Goal: Task Accomplishment & Management: Complete application form

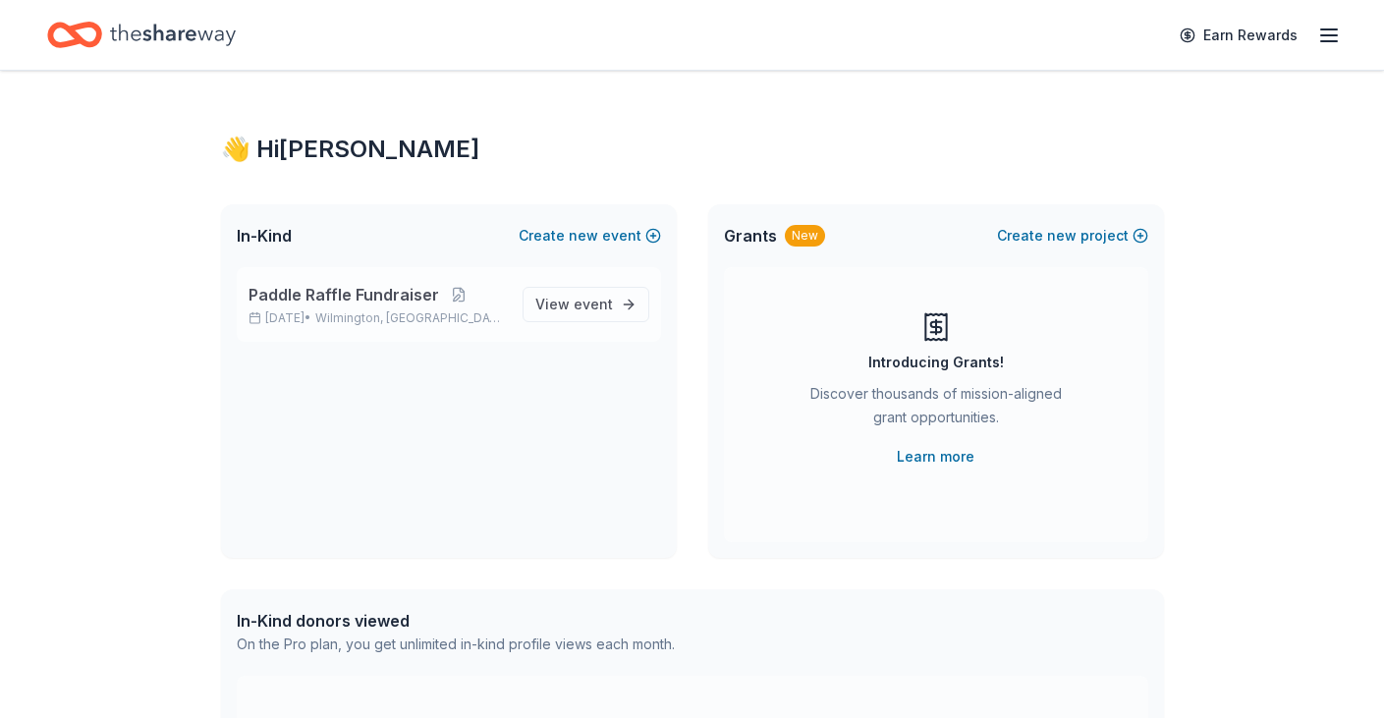
click at [450, 326] on span "Wilmington, [GEOGRAPHIC_DATA]" at bounding box center [410, 318] width 191 height 16
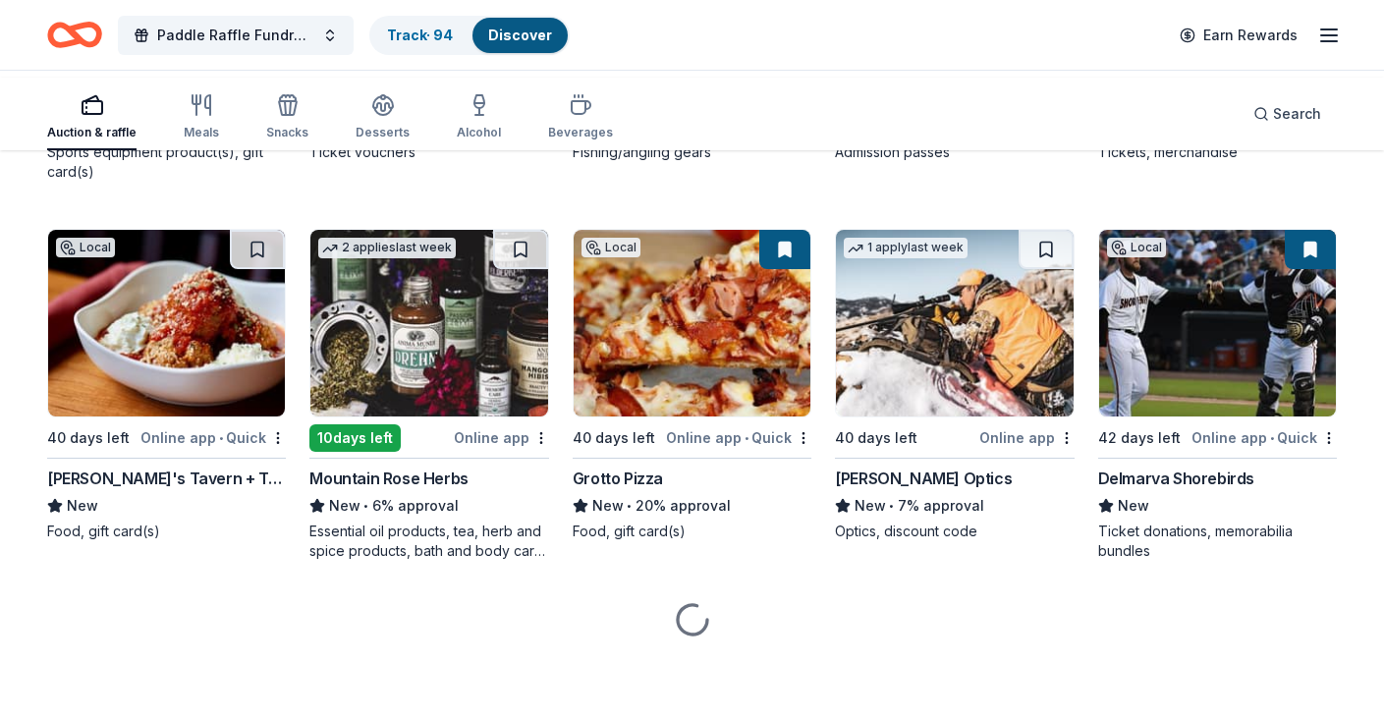
scroll to position [10072, 0]
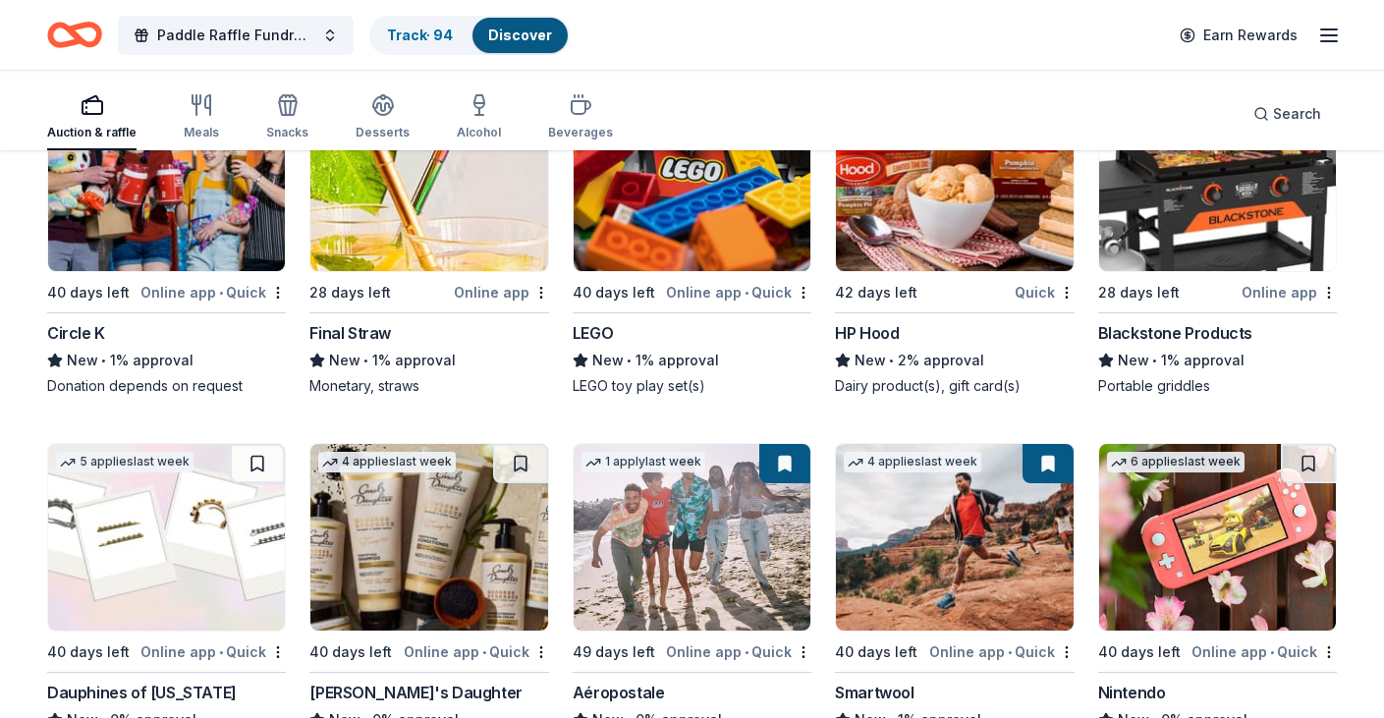
scroll to position [13554, 0]
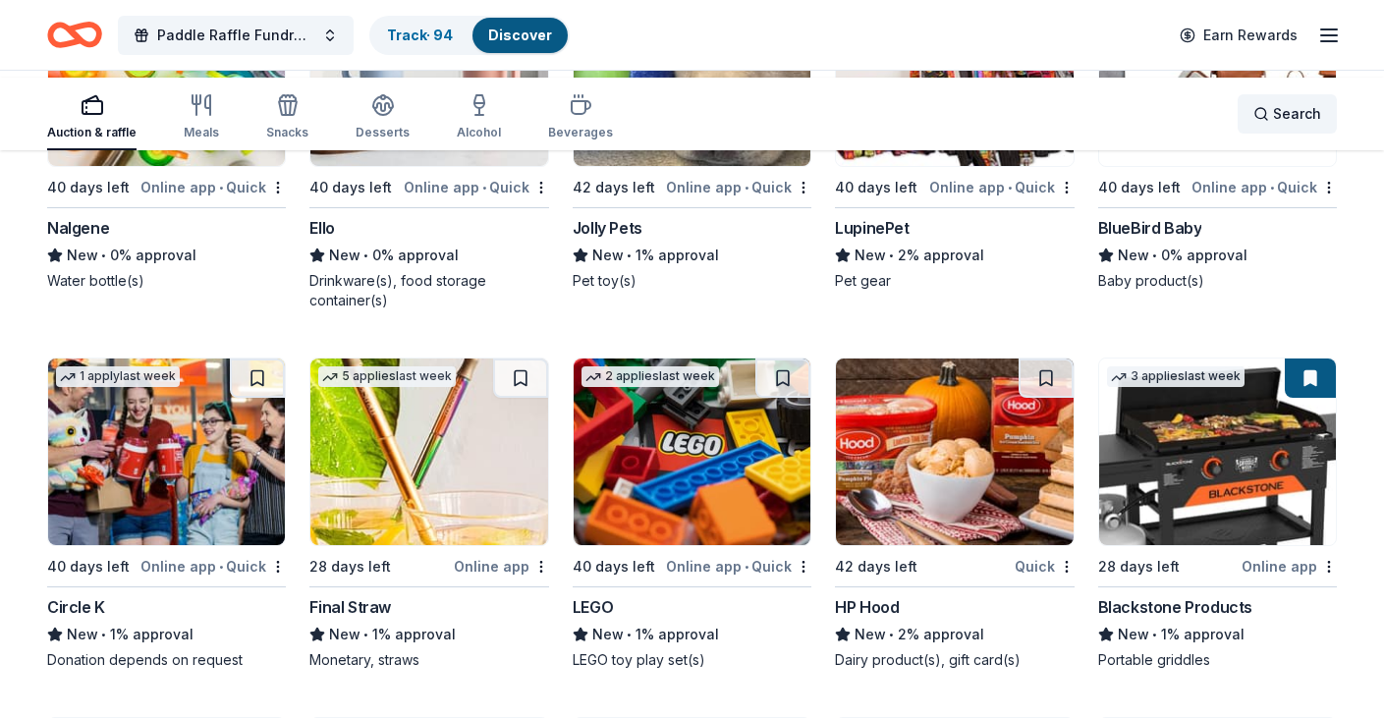
click at [1253, 116] on div "Search" at bounding box center [1287, 114] width 68 height 24
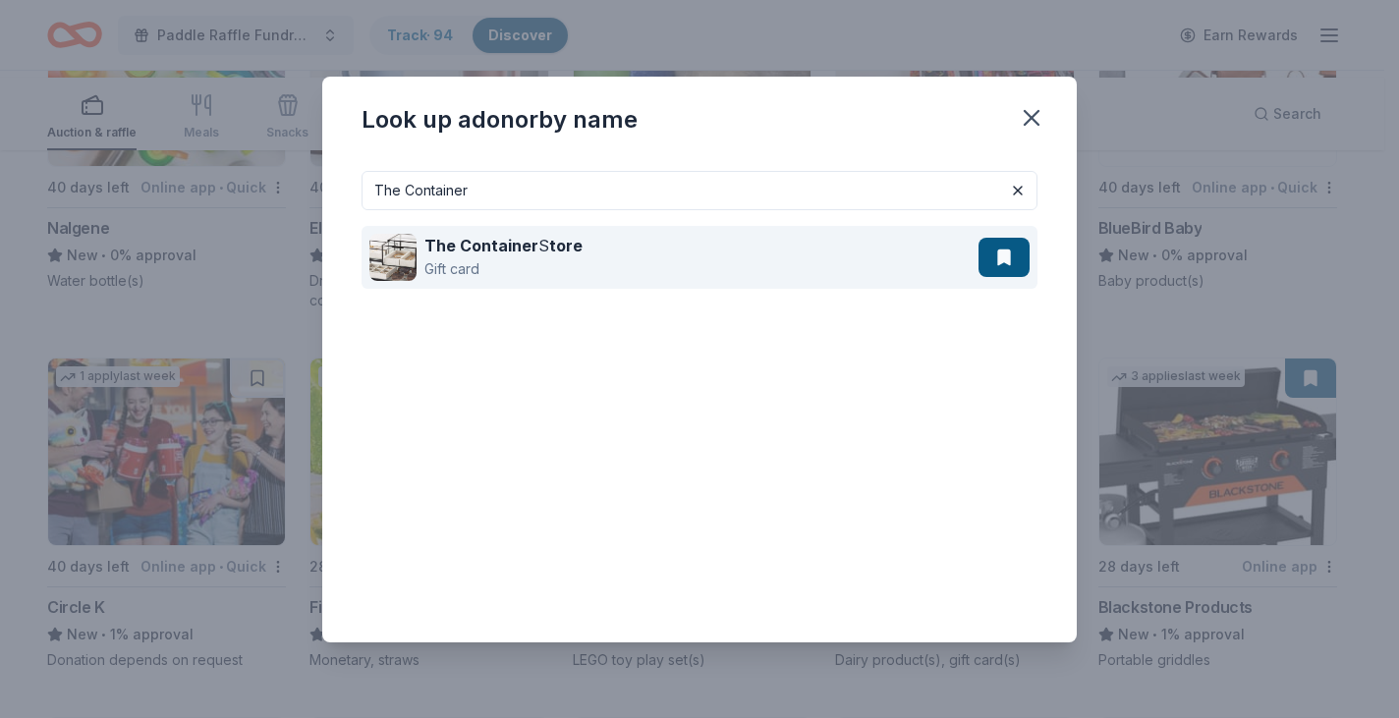
type input "The Container"
click at [488, 255] on strong "The Container" at bounding box center [481, 246] width 114 height 20
click at [978, 277] on div "The Container S tore Gift card" at bounding box center [673, 257] width 609 height 63
click at [1029, 277] on button at bounding box center [1003, 257] width 51 height 39
click at [369, 278] on img at bounding box center [392, 257] width 47 height 47
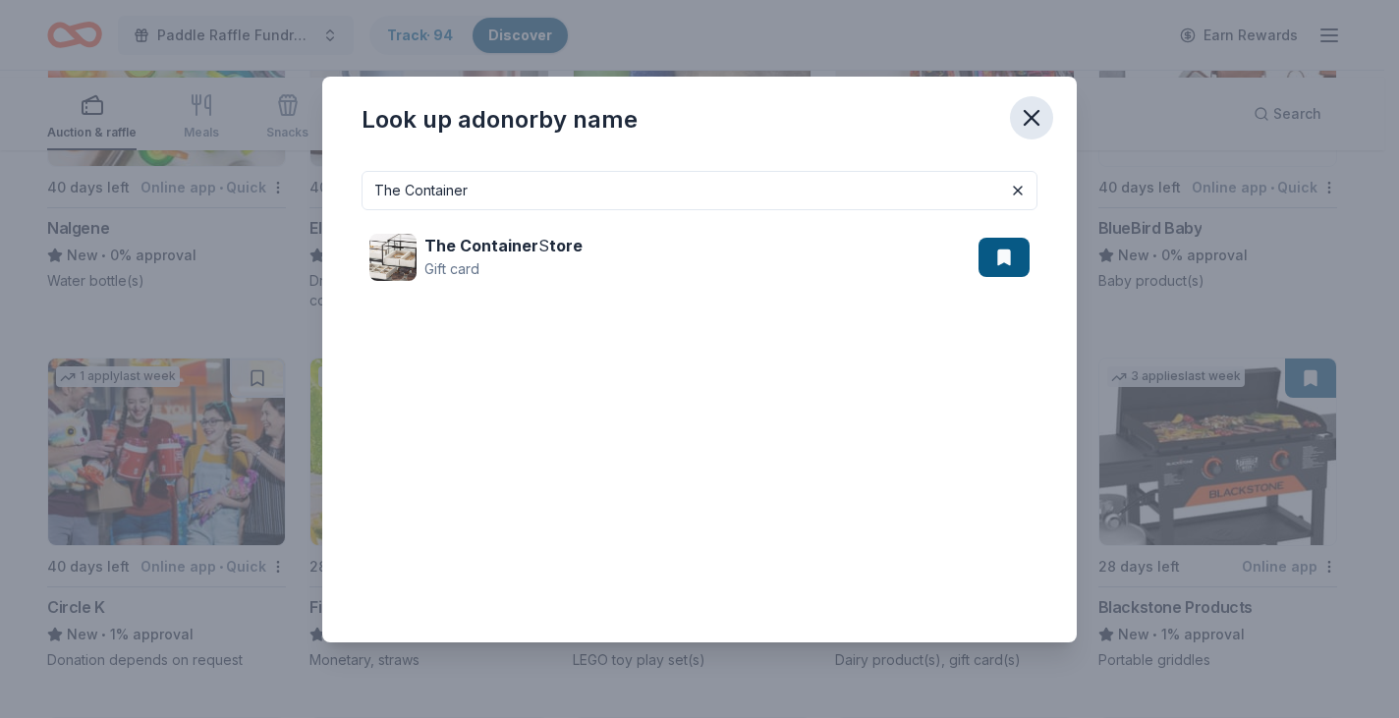
click at [1045, 112] on icon "button" at bounding box center [1032, 118] width 28 height 28
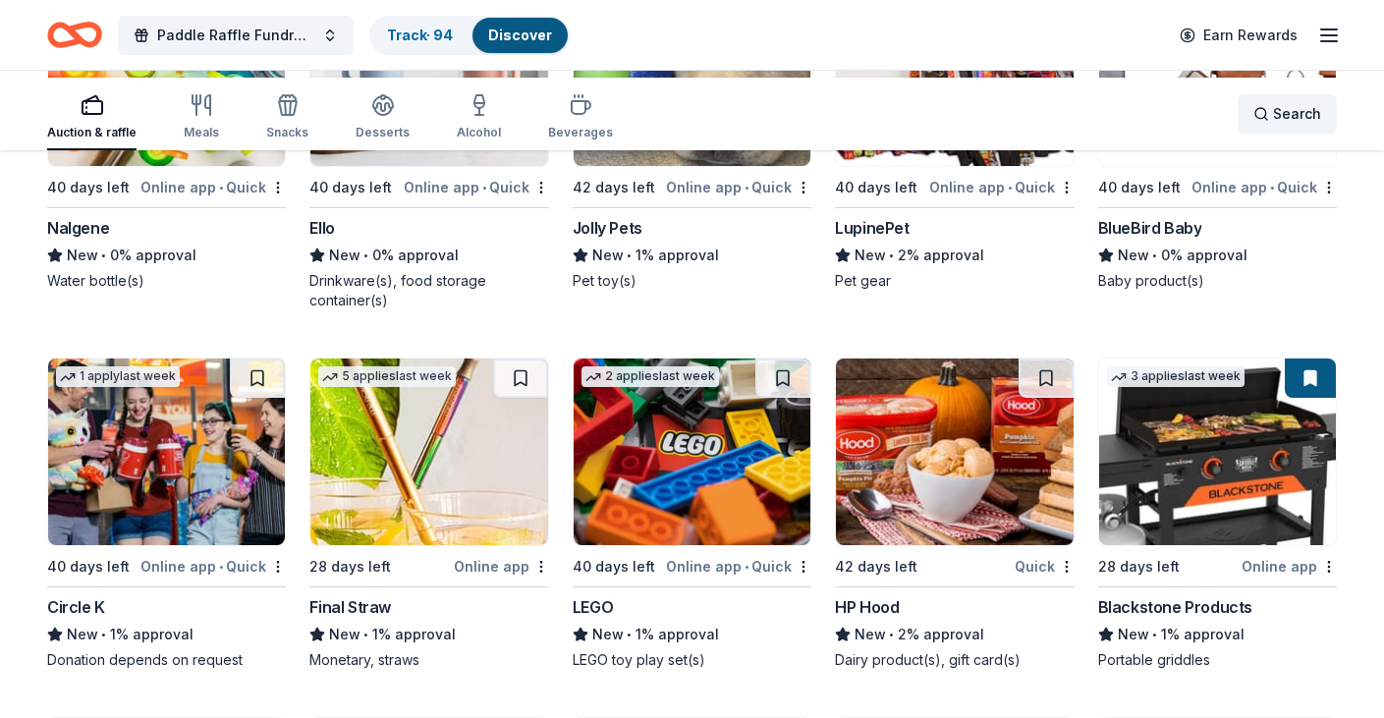
click at [1273, 112] on span "Search" at bounding box center [1297, 114] width 48 height 24
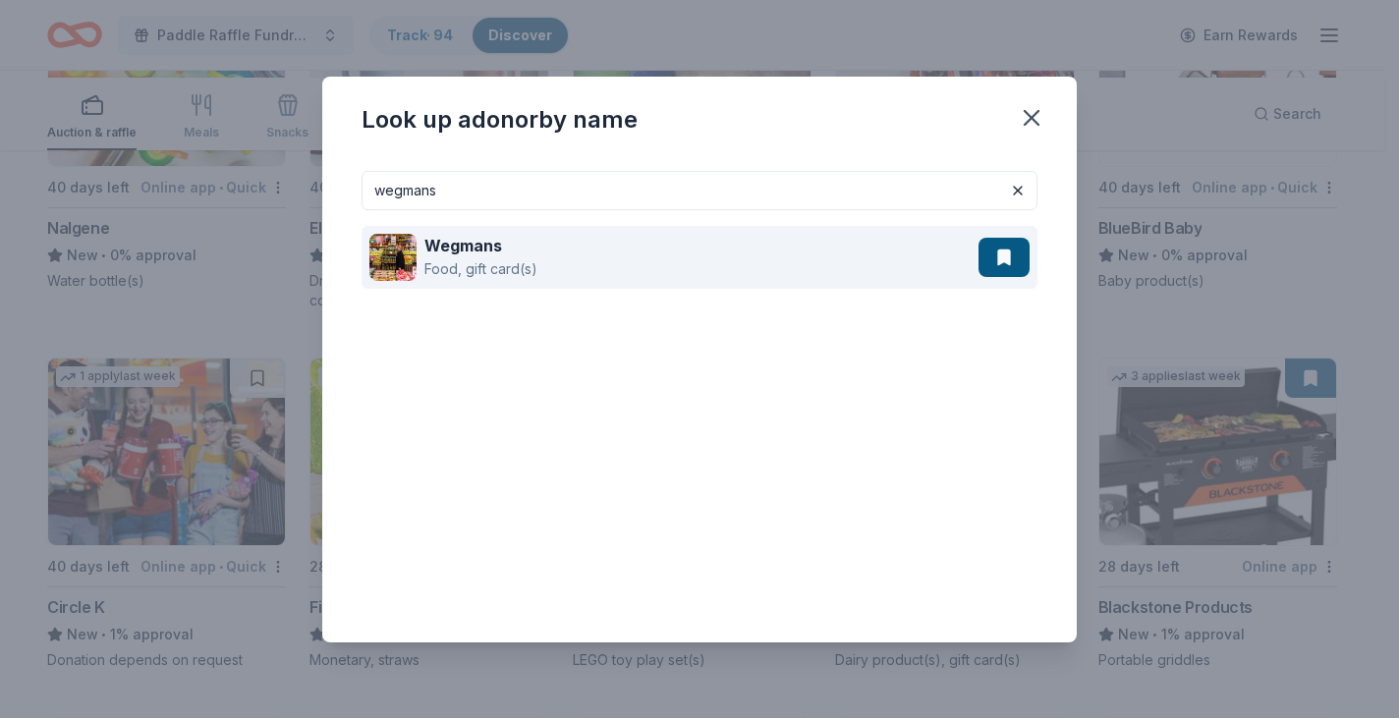
type input "wegmans"
click at [487, 257] on div "Wegmans" at bounding box center [480, 246] width 113 height 24
click at [609, 289] on div "Wegmans Food, gift card(s)" at bounding box center [673, 257] width 609 height 63
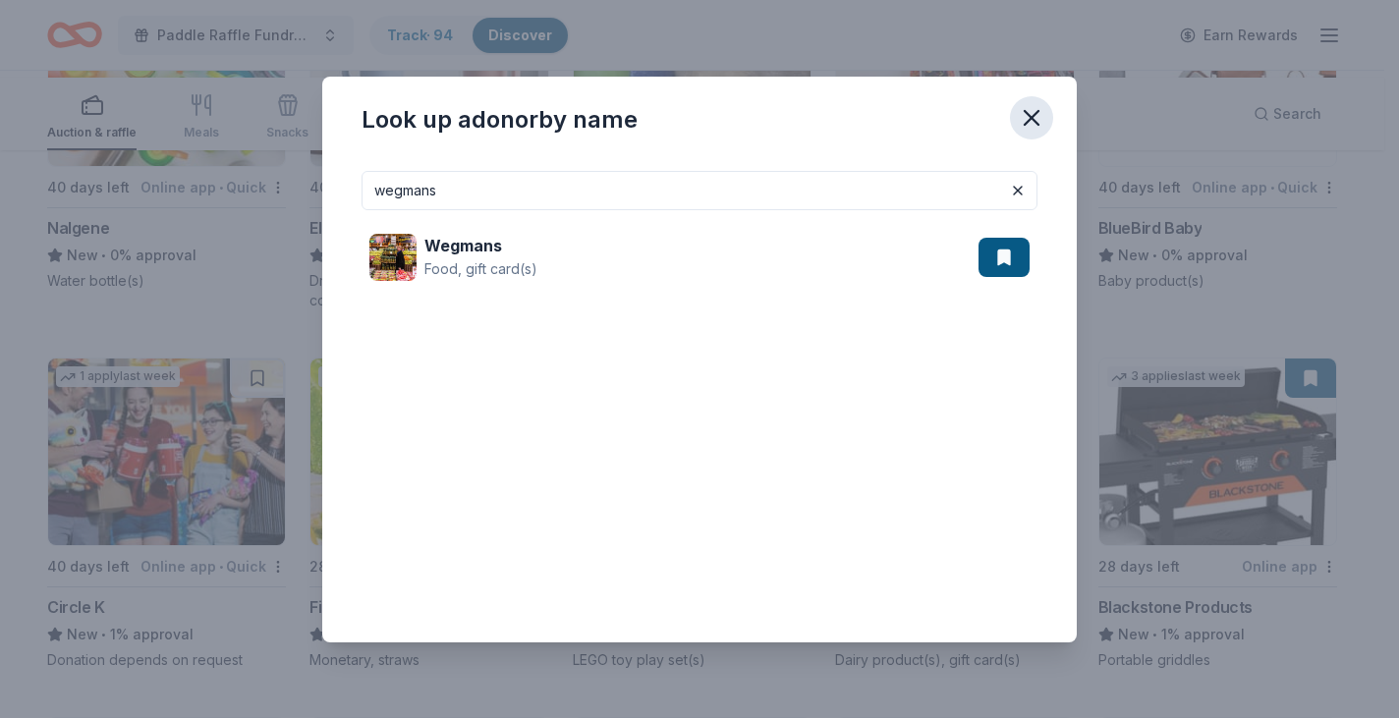
click at [1045, 104] on icon "button" at bounding box center [1032, 118] width 28 height 28
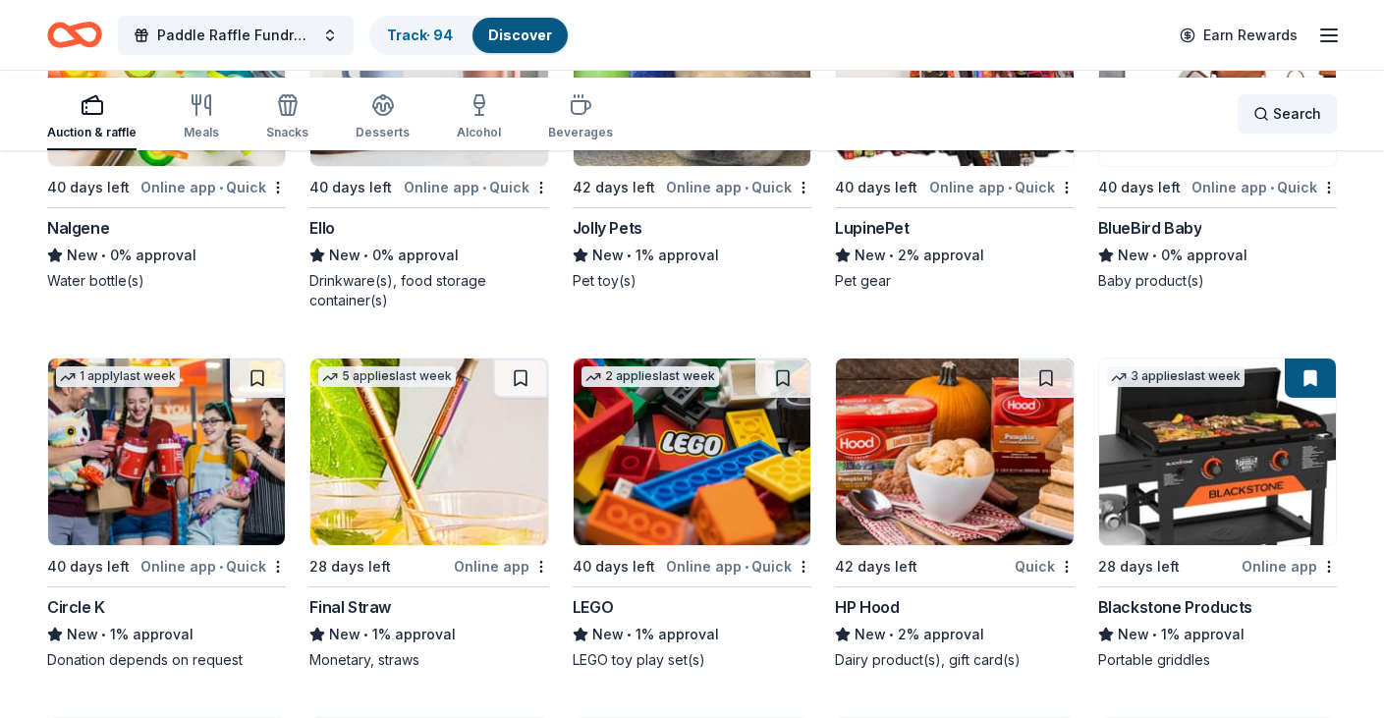
click at [1273, 116] on span "Search" at bounding box center [1297, 114] width 48 height 24
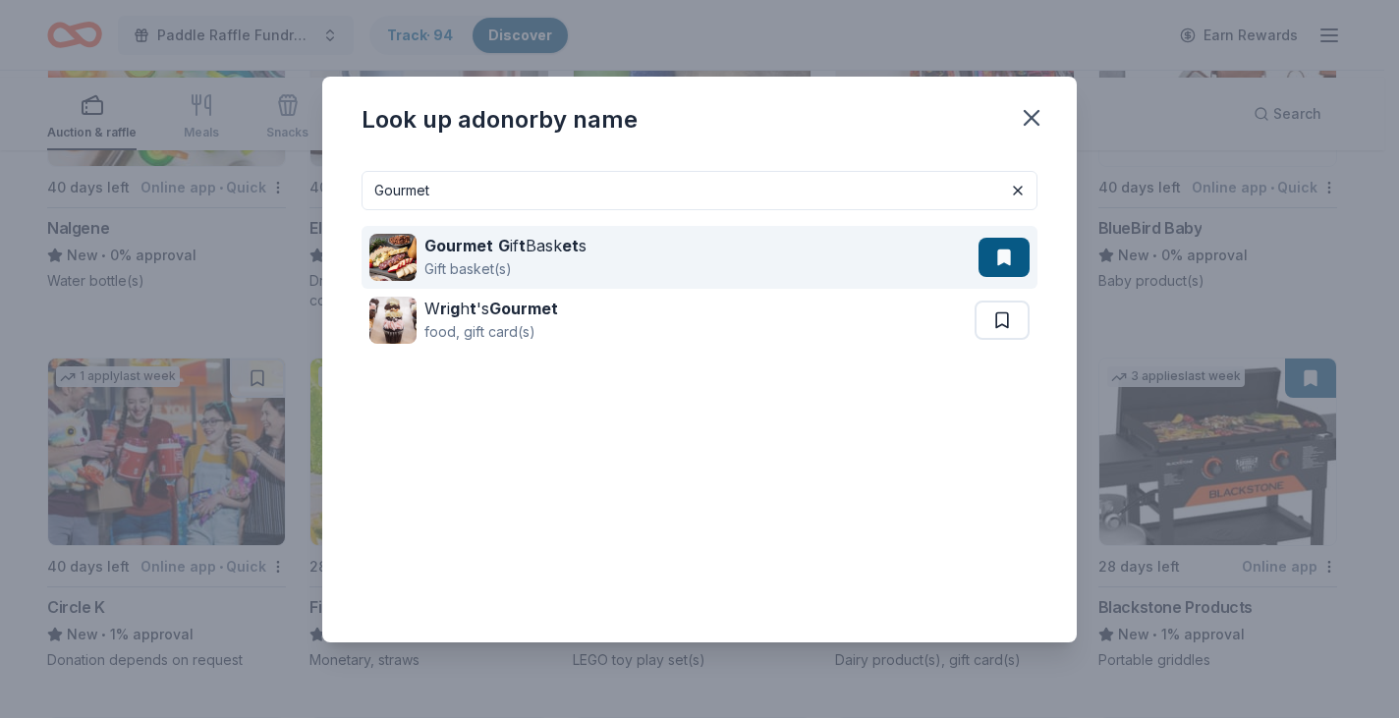
type input "Gourmet"
click at [573, 285] on div "Gourmet G if t Bask et s Gift basket(s)" at bounding box center [673, 257] width 609 height 63
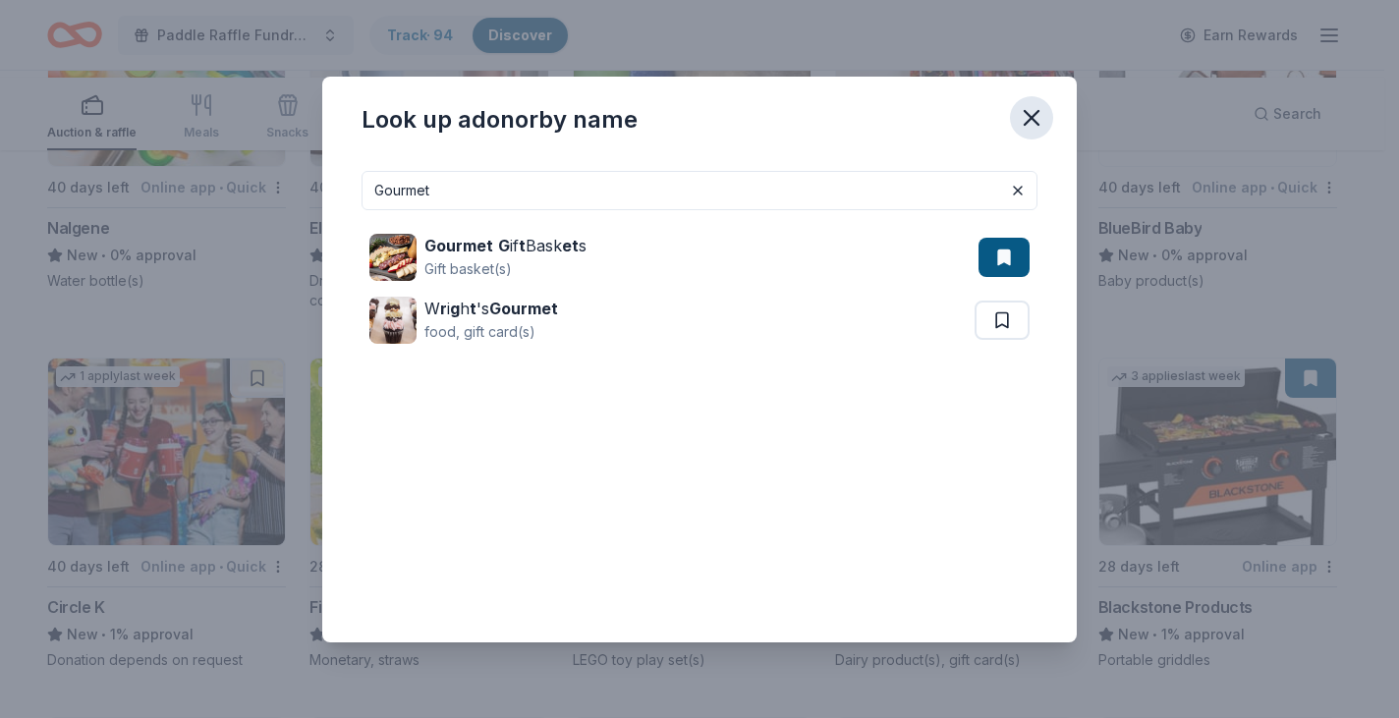
click at [1045, 104] on icon "button" at bounding box center [1032, 118] width 28 height 28
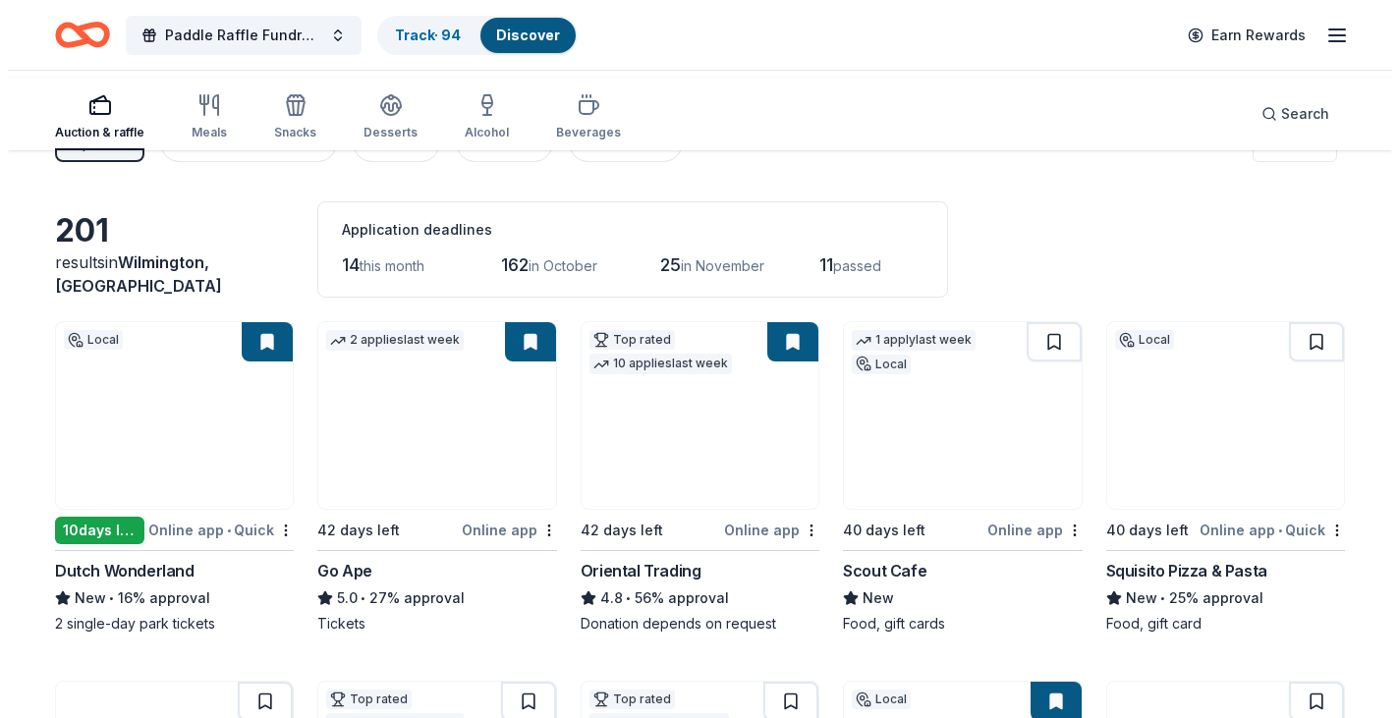
scroll to position [0, 0]
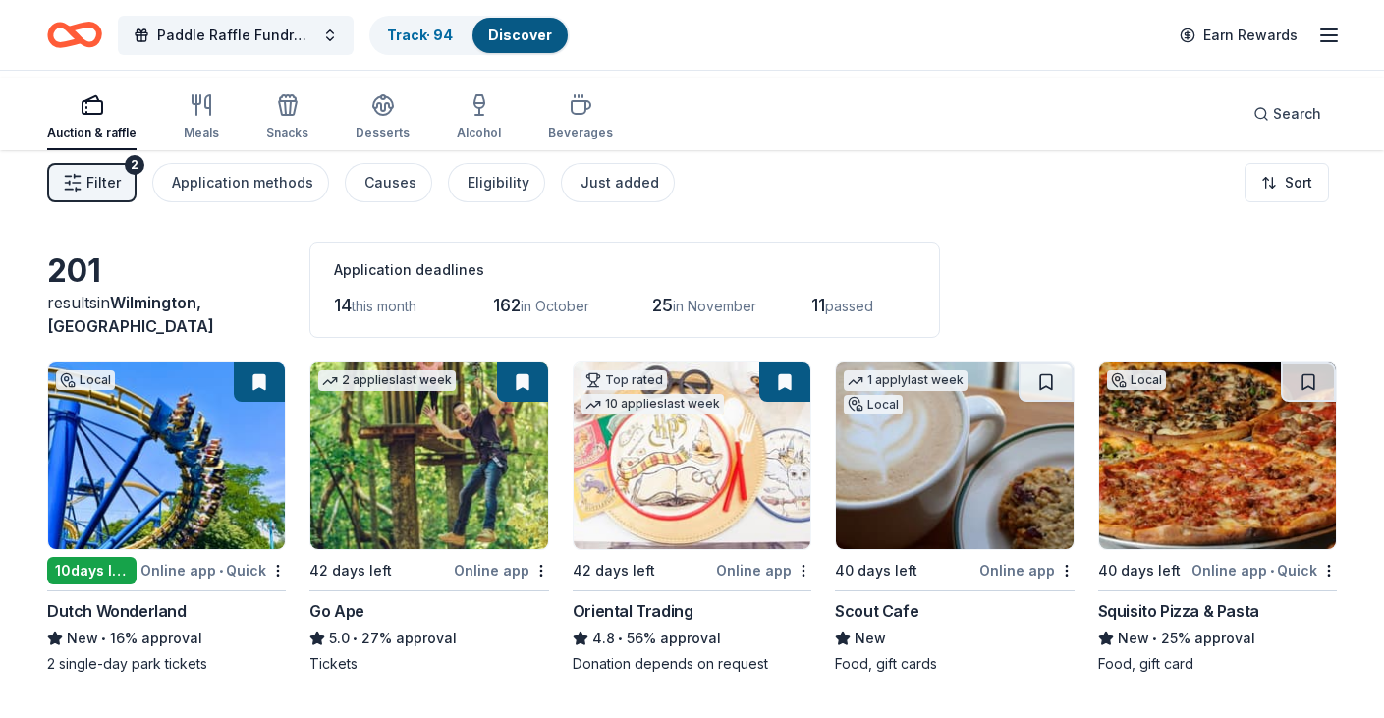
click at [144, 175] on div "2" at bounding box center [135, 165] width 20 height 20
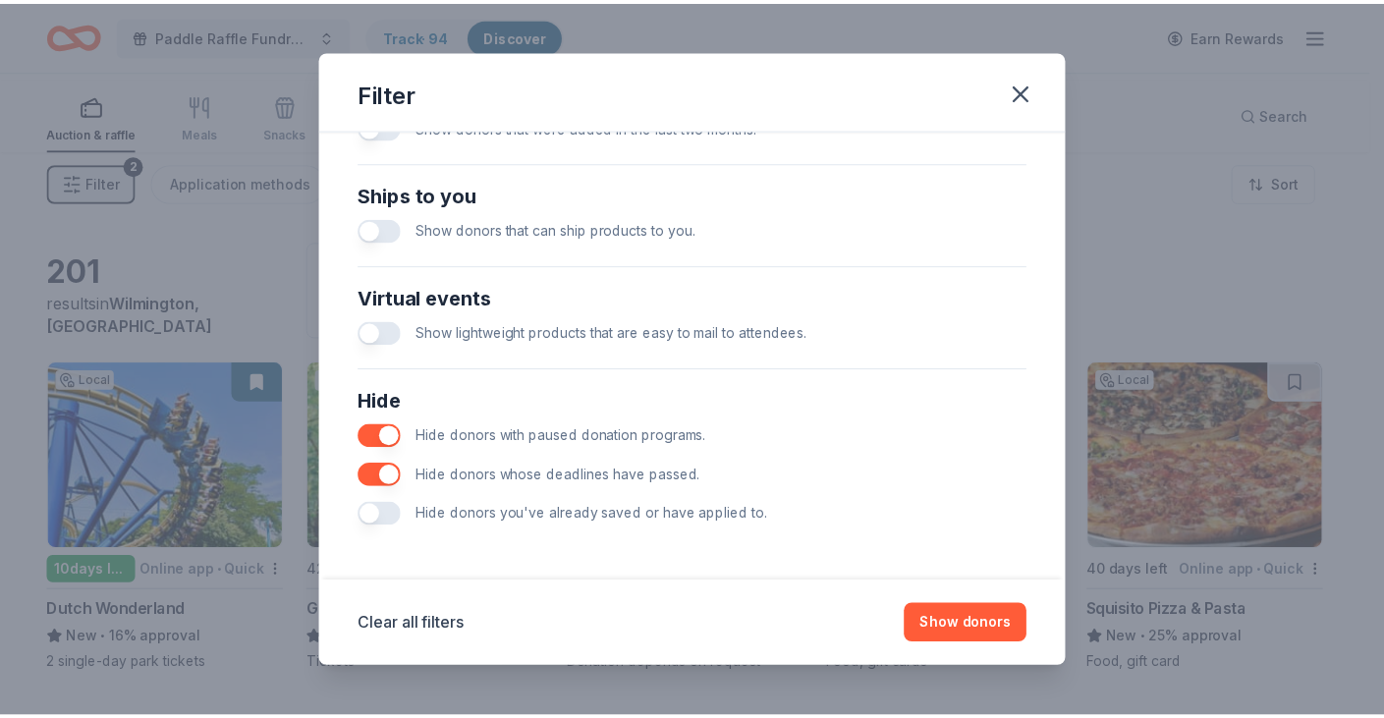
scroll to position [1213, 0]
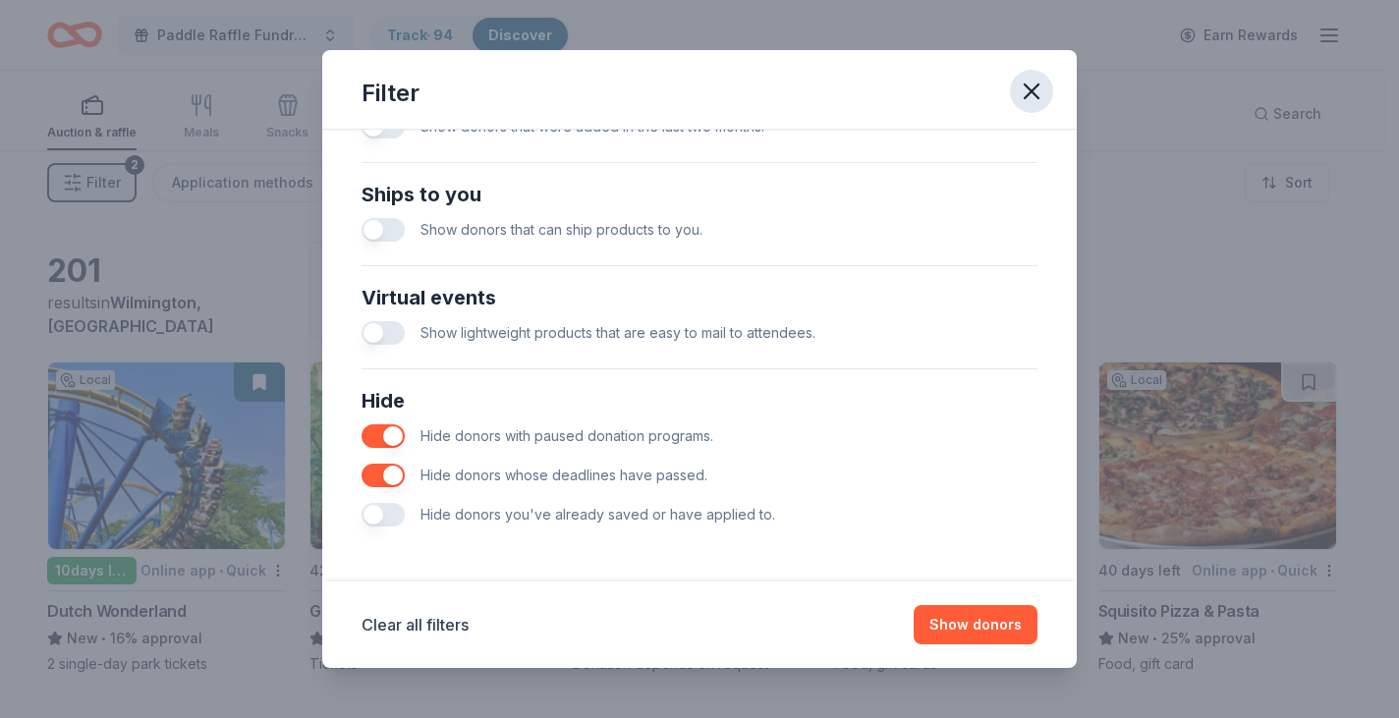
click at [1045, 105] on icon "button" at bounding box center [1032, 92] width 28 height 28
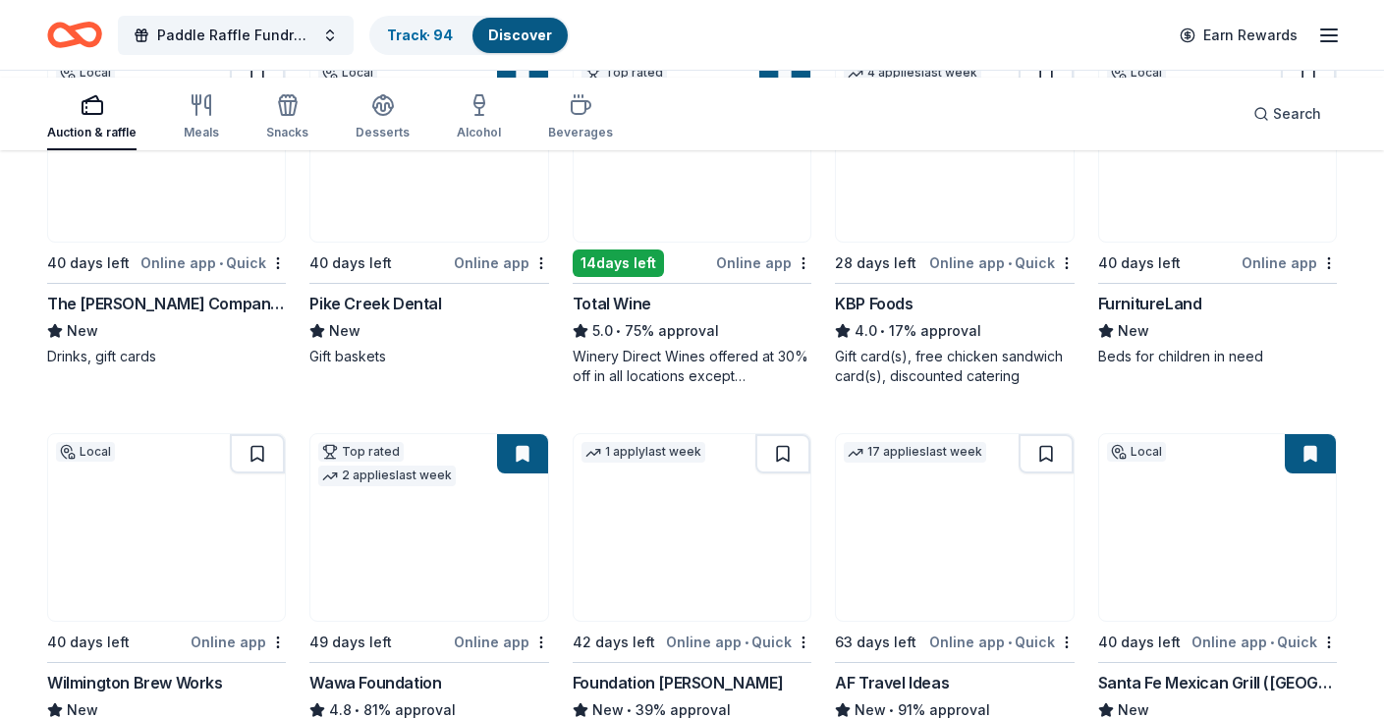
scroll to position [0, 0]
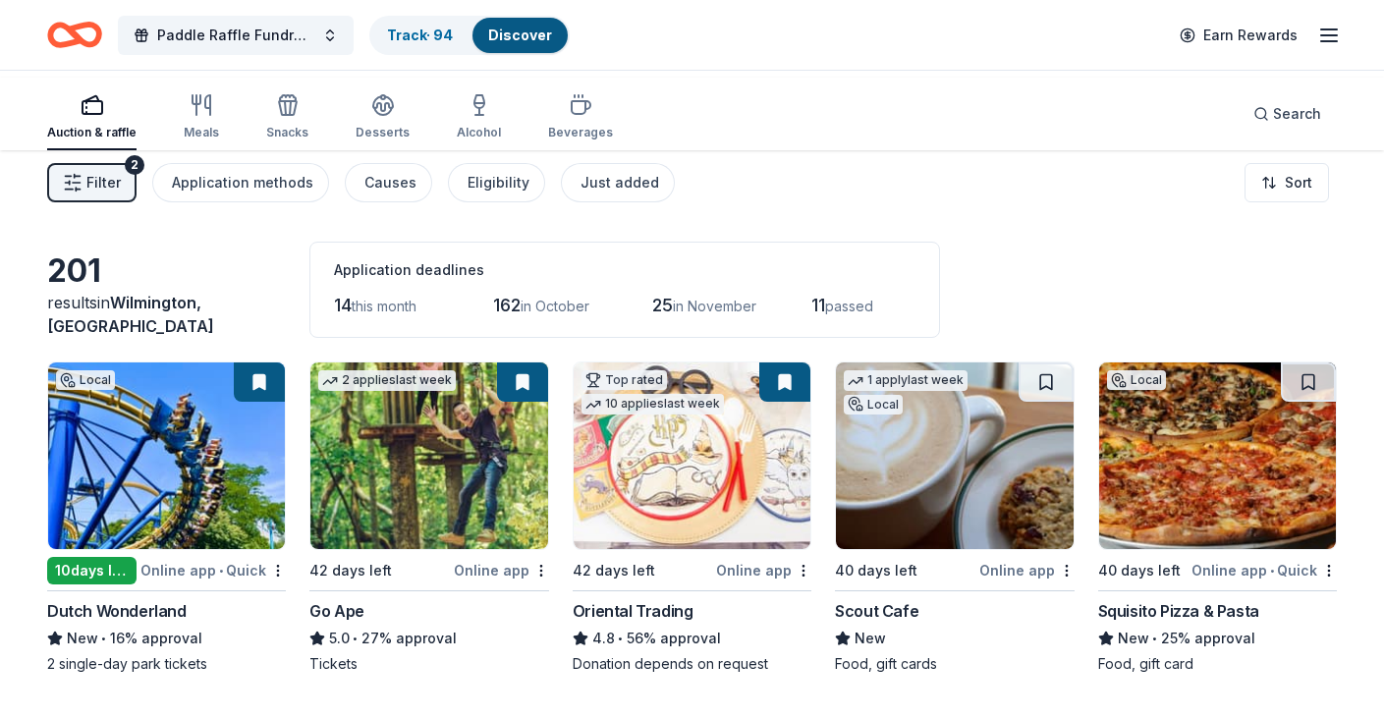
click at [1328, 36] on icon "button" at bounding box center [1329, 36] width 24 height 24
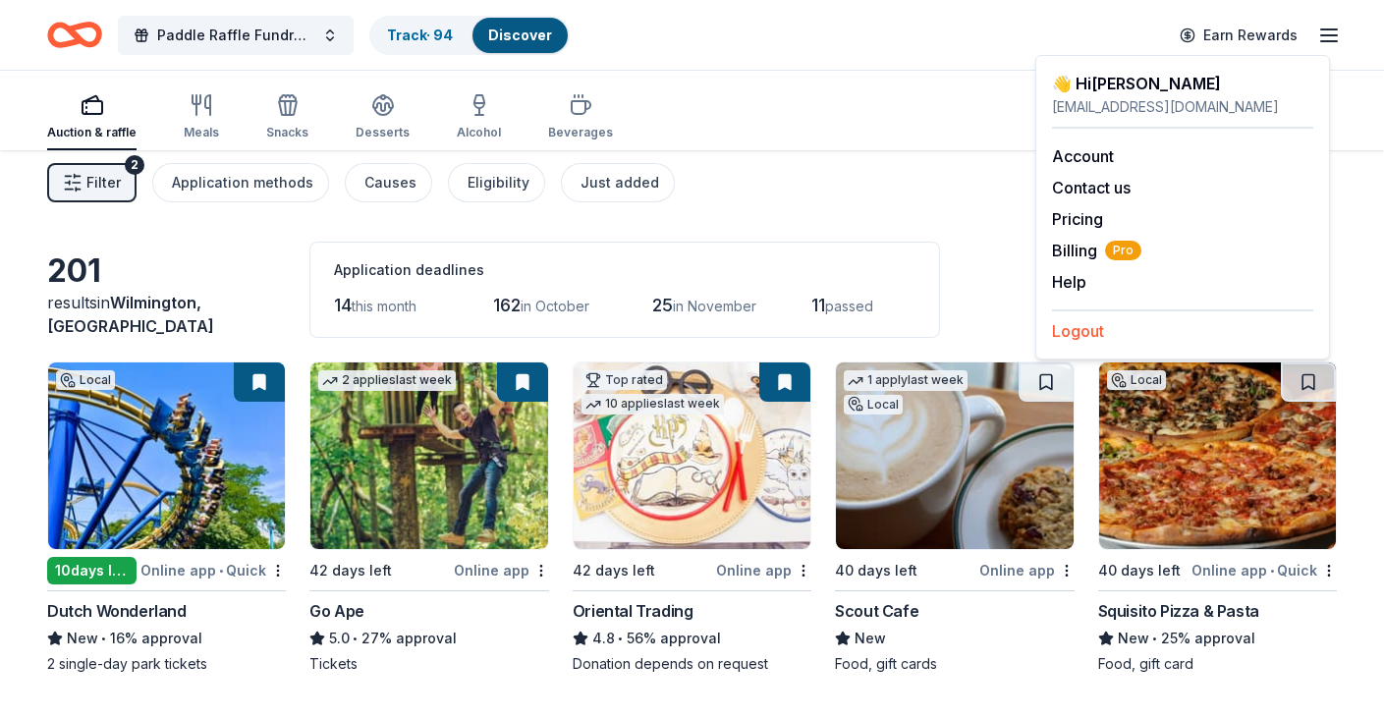
click at [1093, 343] on button "Logout" at bounding box center [1078, 331] width 52 height 24
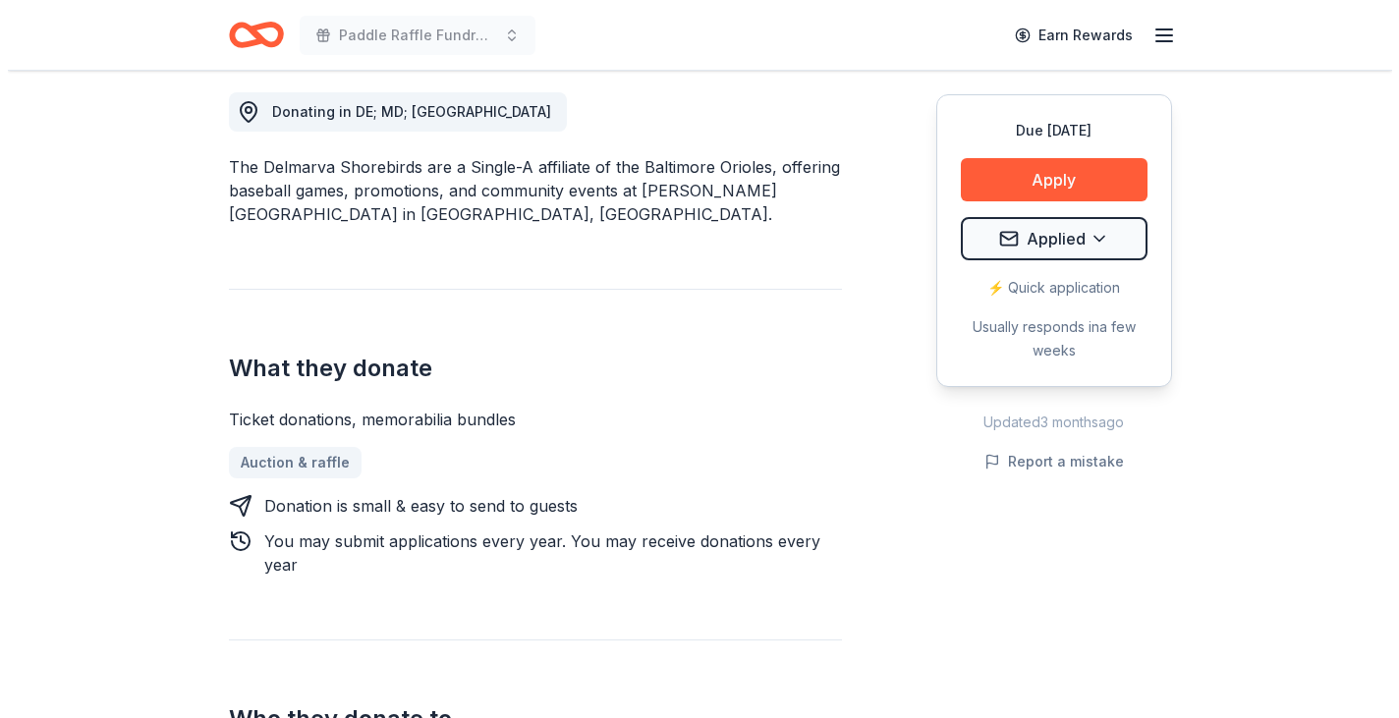
scroll to position [589, 0]
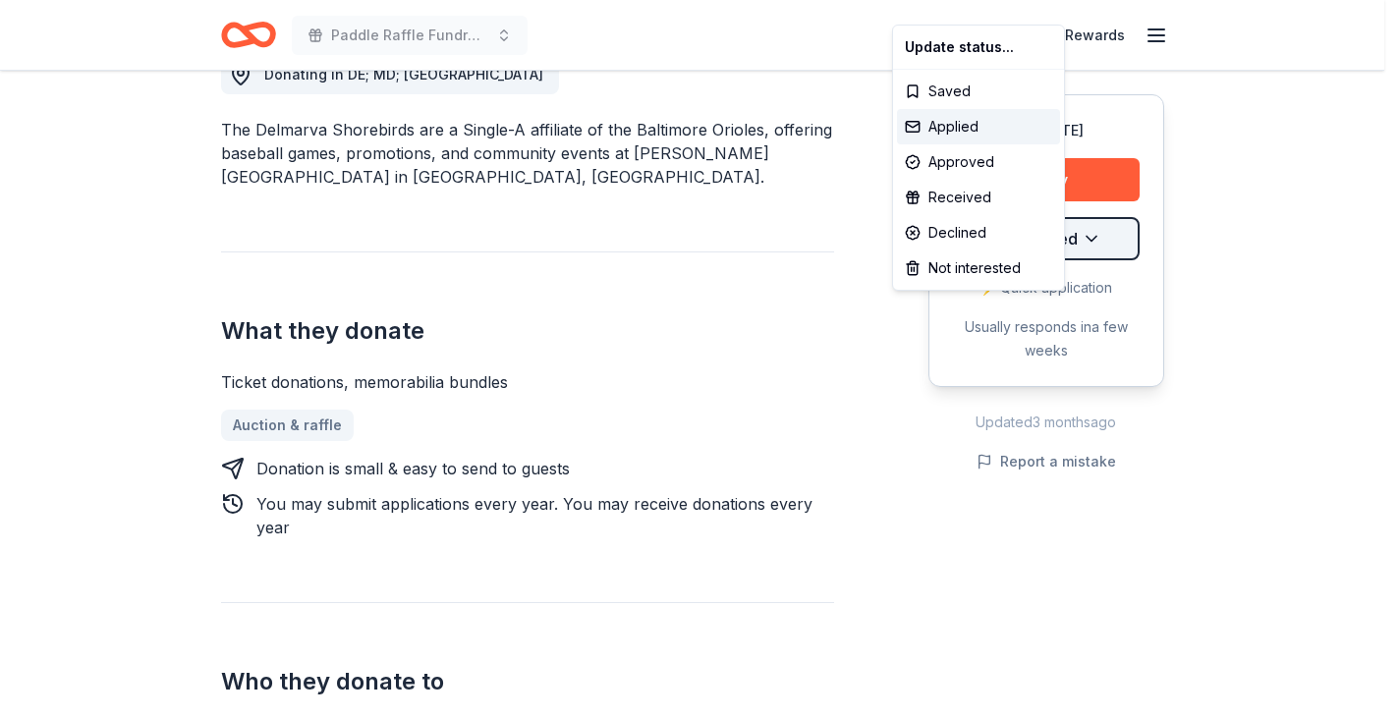
click at [944, 180] on div "Approved" at bounding box center [978, 161] width 163 height 35
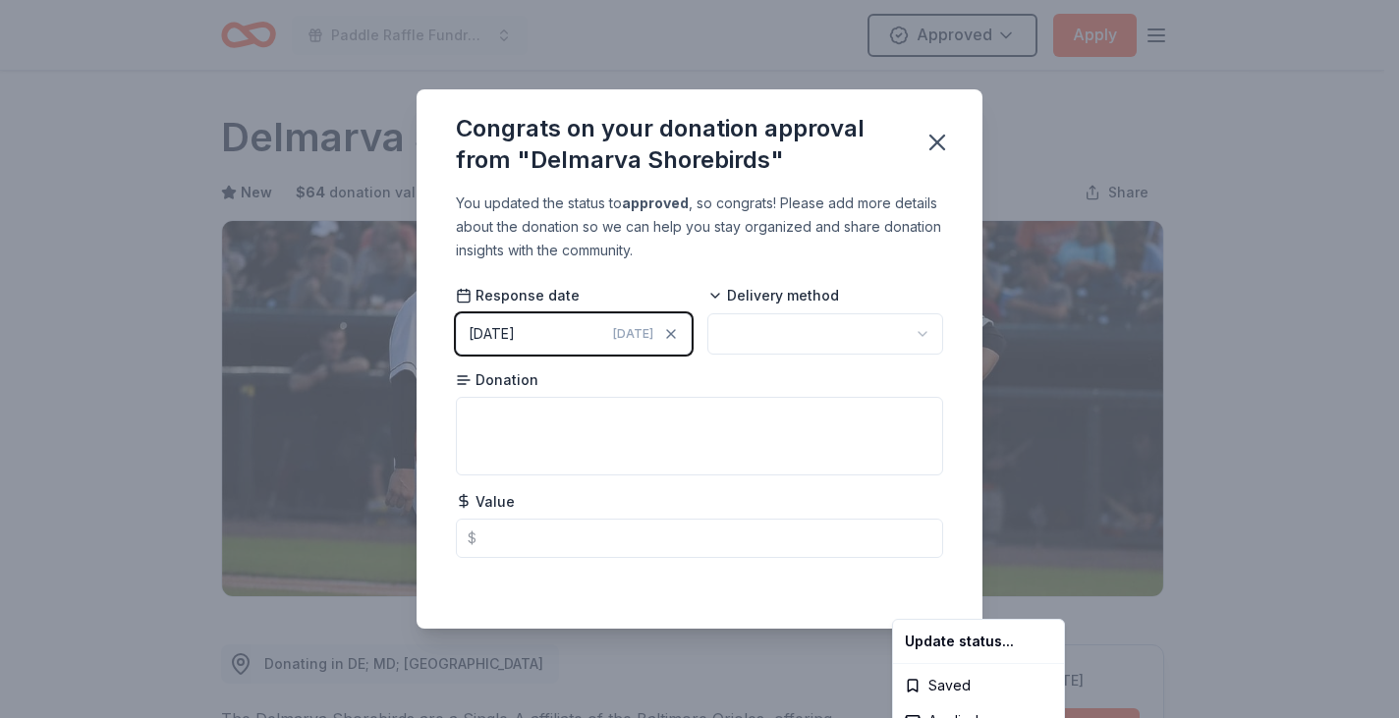
scroll to position [618, 0]
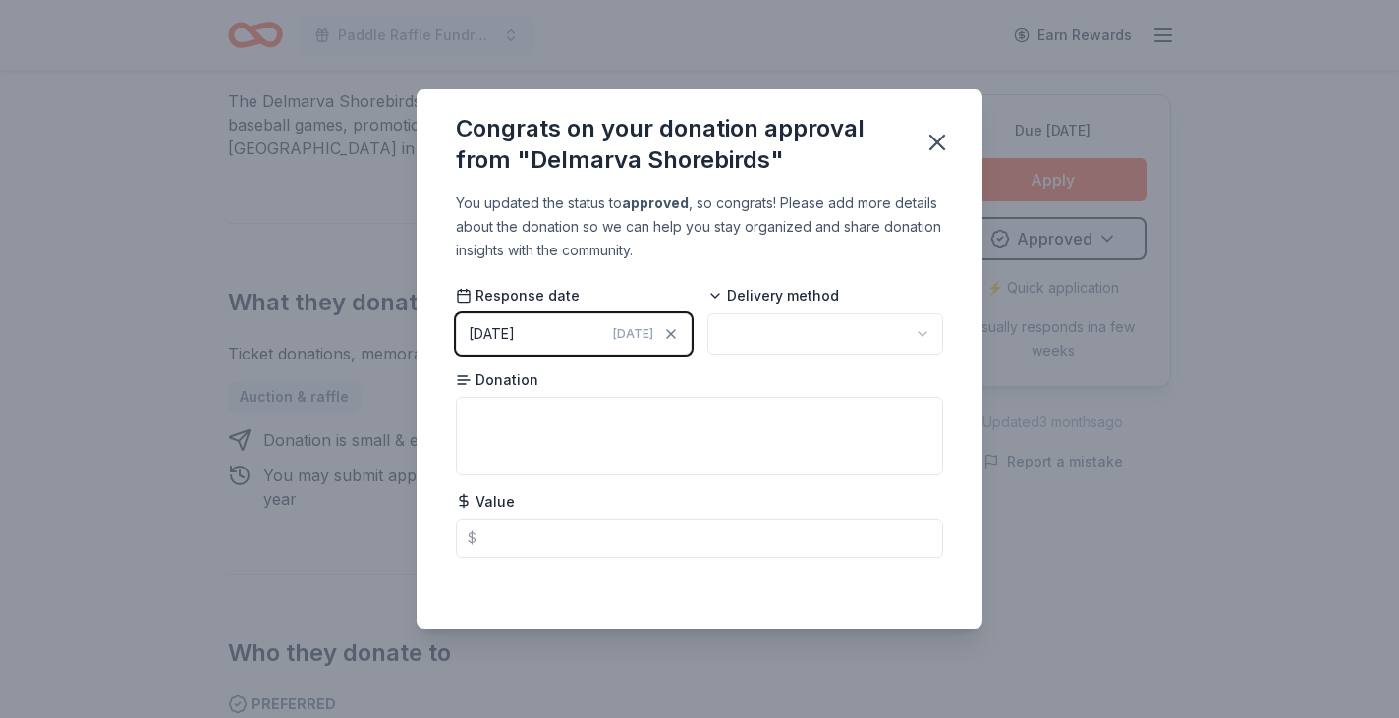
click at [468, 346] on div "09/20/2025" at bounding box center [491, 334] width 46 height 24
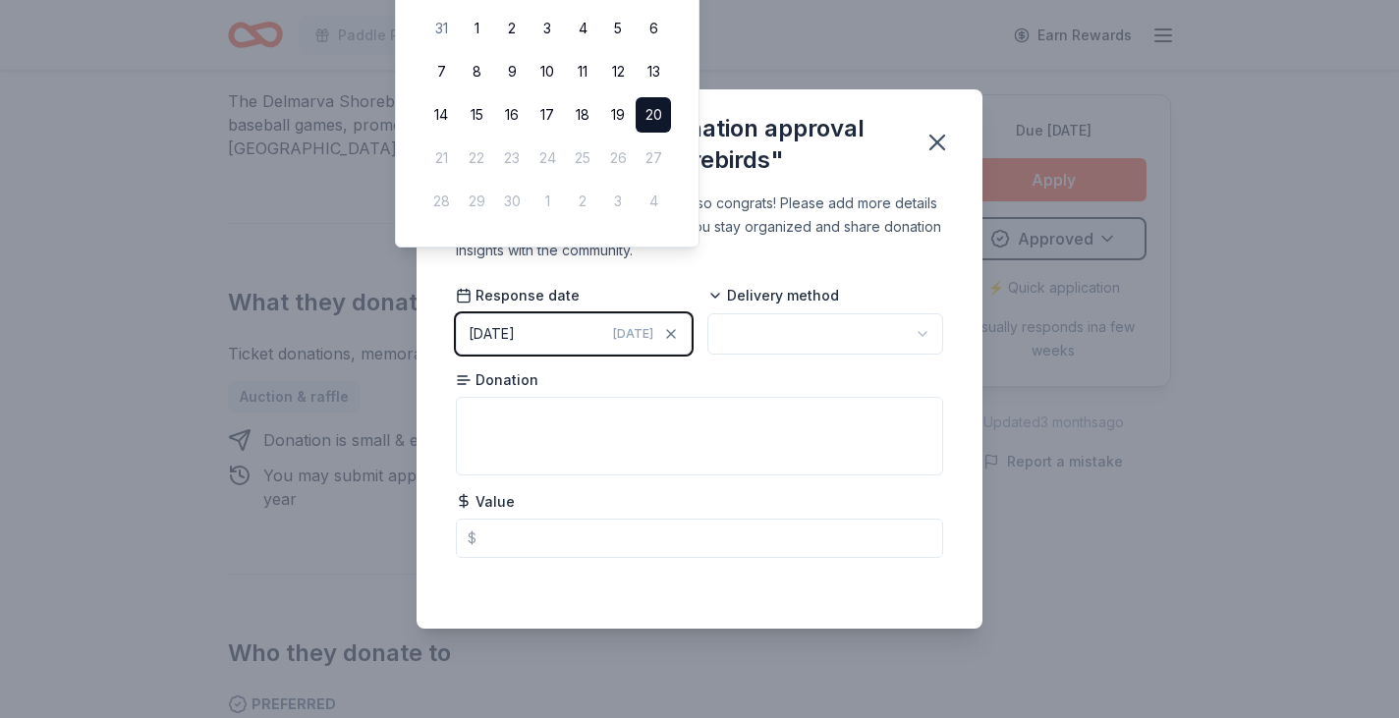
click at [468, 346] on div "09/20/2025" at bounding box center [491, 334] width 46 height 24
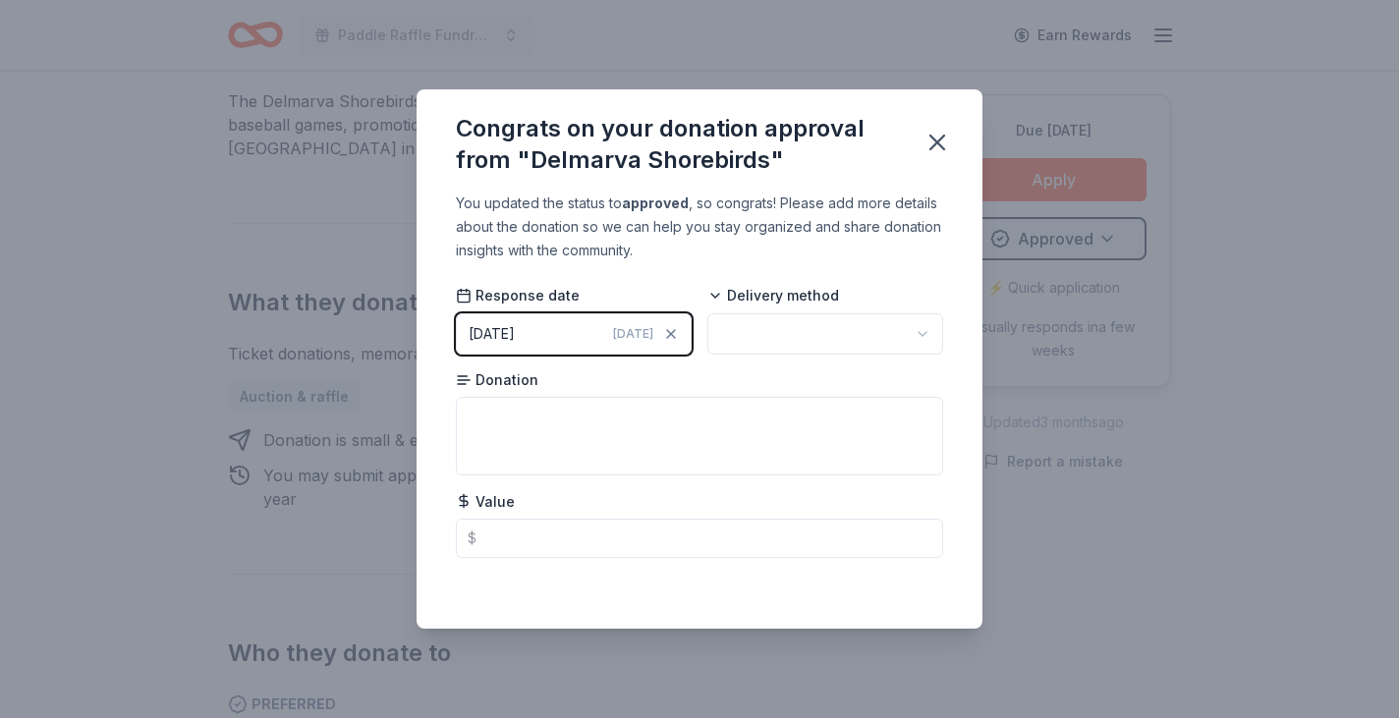
click at [468, 346] on div "09/20/2025" at bounding box center [491, 334] width 46 height 24
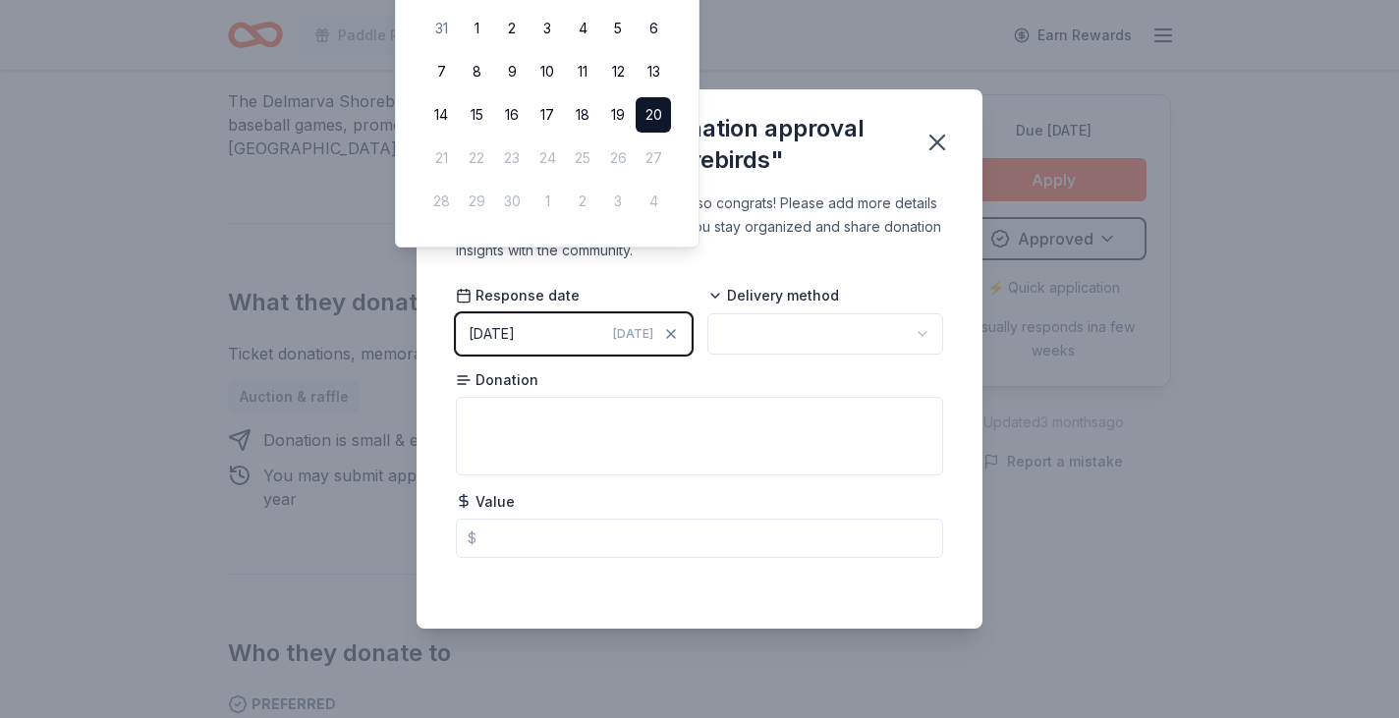
click at [1124, 556] on div "Congrats on your donation approval from "Delmarva Shorebirds" You updated the s…" at bounding box center [699, 359] width 1399 height 718
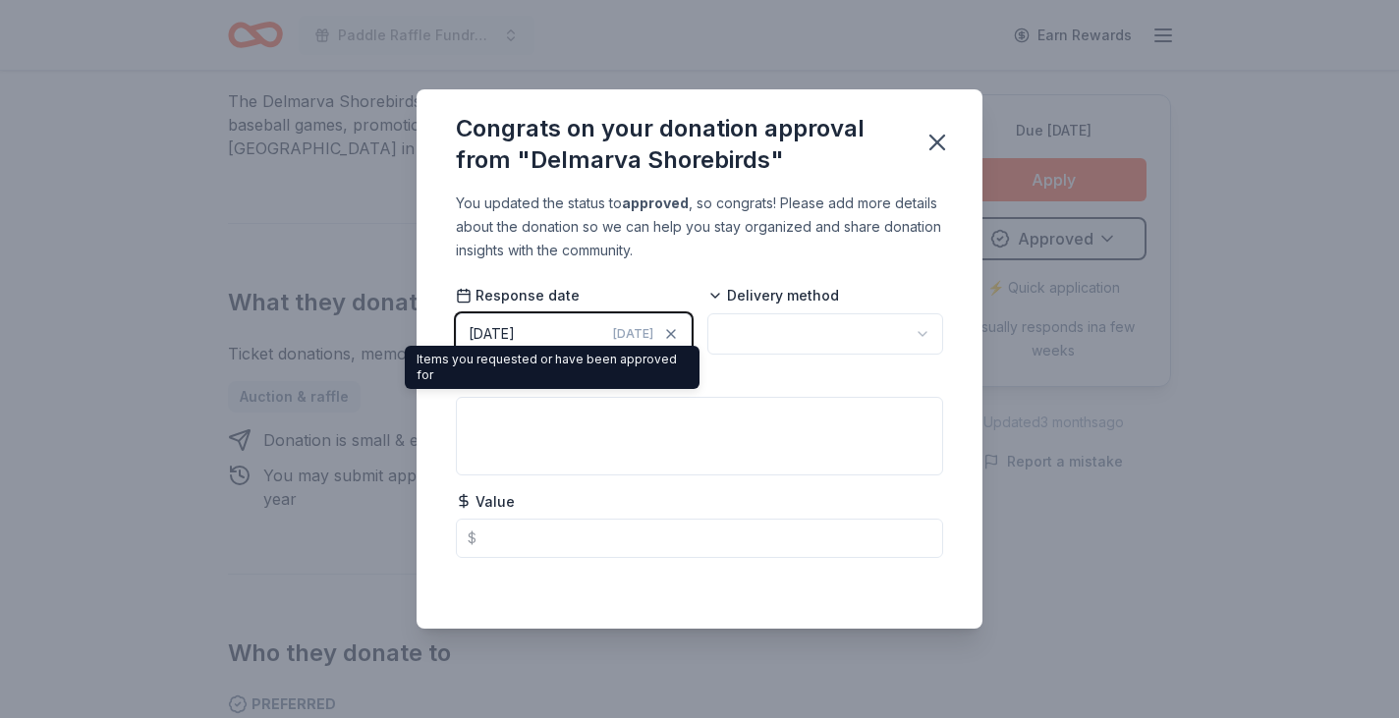
click at [432, 361] on div "Items you requested or have been approved for Items you requested or have been …" at bounding box center [552, 367] width 295 height 43
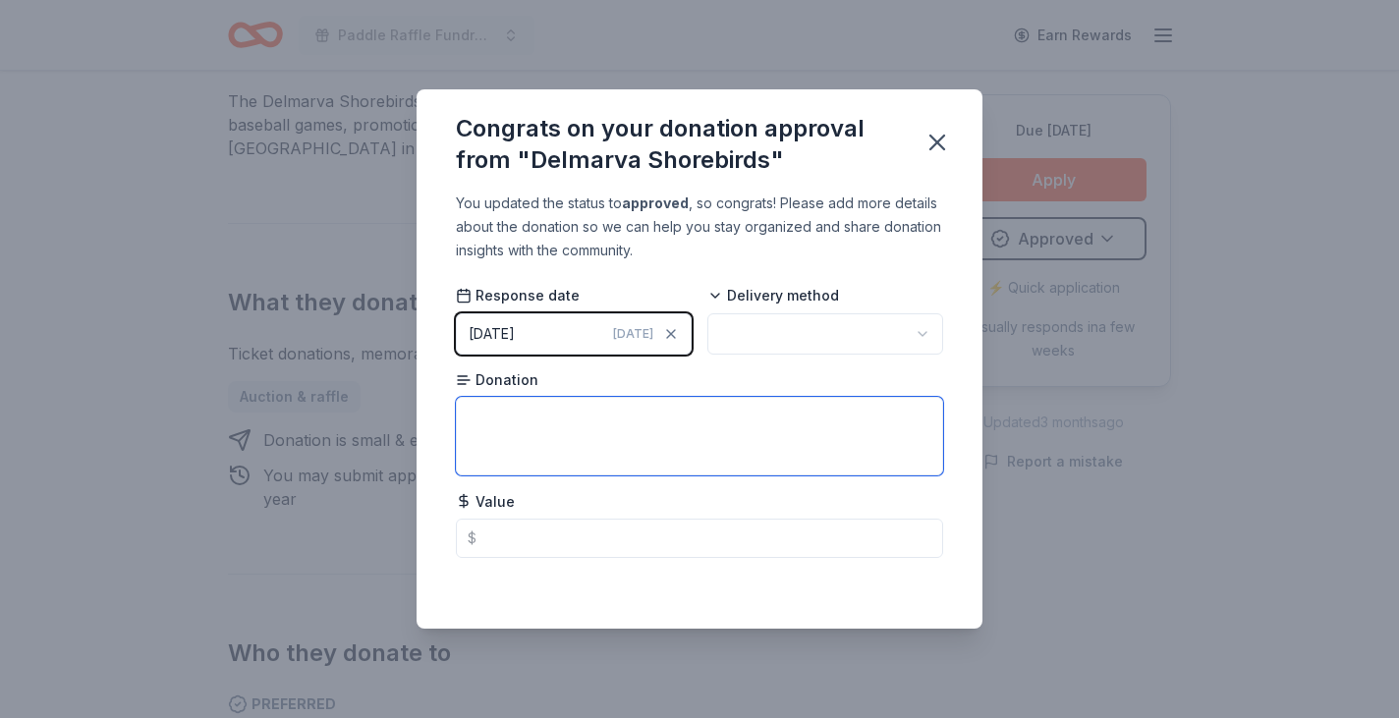
click at [490, 463] on textarea at bounding box center [699, 436] width 487 height 79
type textarea "5"
type textarea "4 tickets"
click at [663, 342] on icon "button" at bounding box center [671, 334] width 16 height 16
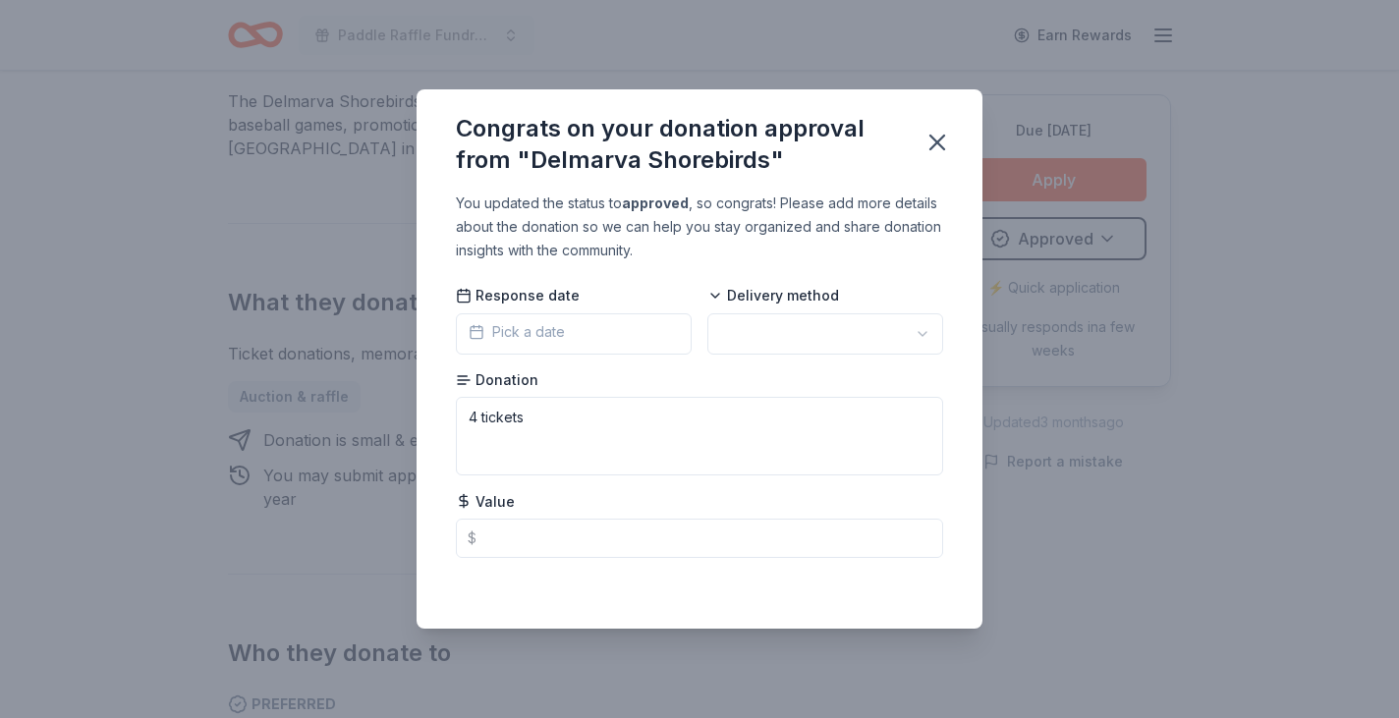
click at [543, 354] on button "Pick a date" at bounding box center [574, 333] width 236 height 41
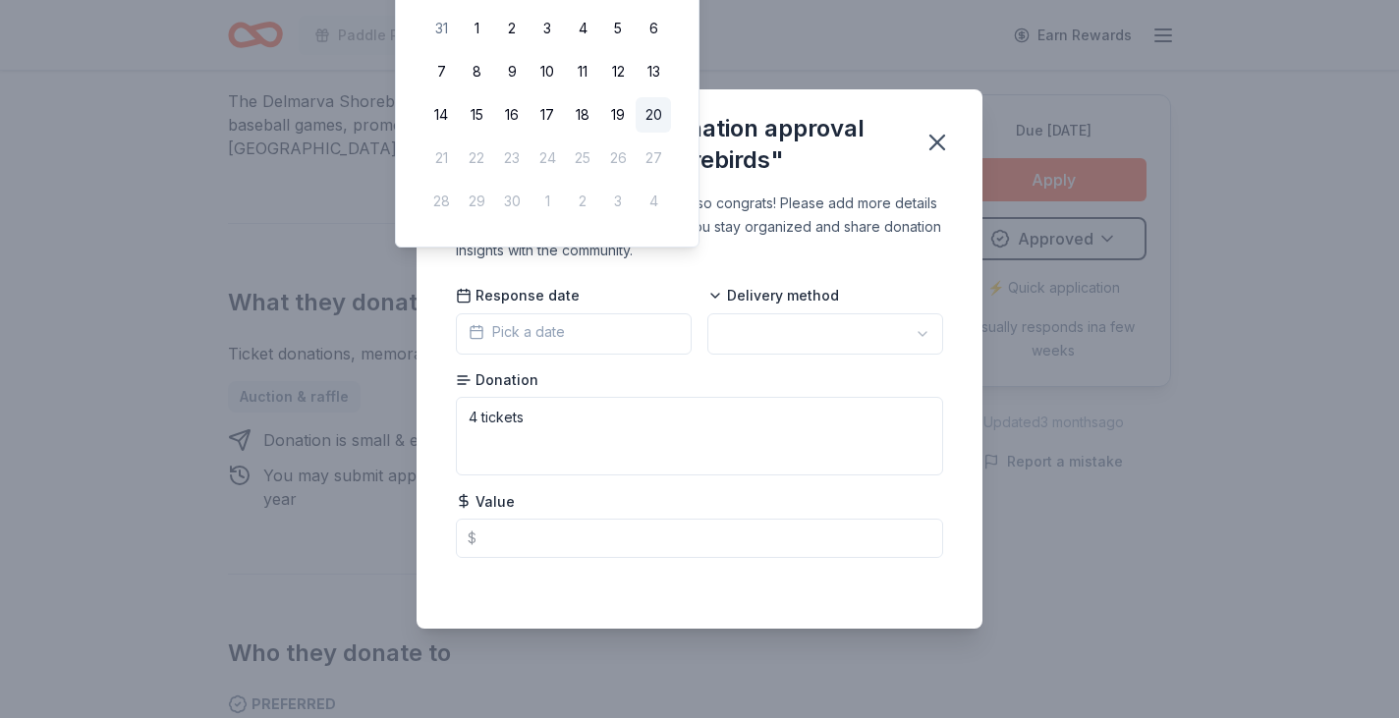
click at [468, 344] on span "Pick a date" at bounding box center [516, 332] width 96 height 24
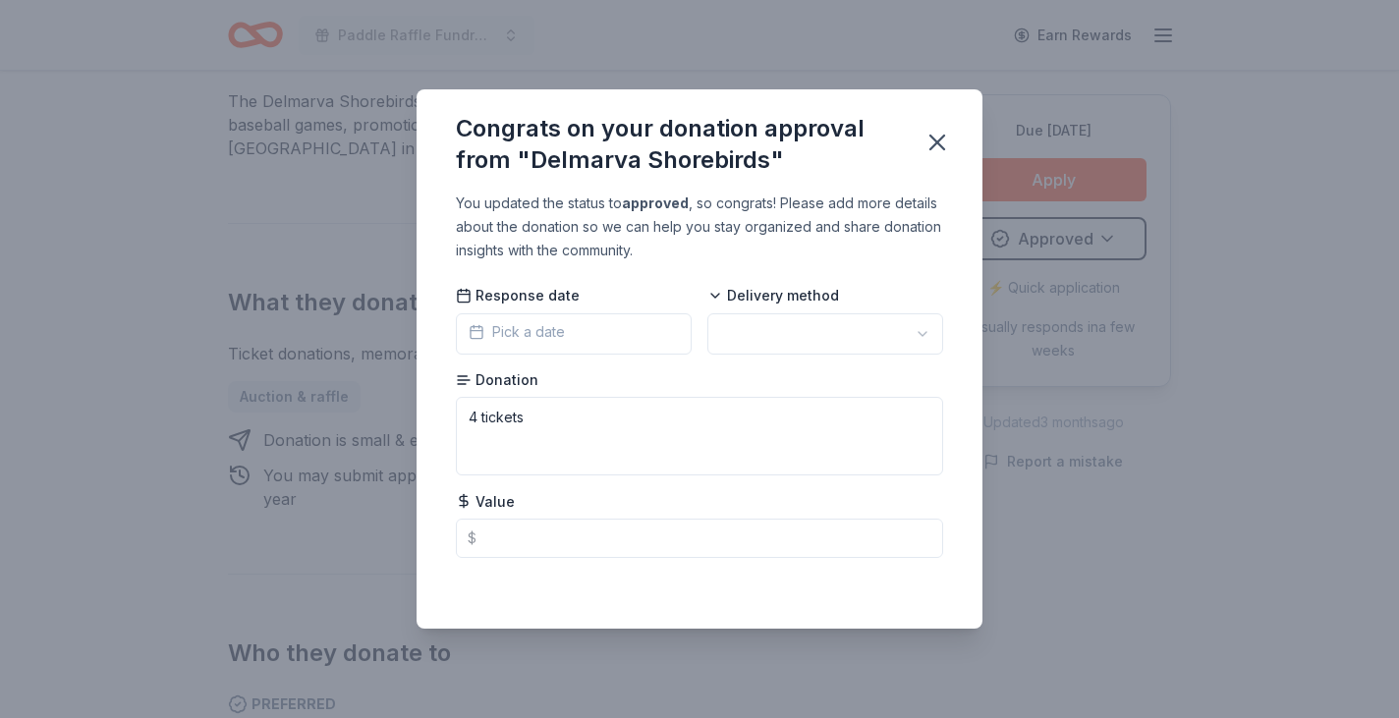
scroll to position [44, 0]
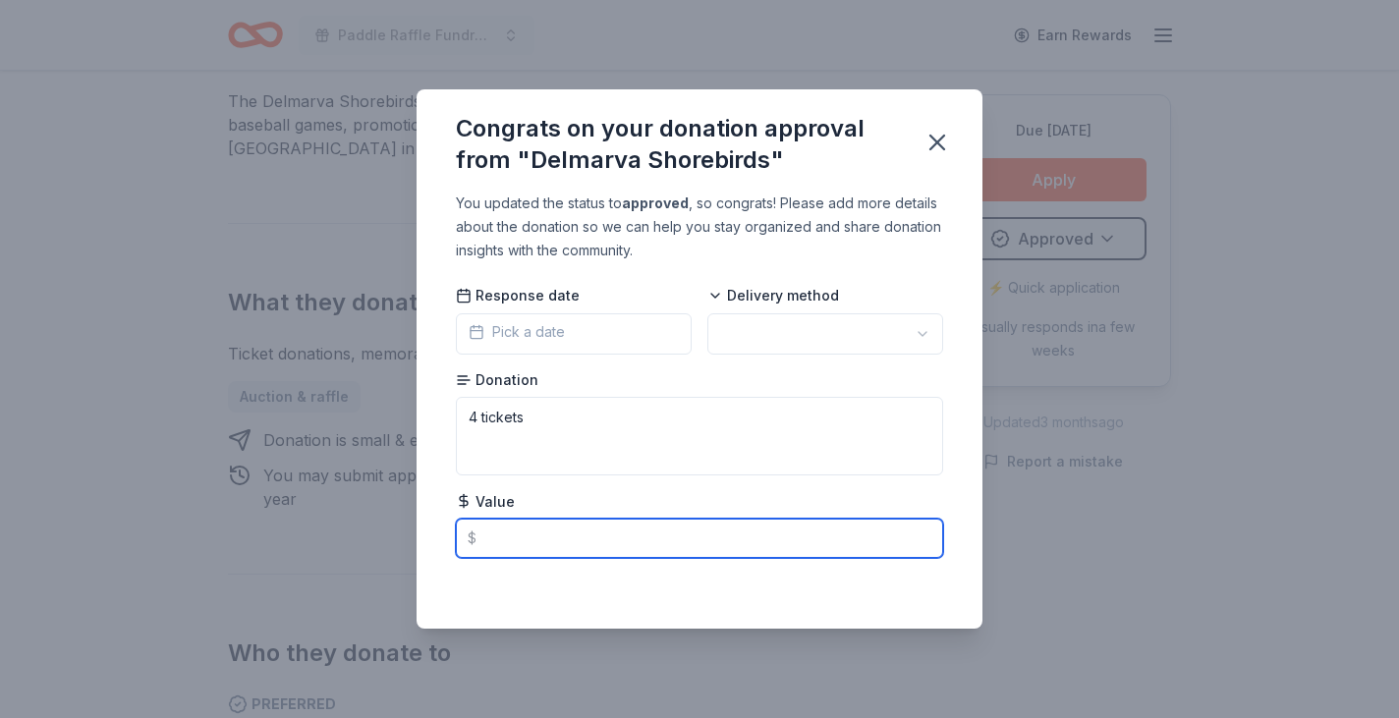
click at [643, 552] on input "text" at bounding box center [699, 538] width 487 height 39
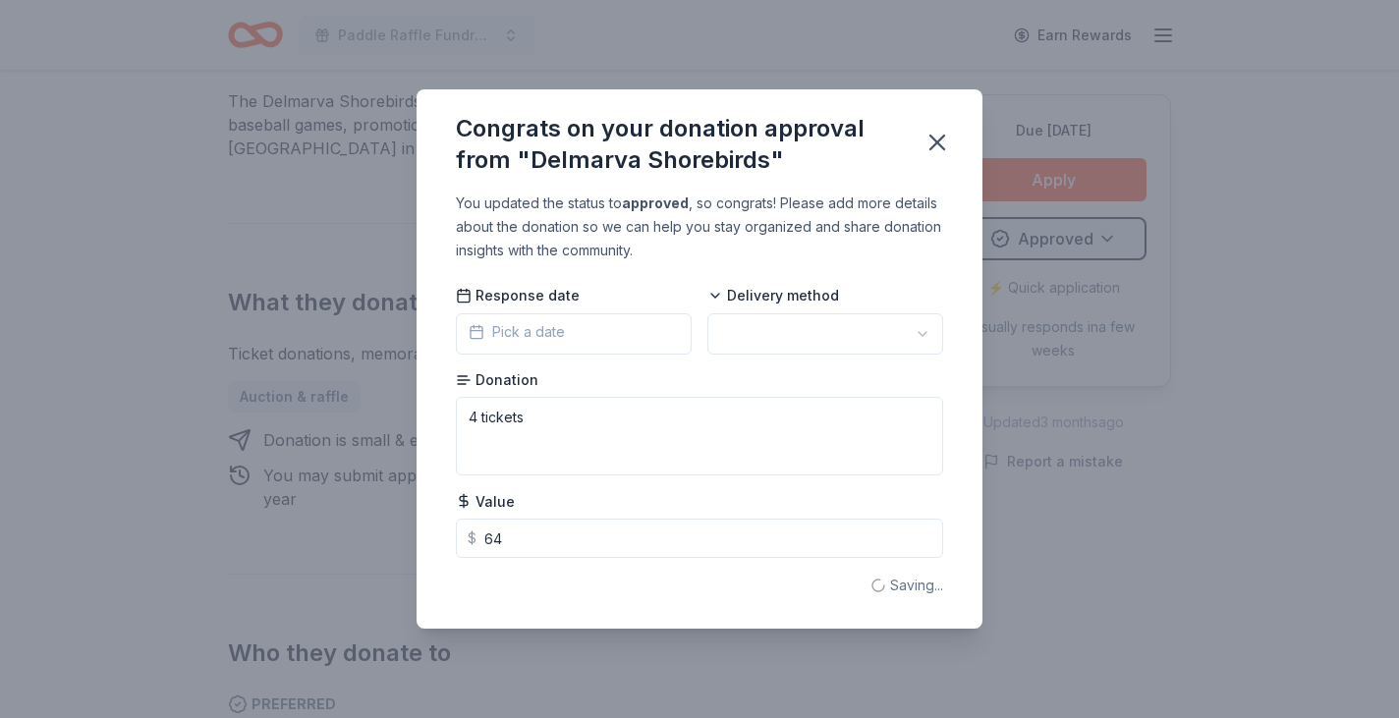
type input "64.00"
click at [468, 320] on span "Pick a date" at bounding box center [516, 332] width 96 height 24
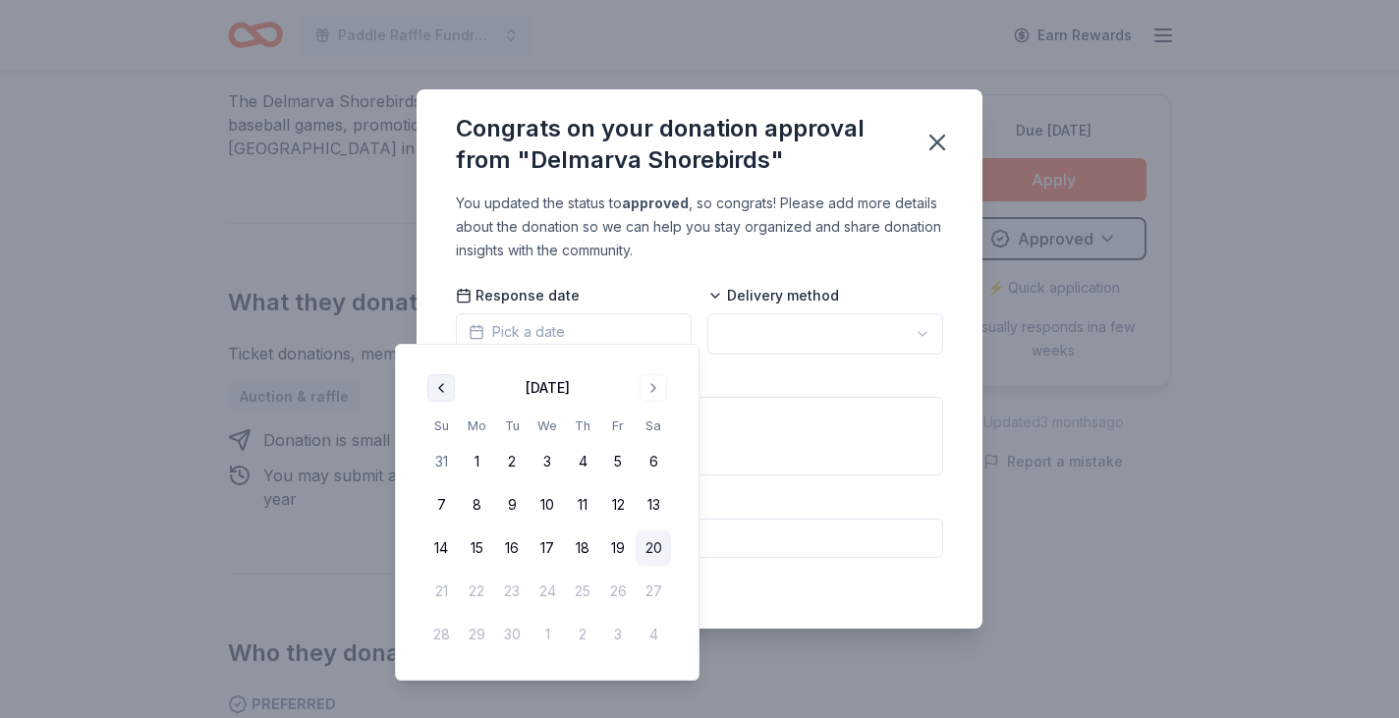
click at [451, 400] on button "Go to previous month" at bounding box center [441, 388] width 28 height 28
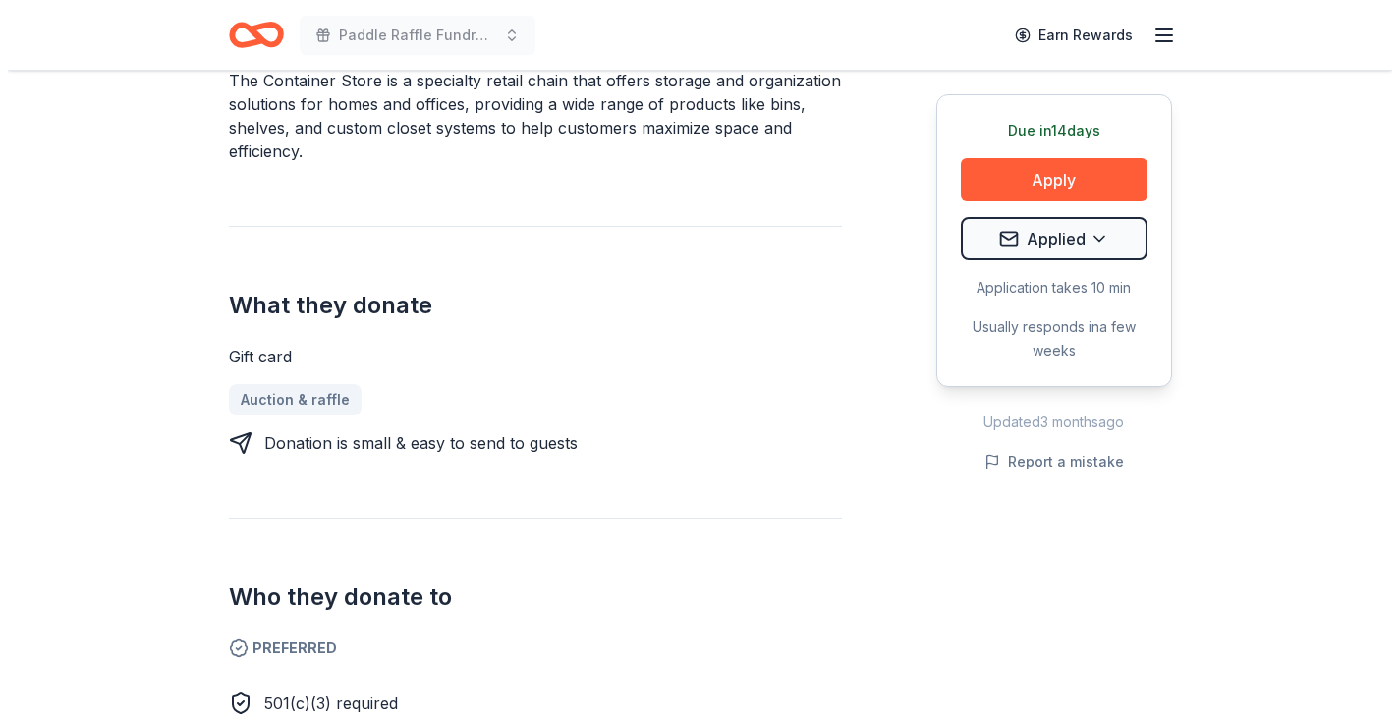
scroll to position [688, 0]
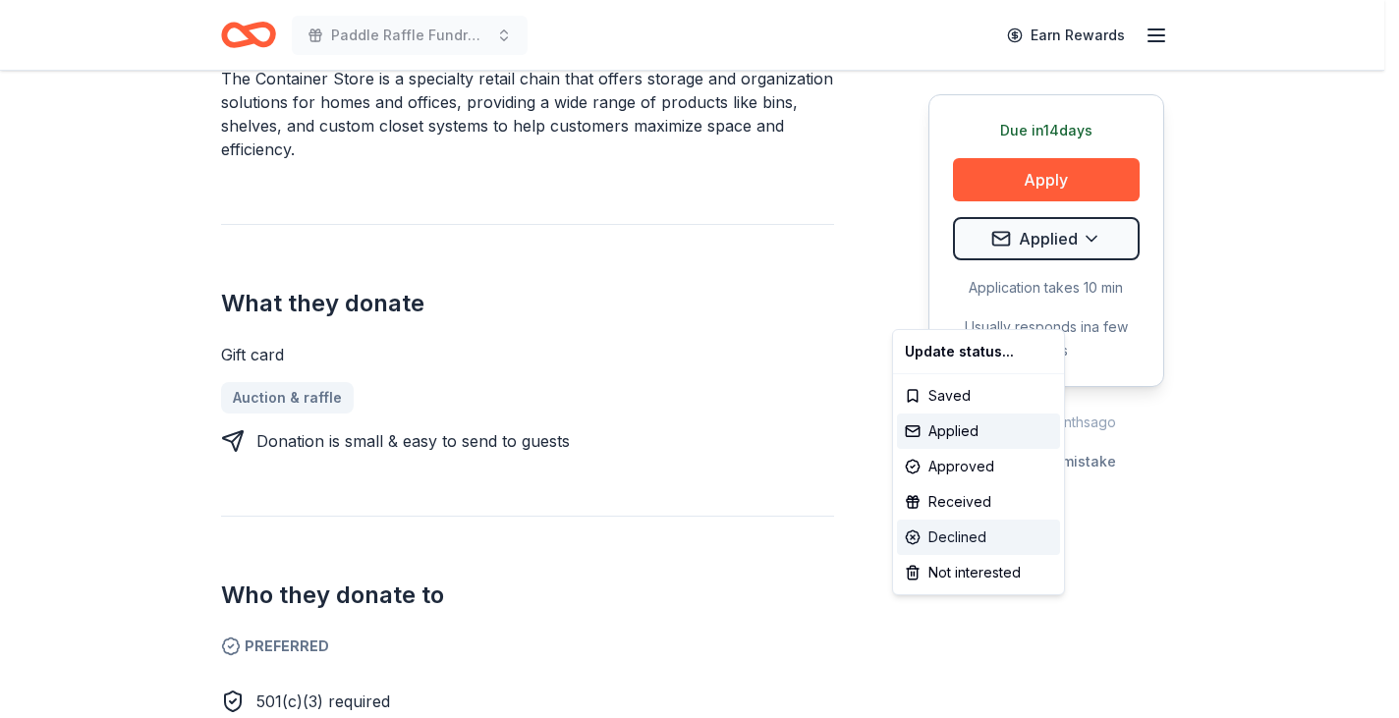
click at [995, 555] on div "Declined" at bounding box center [978, 537] width 163 height 35
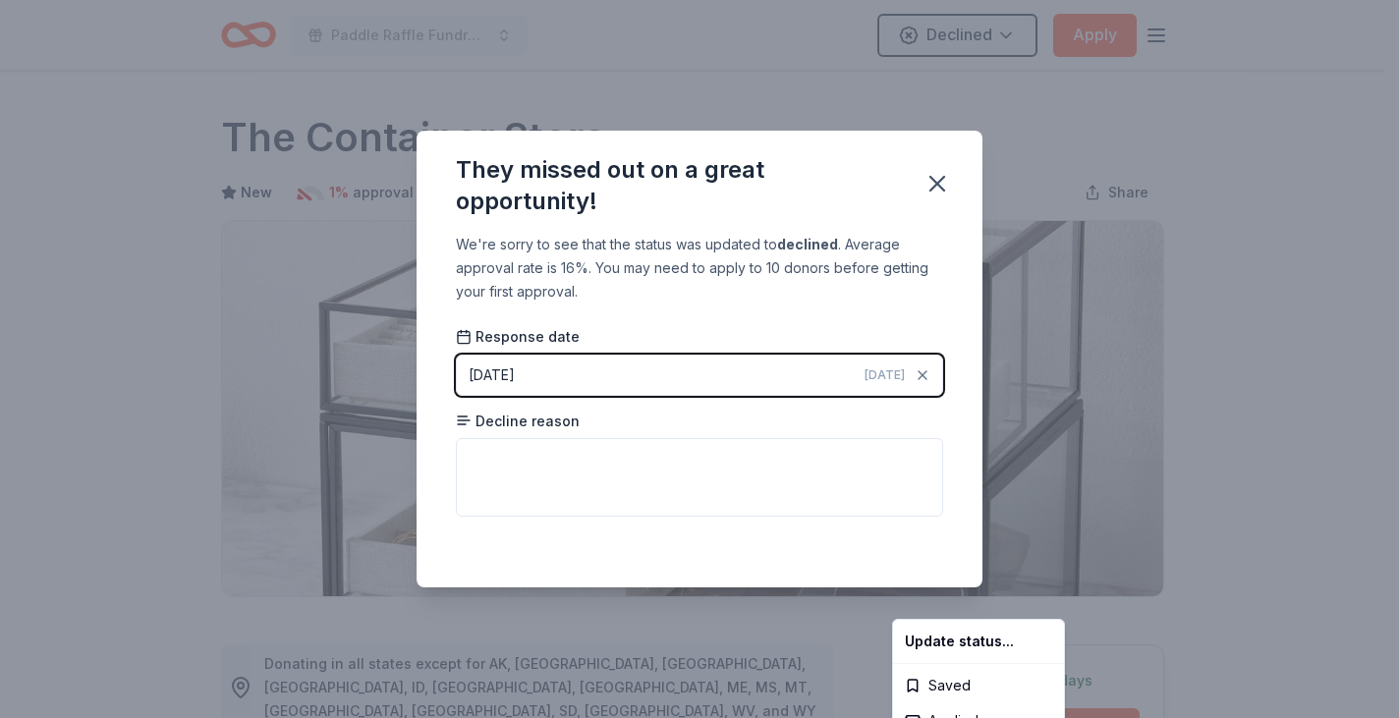
click at [428, 384] on html "Paddle Raffle Fundraiser Declined Apply Due [DATE] Share The Container Store Ne…" at bounding box center [699, 359] width 1399 height 718
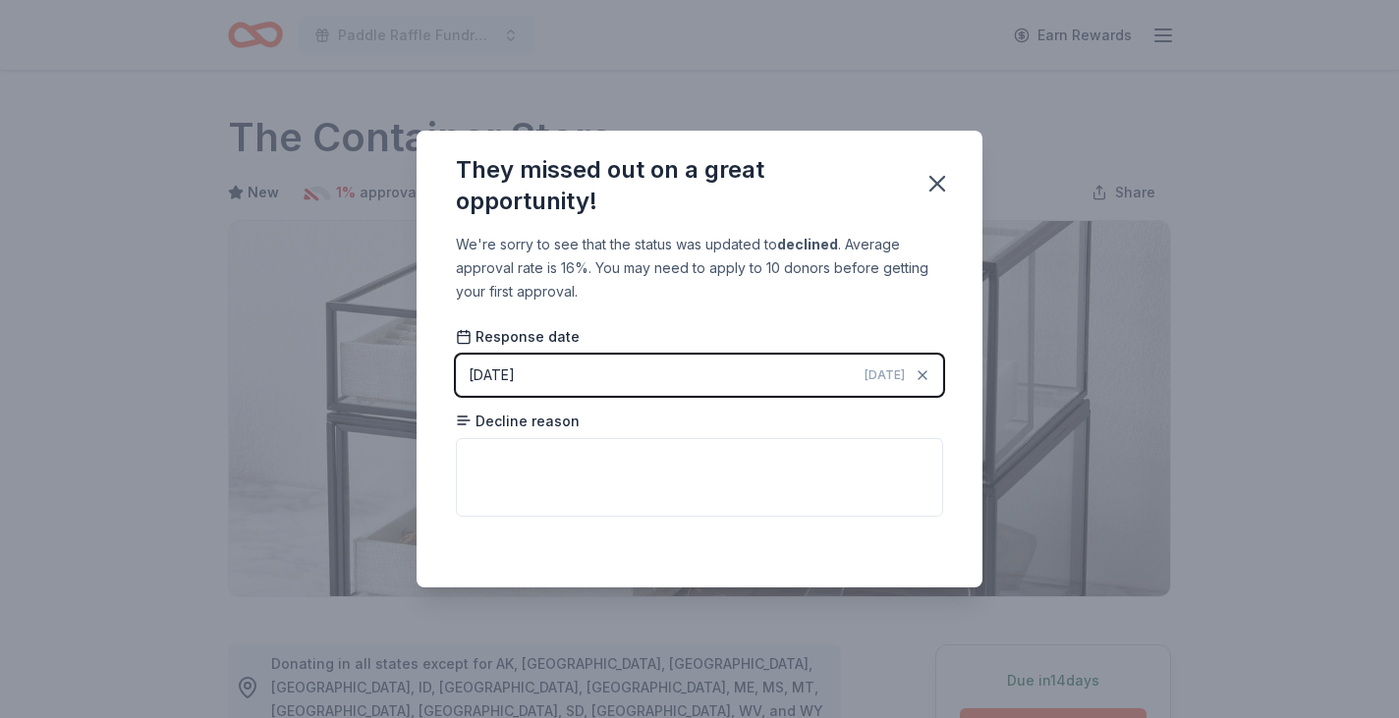
scroll to position [618, 0]
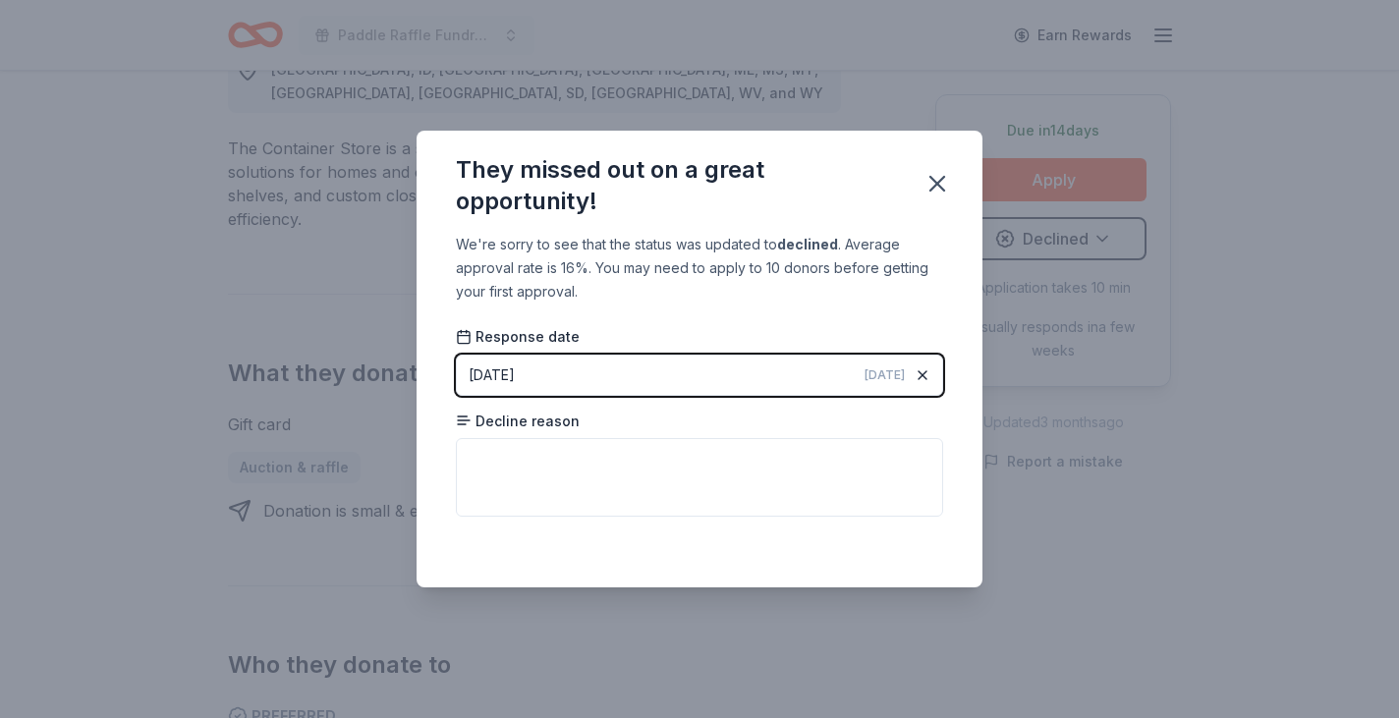
click at [926, 379] on icon "button" at bounding box center [922, 375] width 8 height 8
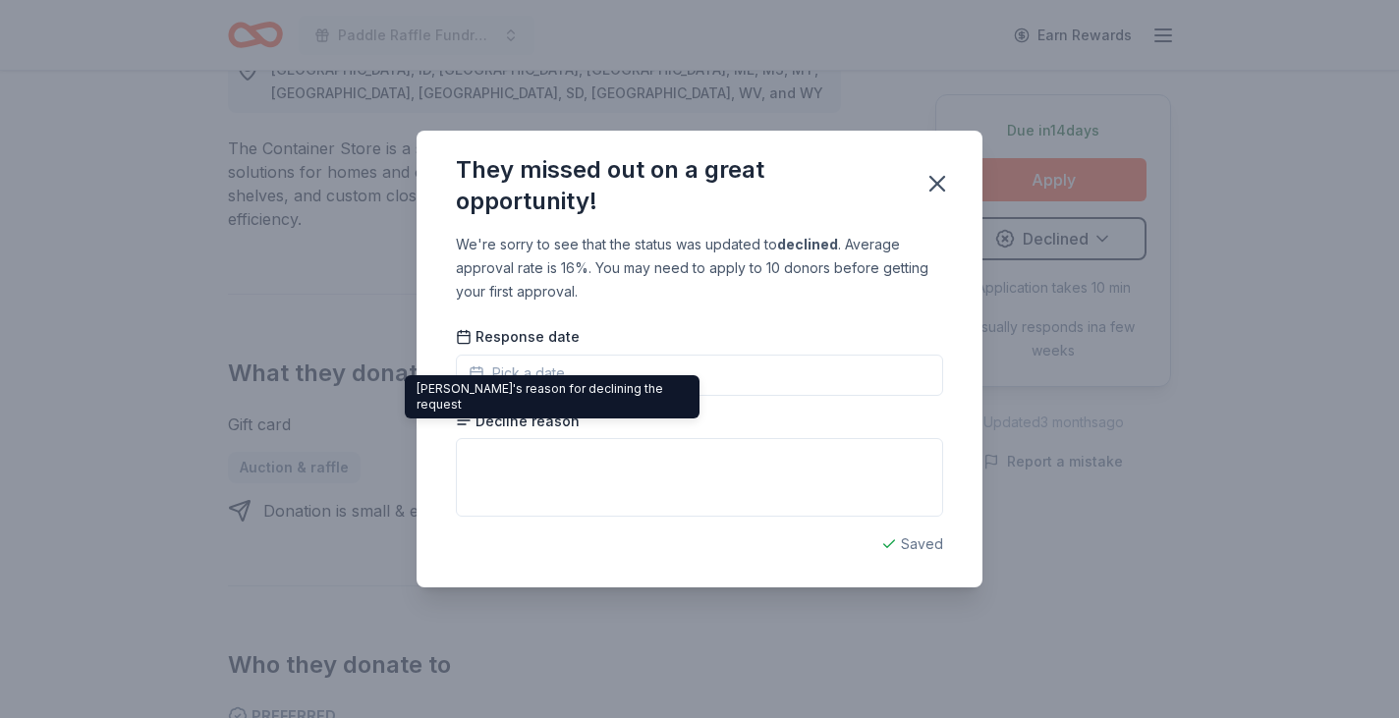
click at [523, 418] on div "Donor's reason for declining the request Donor's reason for declining the reque…" at bounding box center [552, 396] width 295 height 43
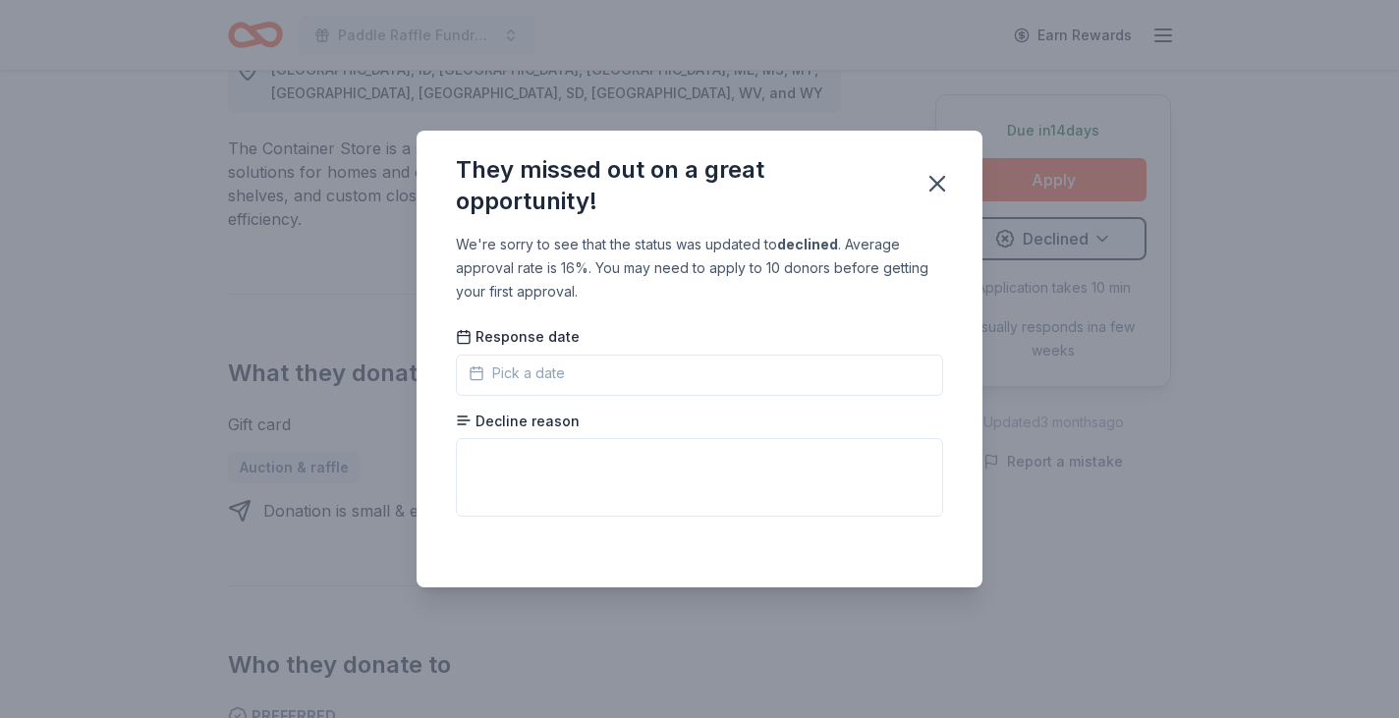
click at [594, 396] on button "Pick a date" at bounding box center [699, 375] width 487 height 41
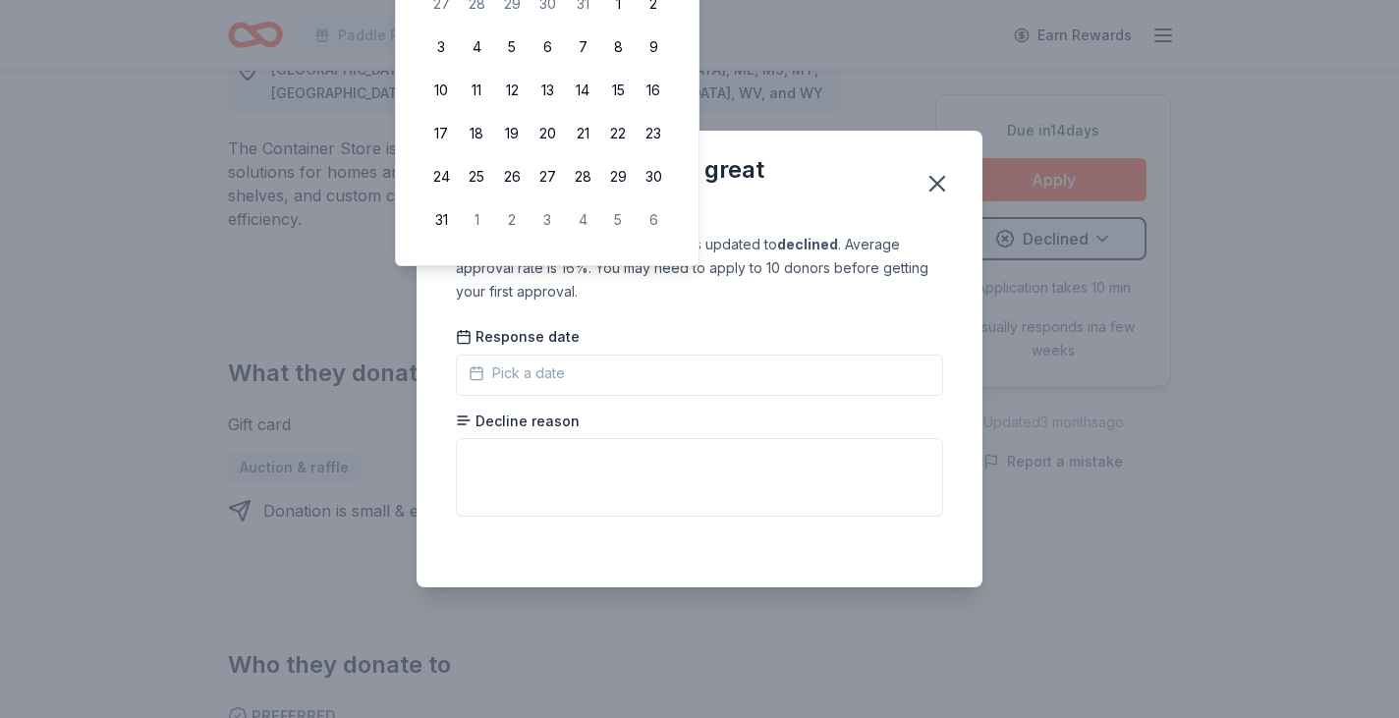
click at [451, 5] on table "Su Mo Tu We Th Fr Sa 27 28 29 30 31 1 2 3 4 5 6 7 8 9 10 11 12 13 14 15 16 17 1…" at bounding box center [547, 98] width 248 height 280
drag, startPoint x: 744, startPoint y: 21, endPoint x: 748, endPoint y: 213, distance: 192.5
click at [683, 213] on div "August 2025 Su Mo Tu We Th Fr Sa 27 28 29 30 31 1 2 3 4 5 6 7 8 9 10 11 12 13 1…" at bounding box center [547, 76] width 271 height 347
drag, startPoint x: 423, startPoint y: 13, endPoint x: 432, endPoint y: 18, distance: 10.1
click at [432, 18] on div "August 2025 Su Mo Tu We Th Fr Sa 27 28 29 30 31 1 2 3 4 5 6 7 8 9 10 11 12 13 1…" at bounding box center [547, 76] width 271 height 347
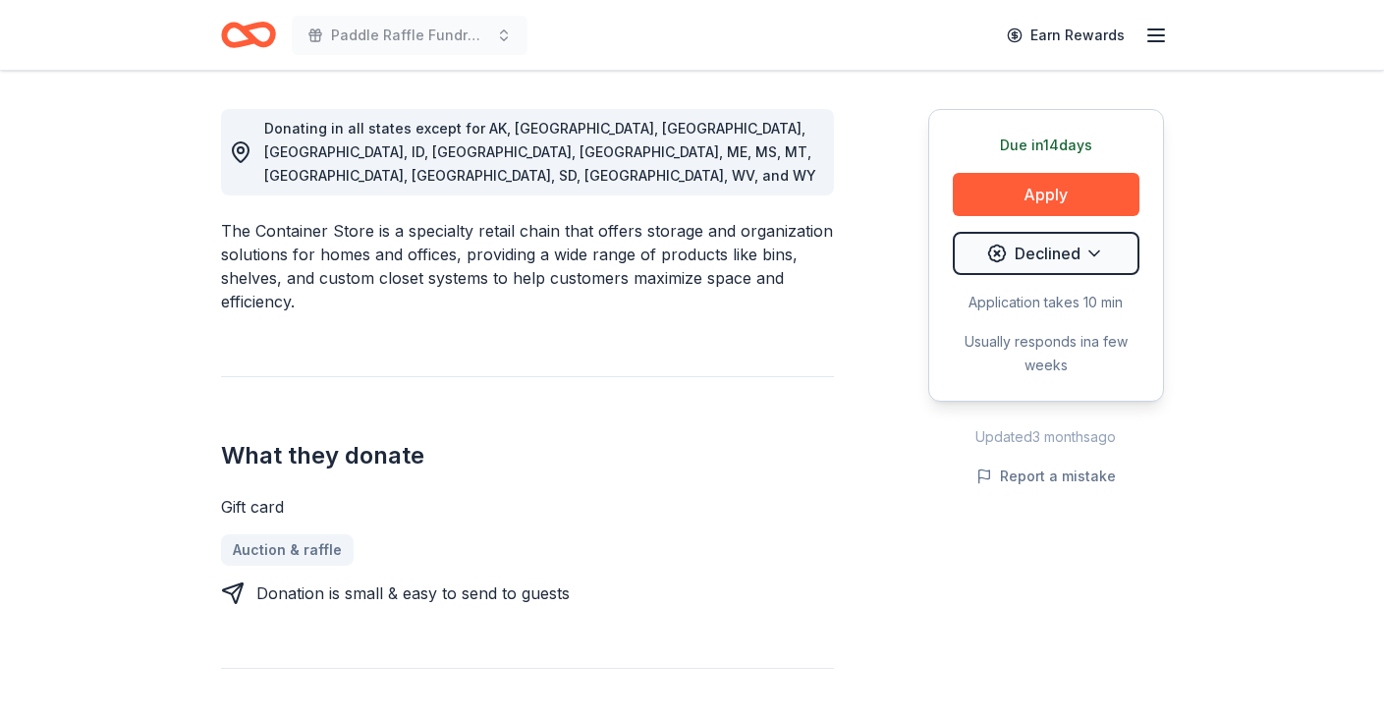
scroll to position [688, 0]
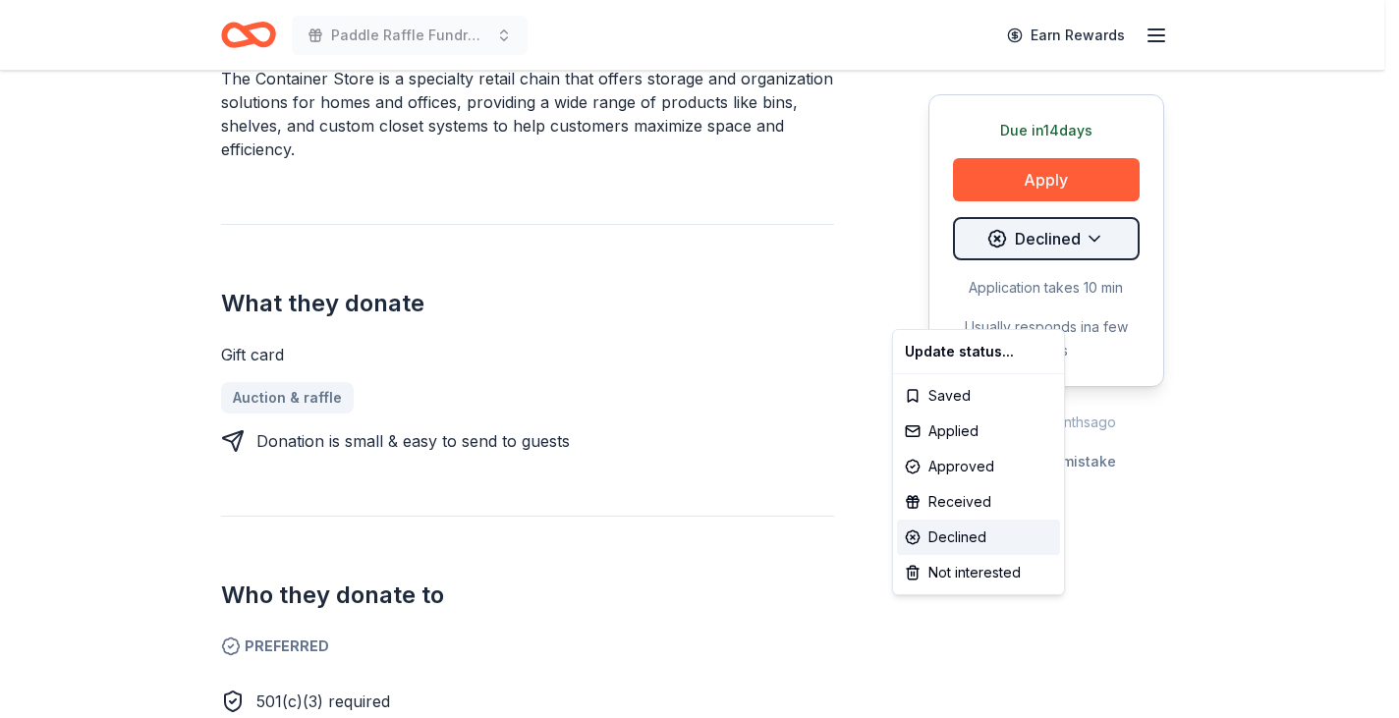
click at [964, 555] on div "Declined" at bounding box center [978, 537] width 163 height 35
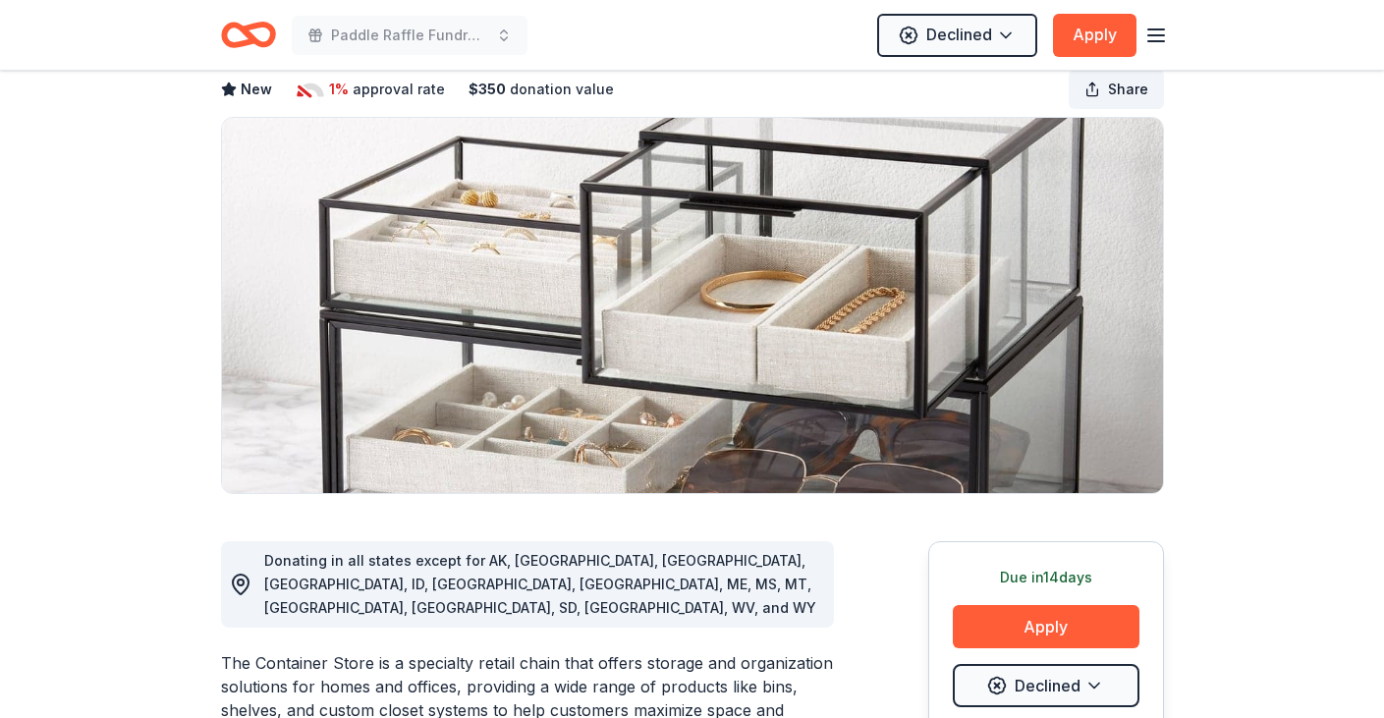
scroll to position [0, 0]
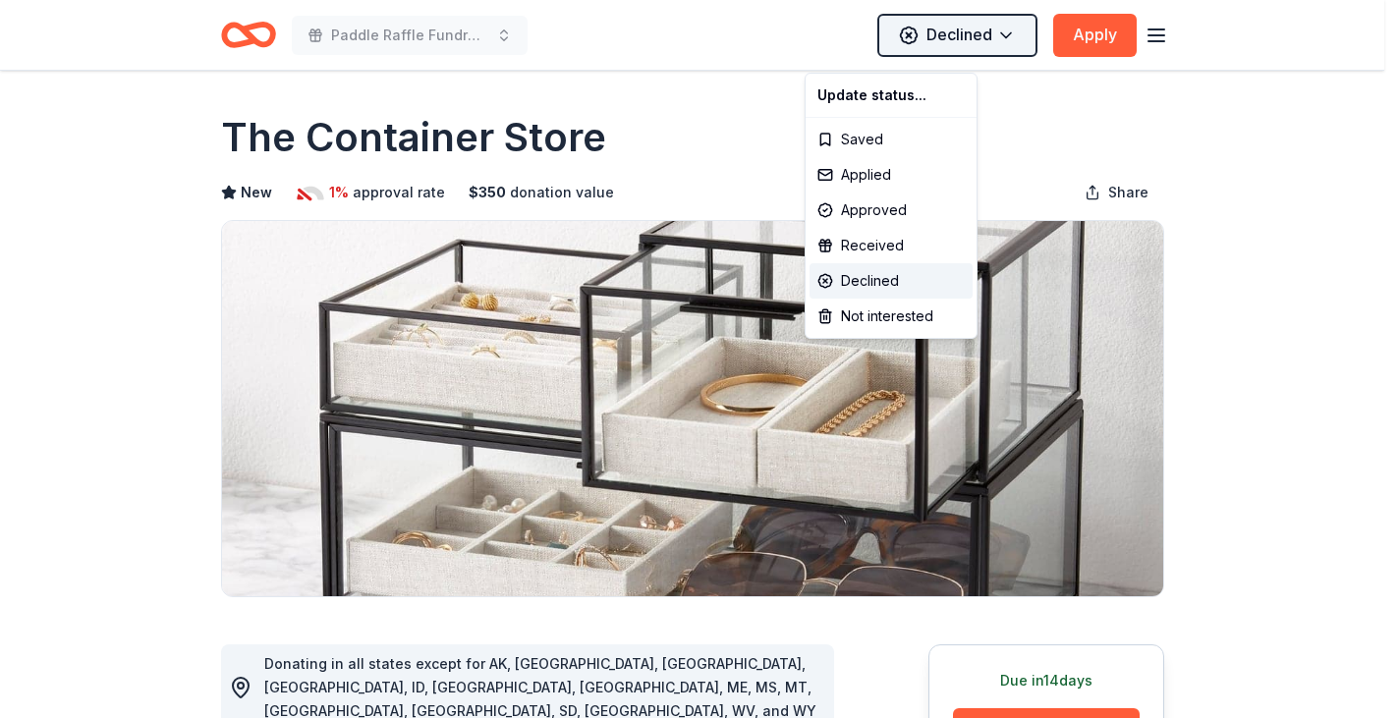
click at [963, 40] on html "Paddle Raffle Fundraiser Declined Apply Due in 14 days Share The Container Stor…" at bounding box center [699, 359] width 1399 height 718
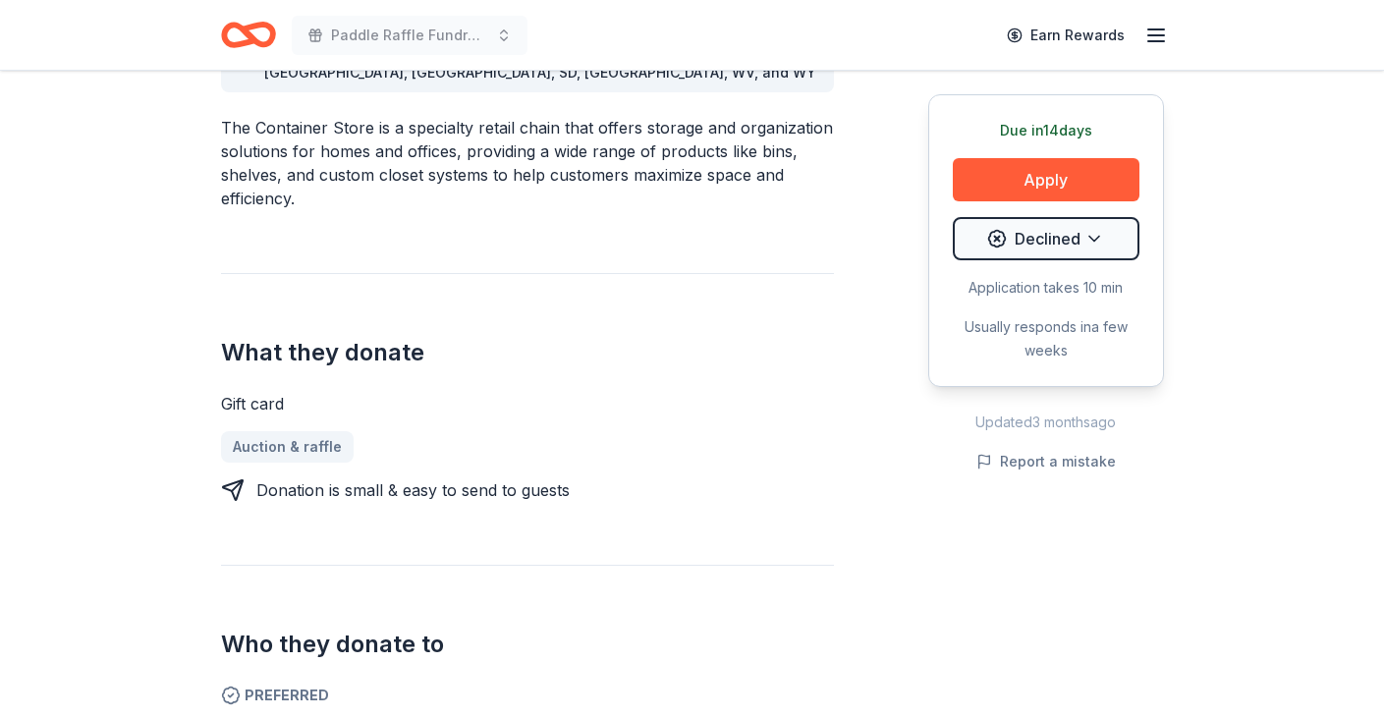
scroll to position [786, 0]
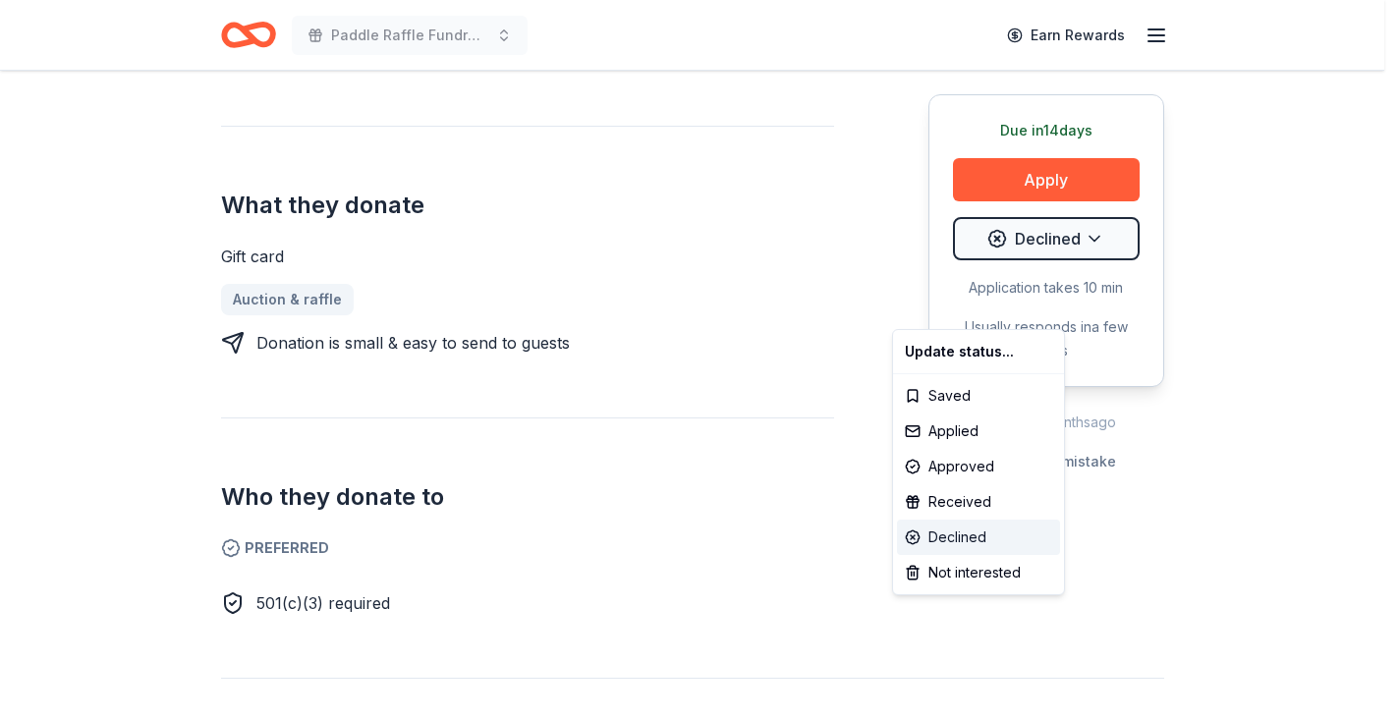
click at [948, 555] on div "Declined" at bounding box center [978, 537] width 163 height 35
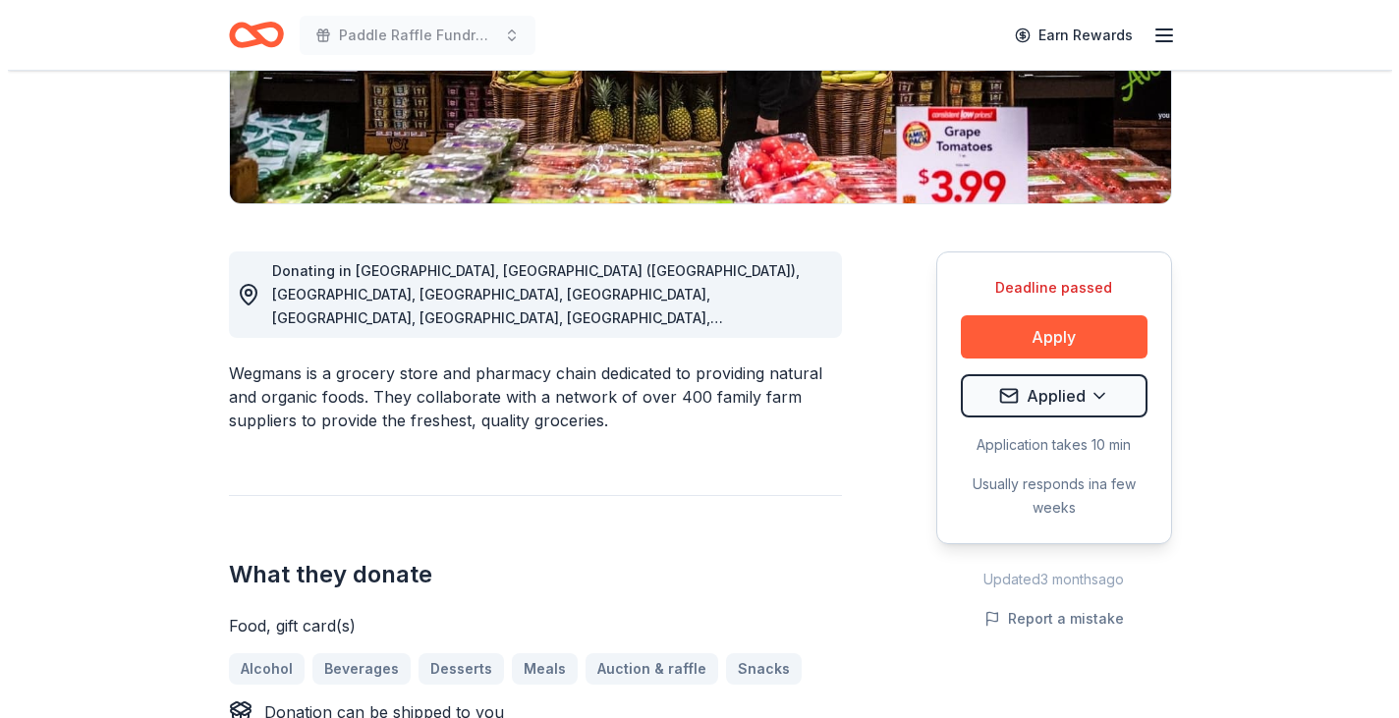
scroll to position [491, 0]
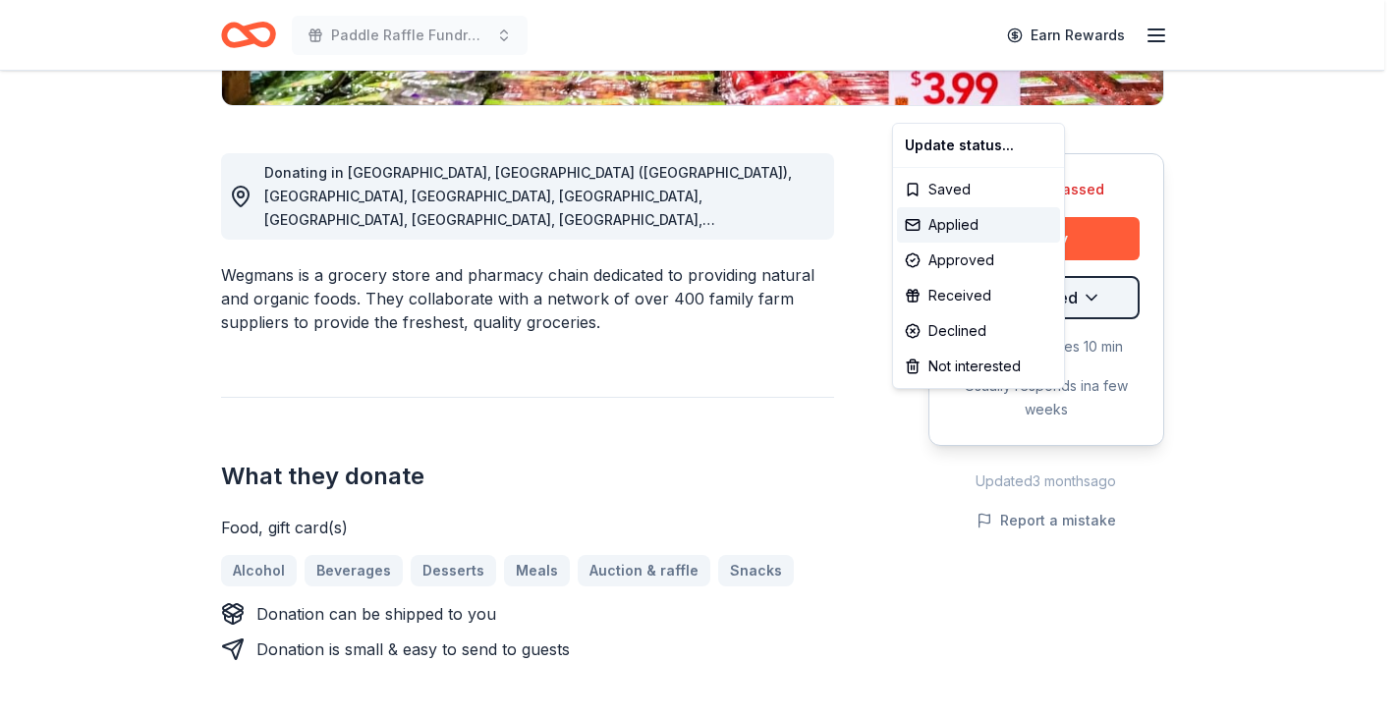
click at [970, 278] on div "Approved" at bounding box center [978, 260] width 163 height 35
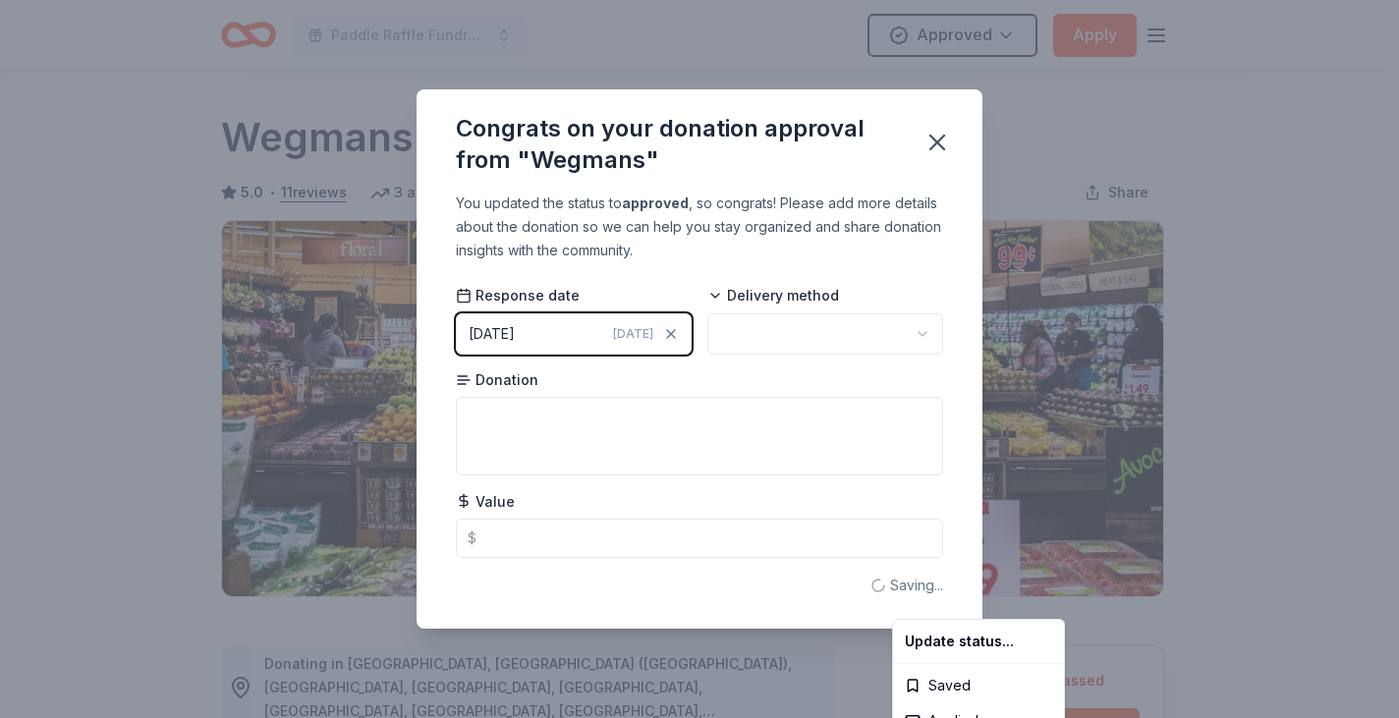
scroll to position [0, 0]
click at [446, 358] on html "Paddle Raffle Fundraiser Approved Apply Deadline passed Share Wegmans 5.0 • 11 …" at bounding box center [699, 359] width 1399 height 718
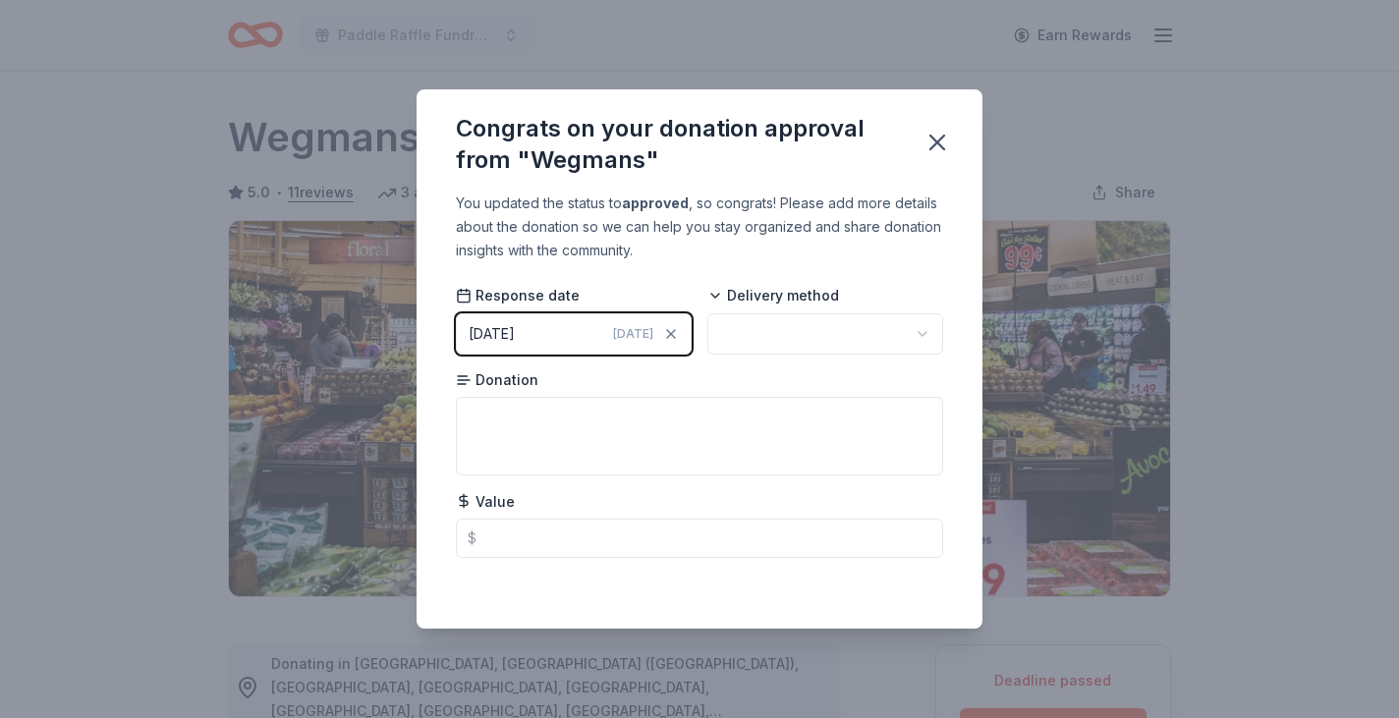
scroll to position [618, 0]
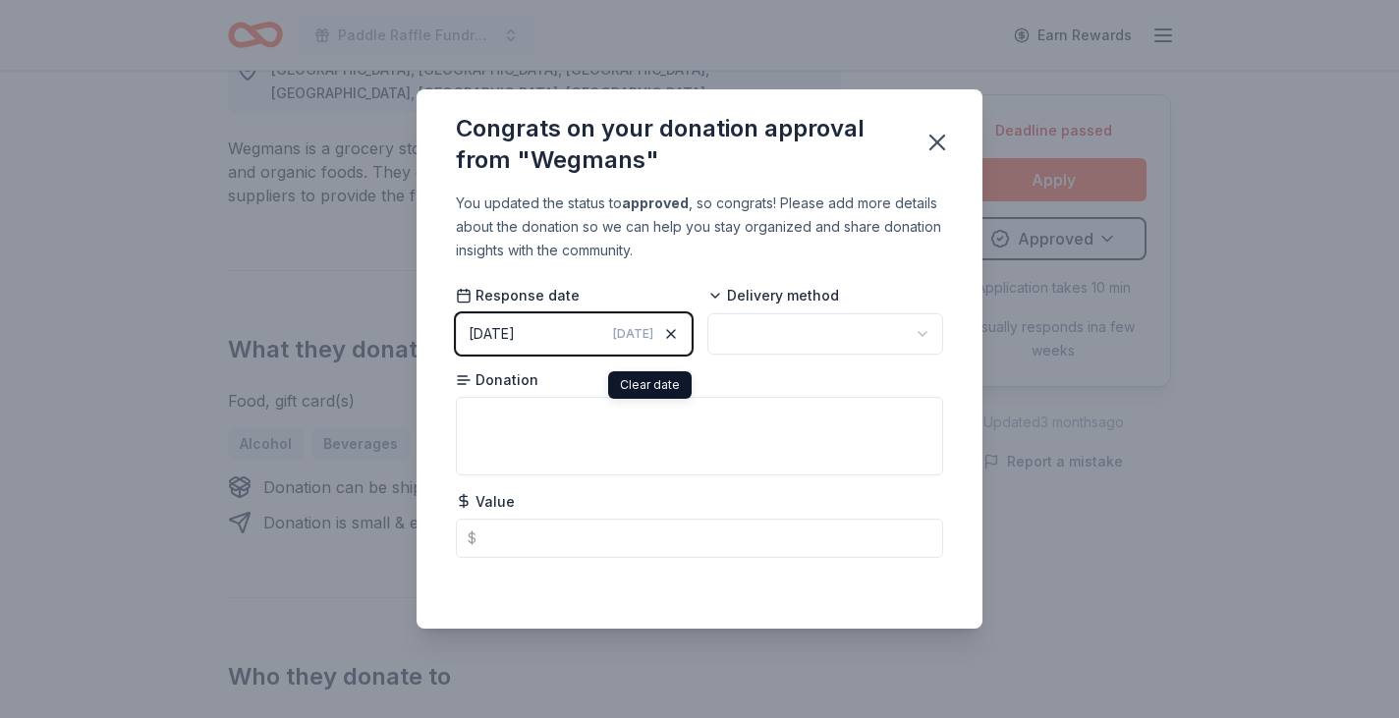
click at [667, 338] on icon "button" at bounding box center [671, 334] width 8 height 8
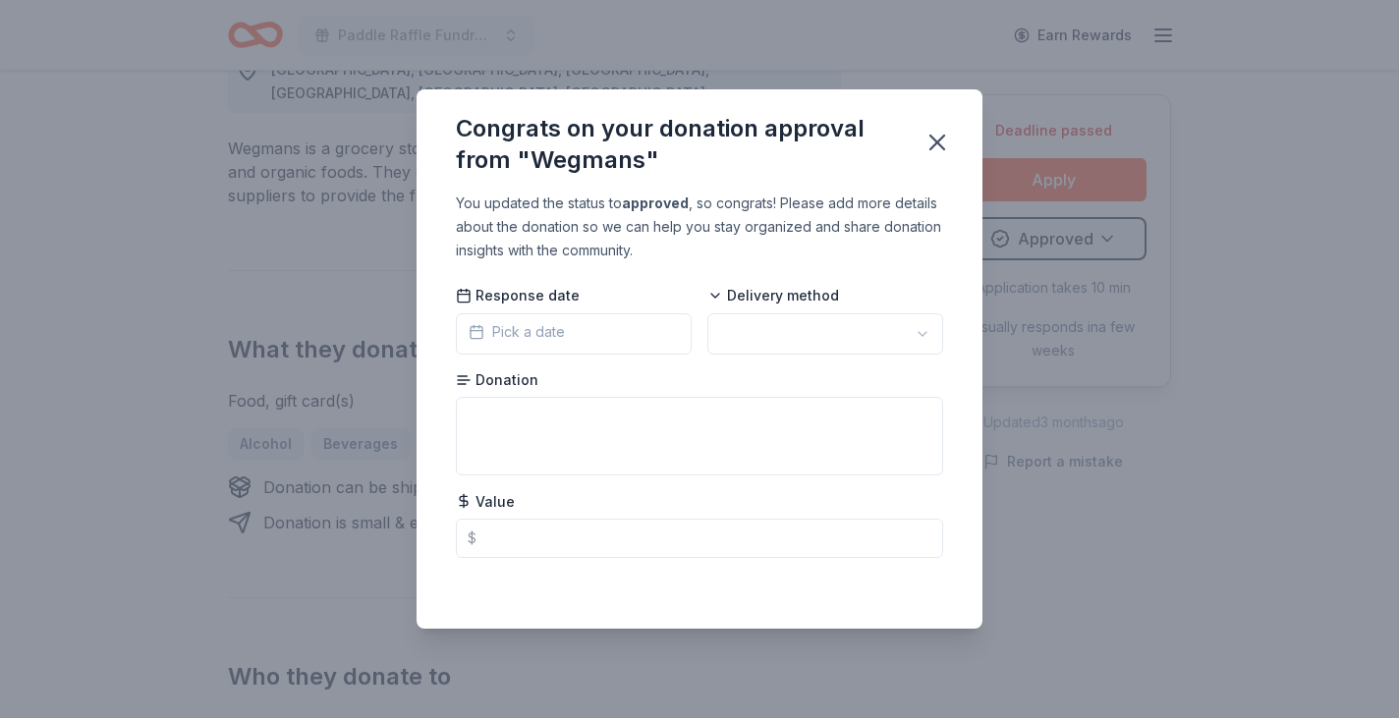
click at [553, 355] on button "Pick a date" at bounding box center [574, 333] width 236 height 41
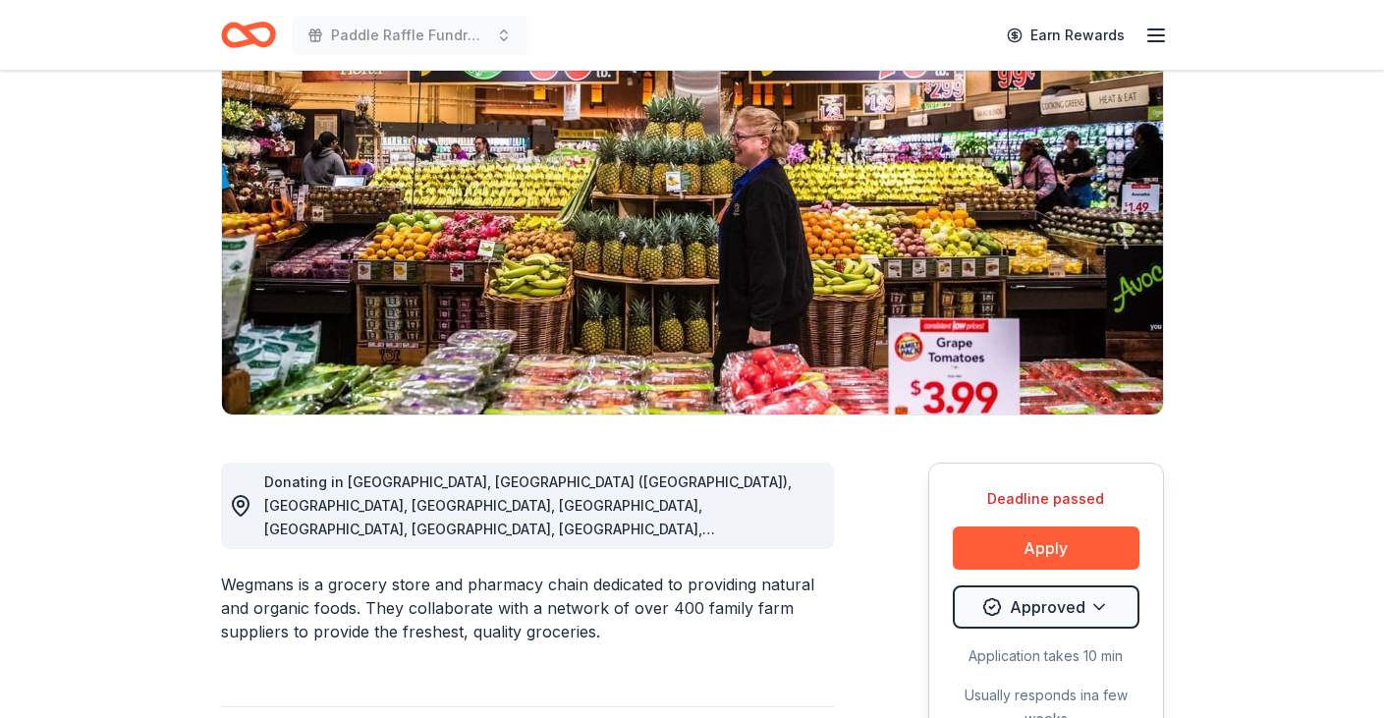
scroll to position [589, 0]
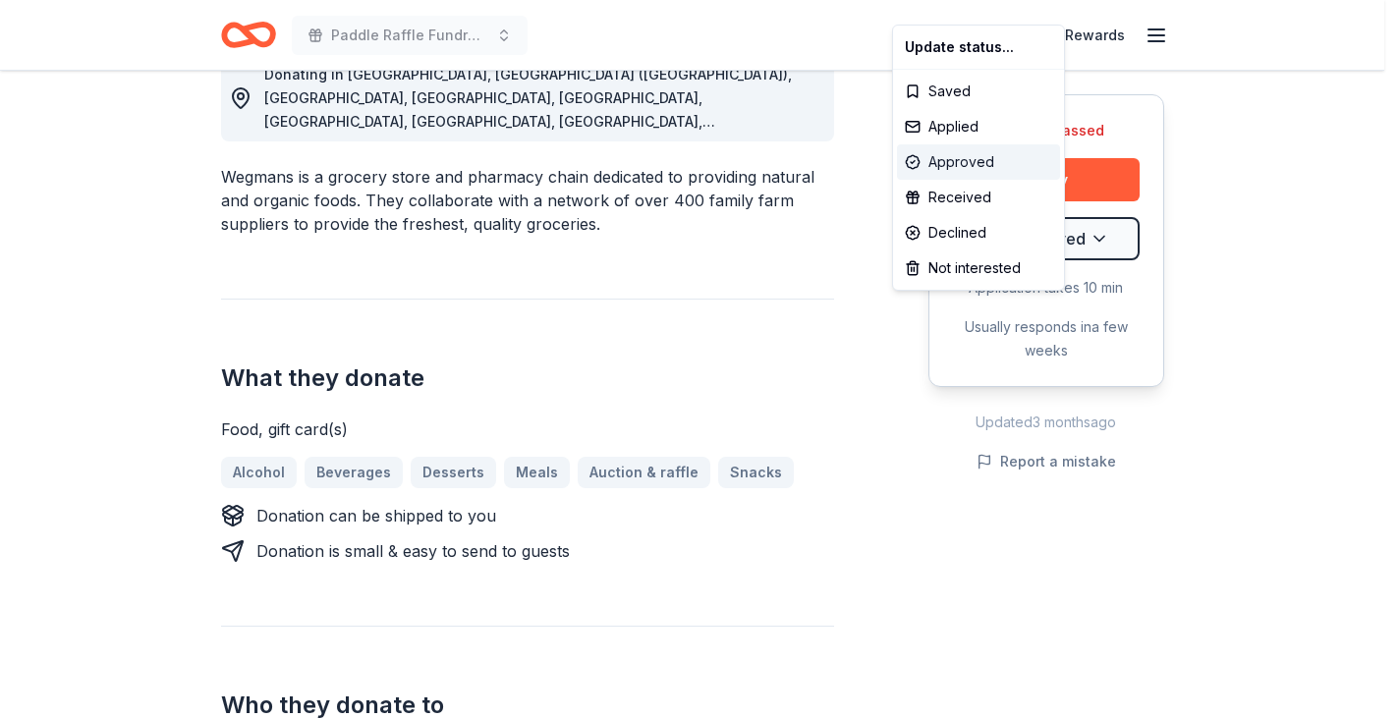
click at [962, 180] on div "Approved" at bounding box center [978, 161] width 163 height 35
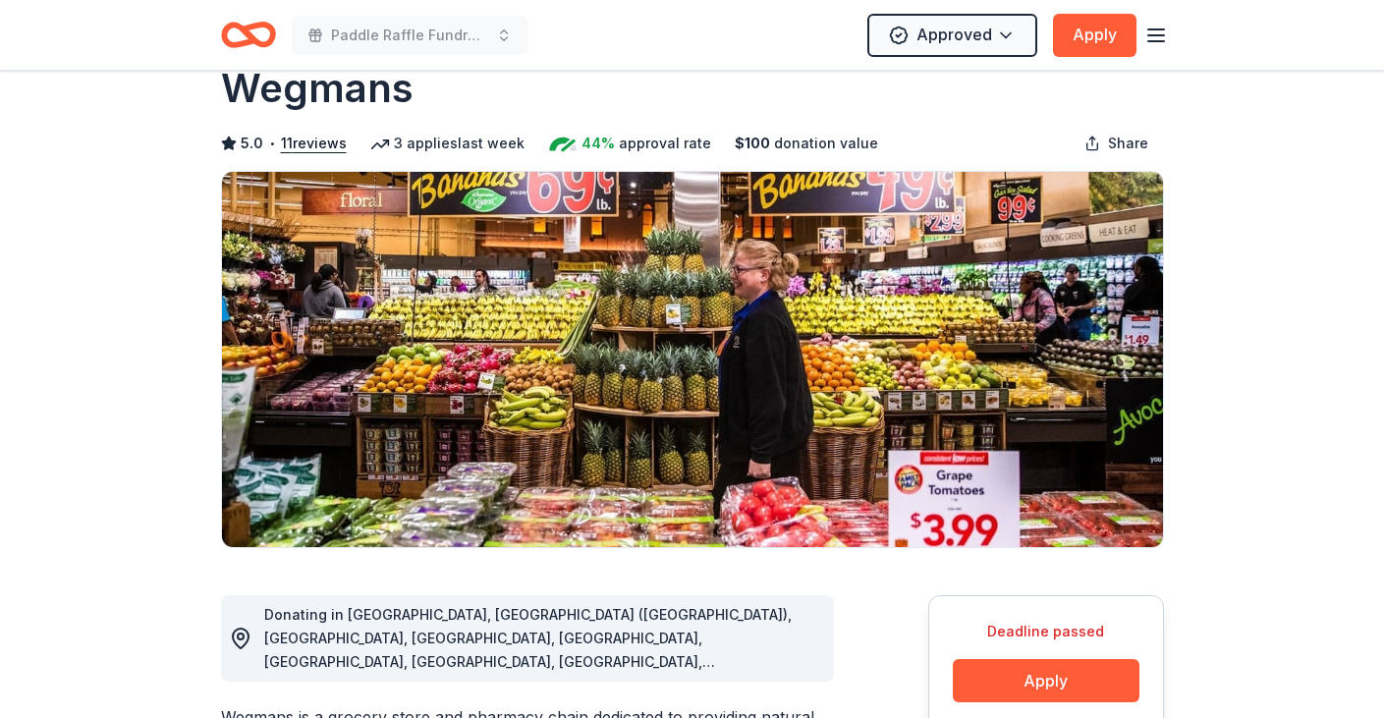
scroll to position [0, 0]
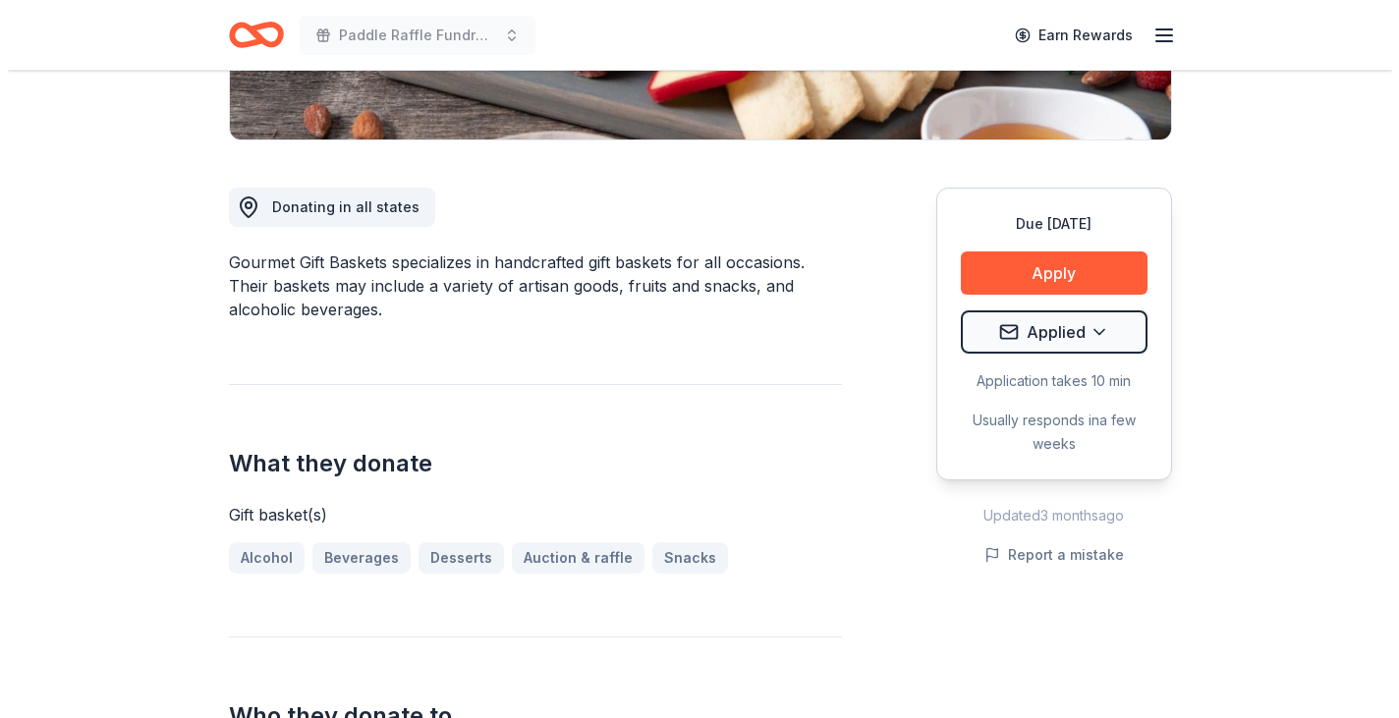
scroll to position [491, 0]
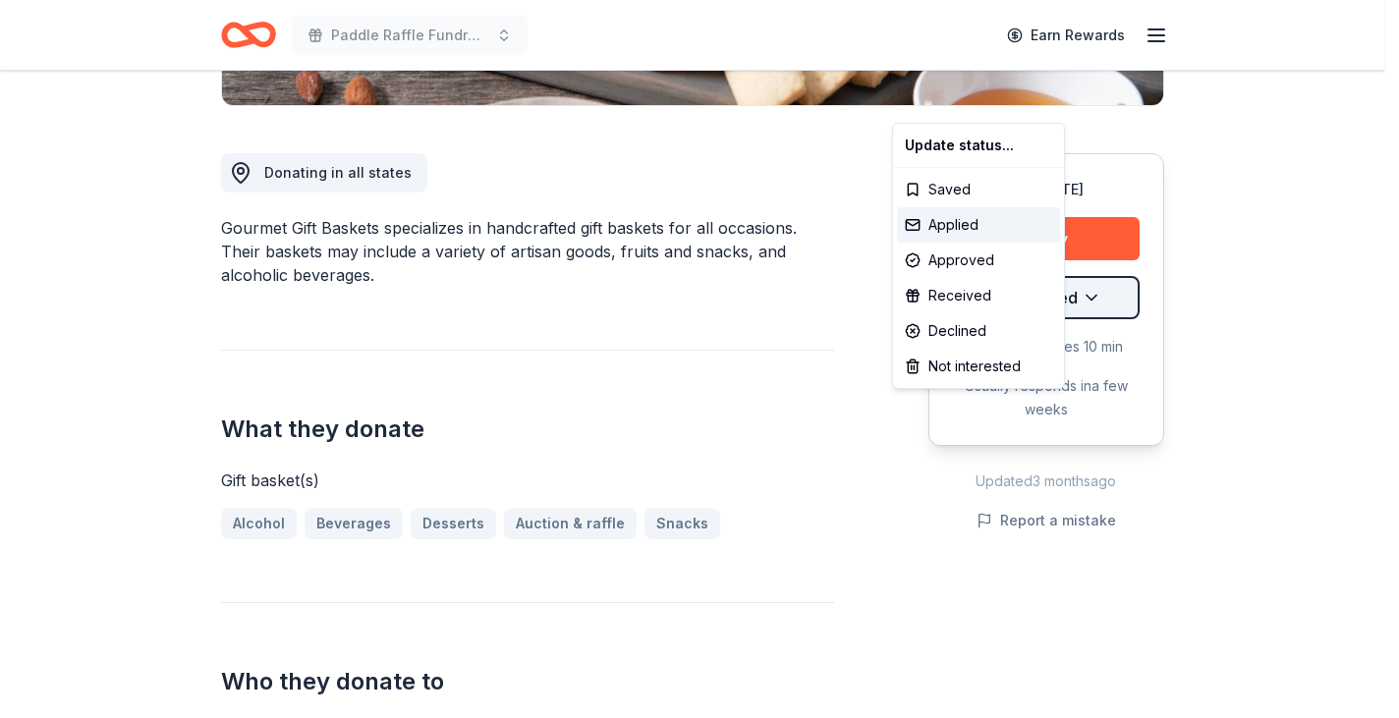
click at [970, 278] on div "Approved" at bounding box center [978, 260] width 163 height 35
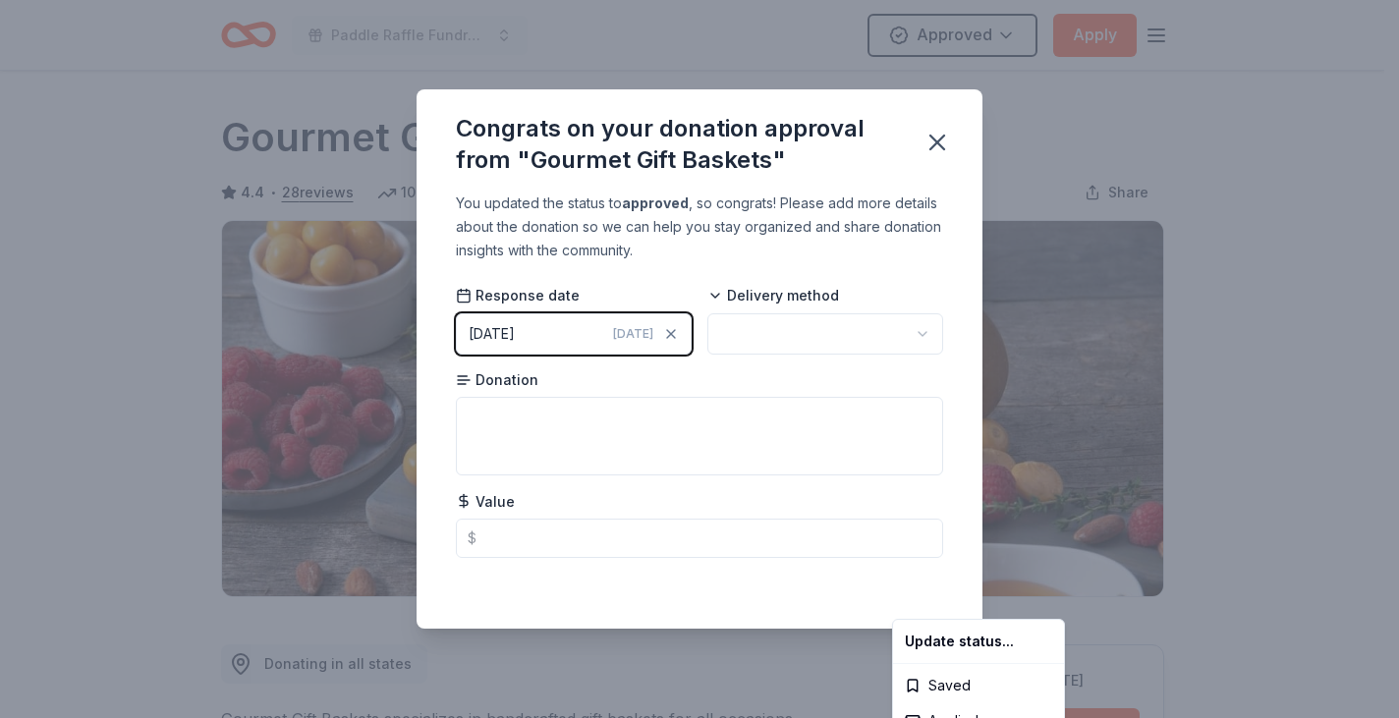
click at [589, 480] on html "Paddle Raffle Fundraiser Approved Apply Due [DATE] Share Gourmet Gift Baskets 4…" at bounding box center [699, 359] width 1399 height 718
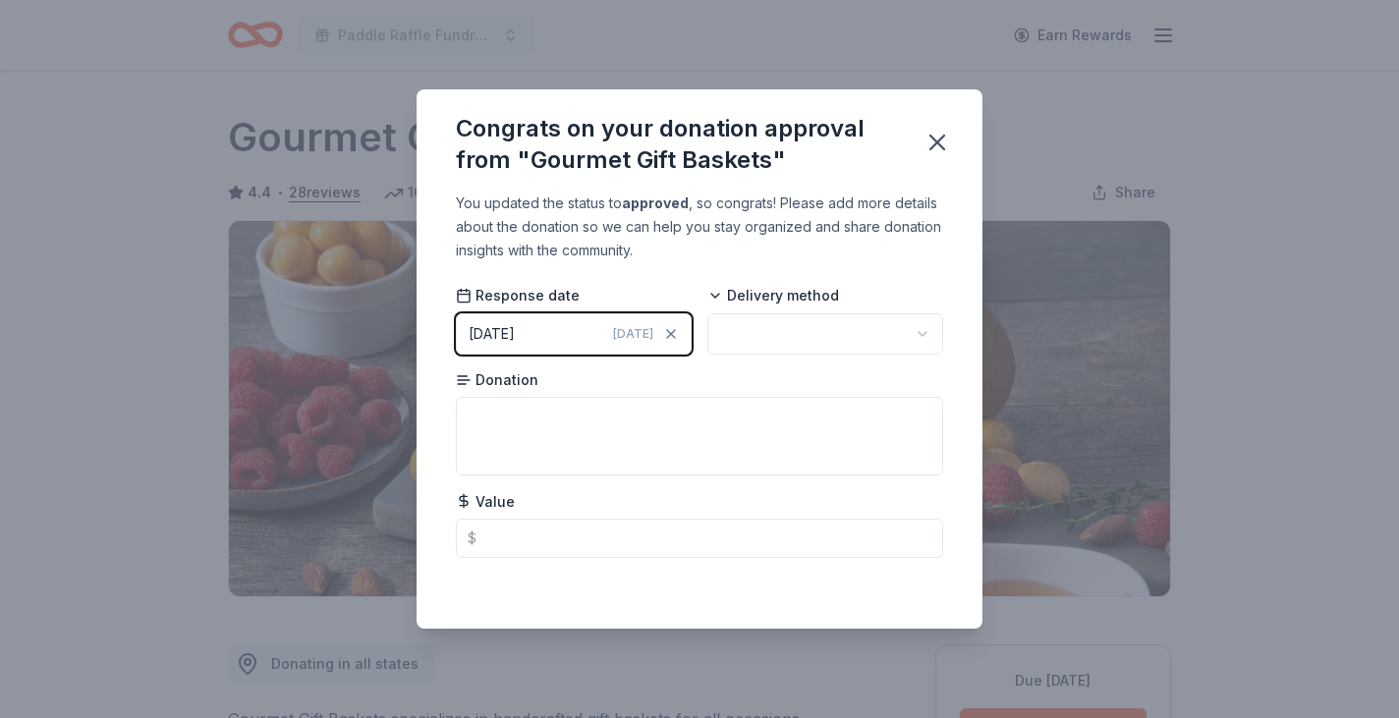
scroll to position [618, 0]
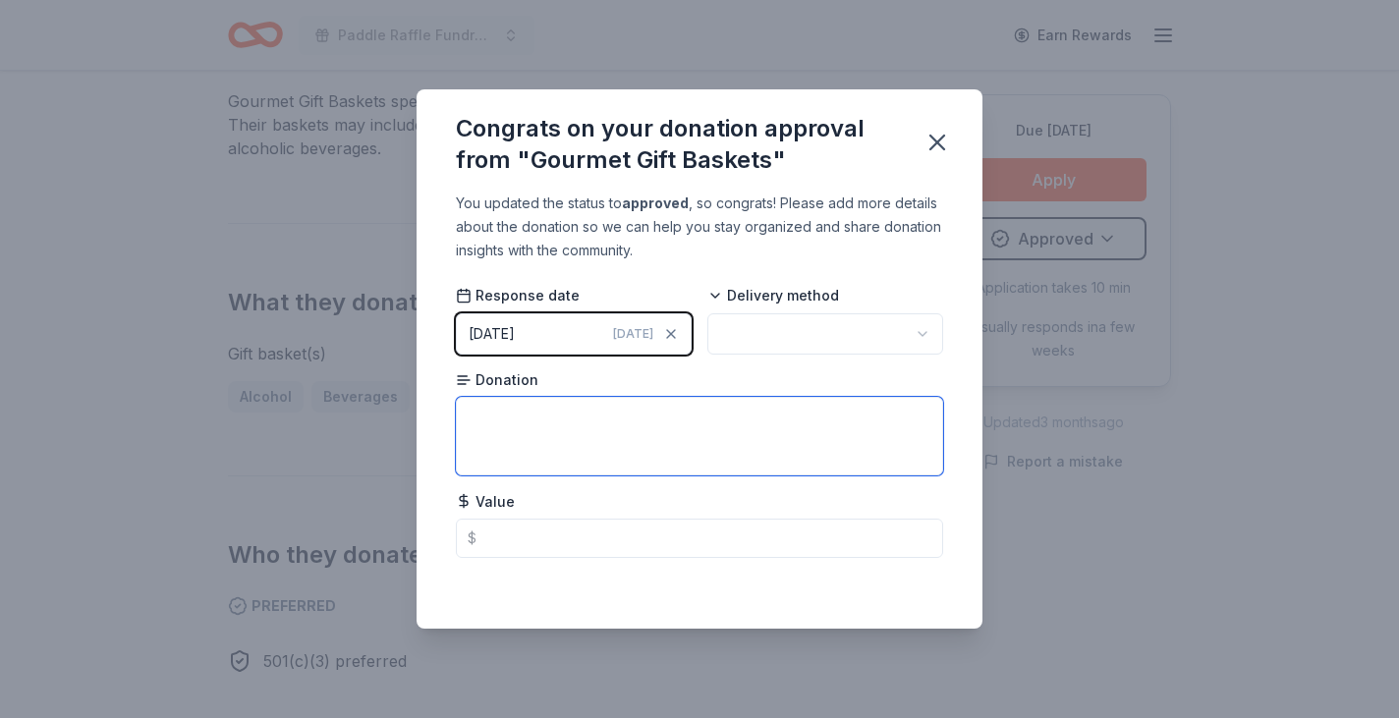
click at [589, 475] on textarea at bounding box center [699, 436] width 487 height 79
type textarea "gift certificate emailed"
click at [624, 342] on span "[DATE]" at bounding box center [633, 334] width 40 height 16
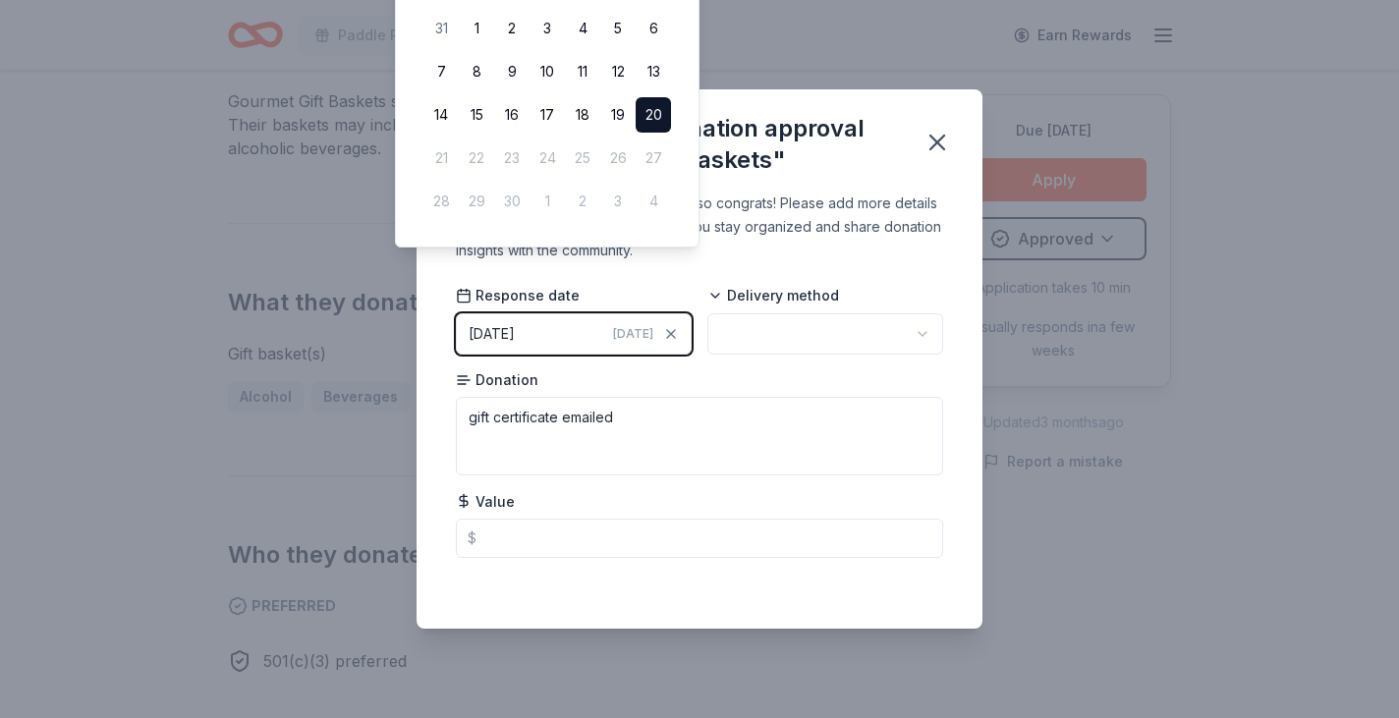
click at [614, 355] on button "[DATE] [DATE]" at bounding box center [574, 333] width 236 height 41
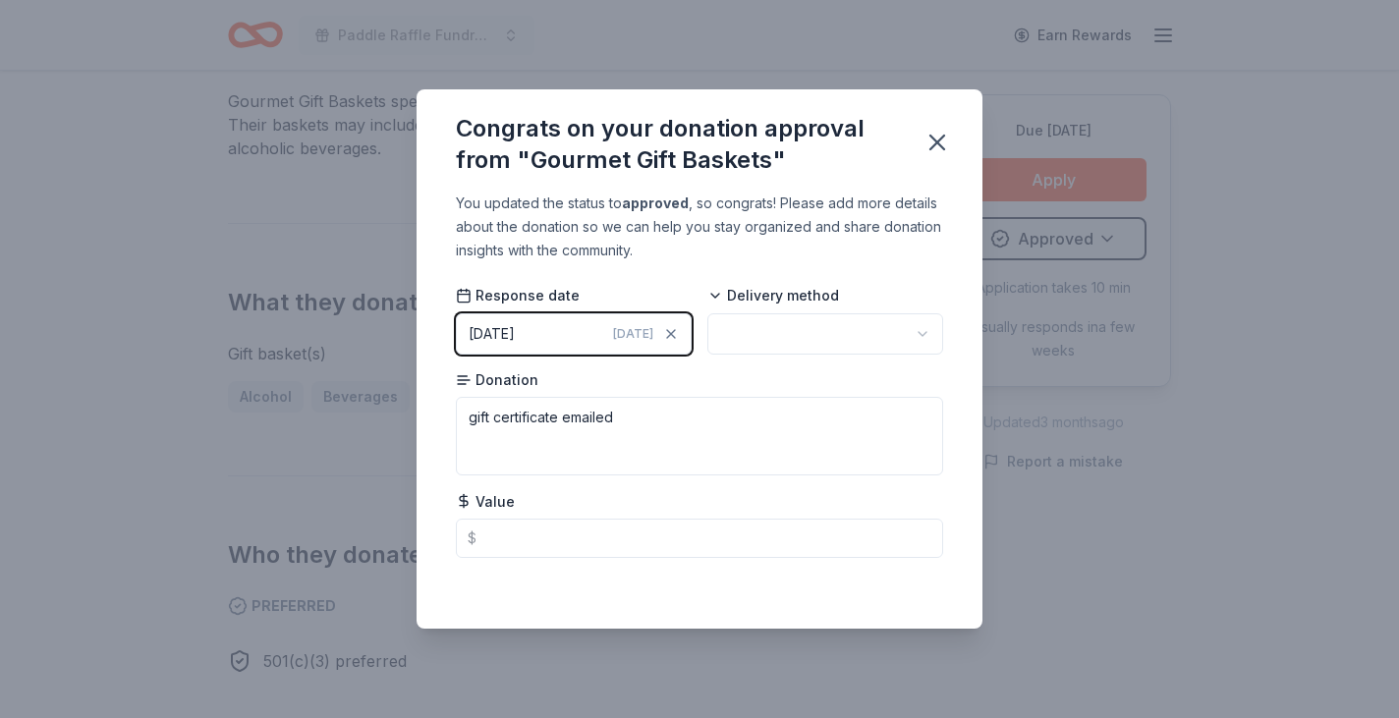
click at [614, 355] on button "[DATE] [DATE]" at bounding box center [574, 333] width 236 height 41
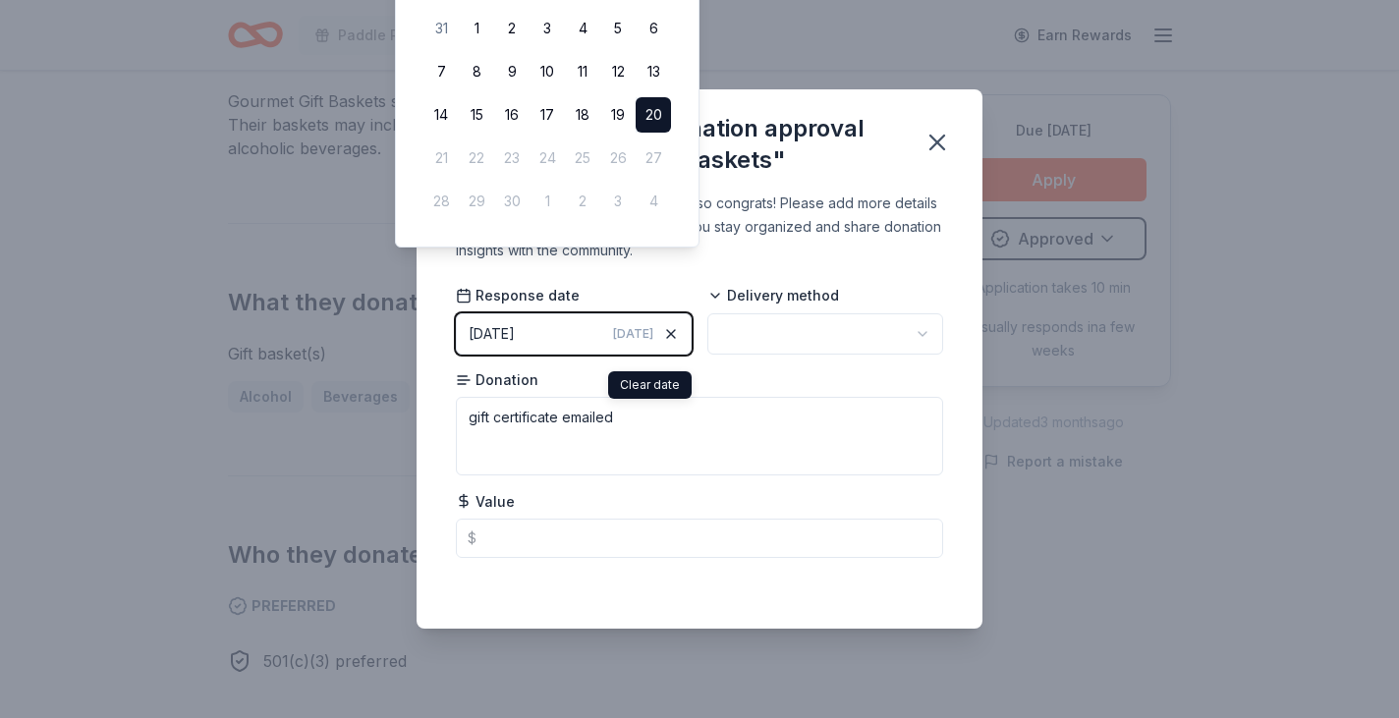
click at [663, 342] on icon "button" at bounding box center [671, 334] width 16 height 16
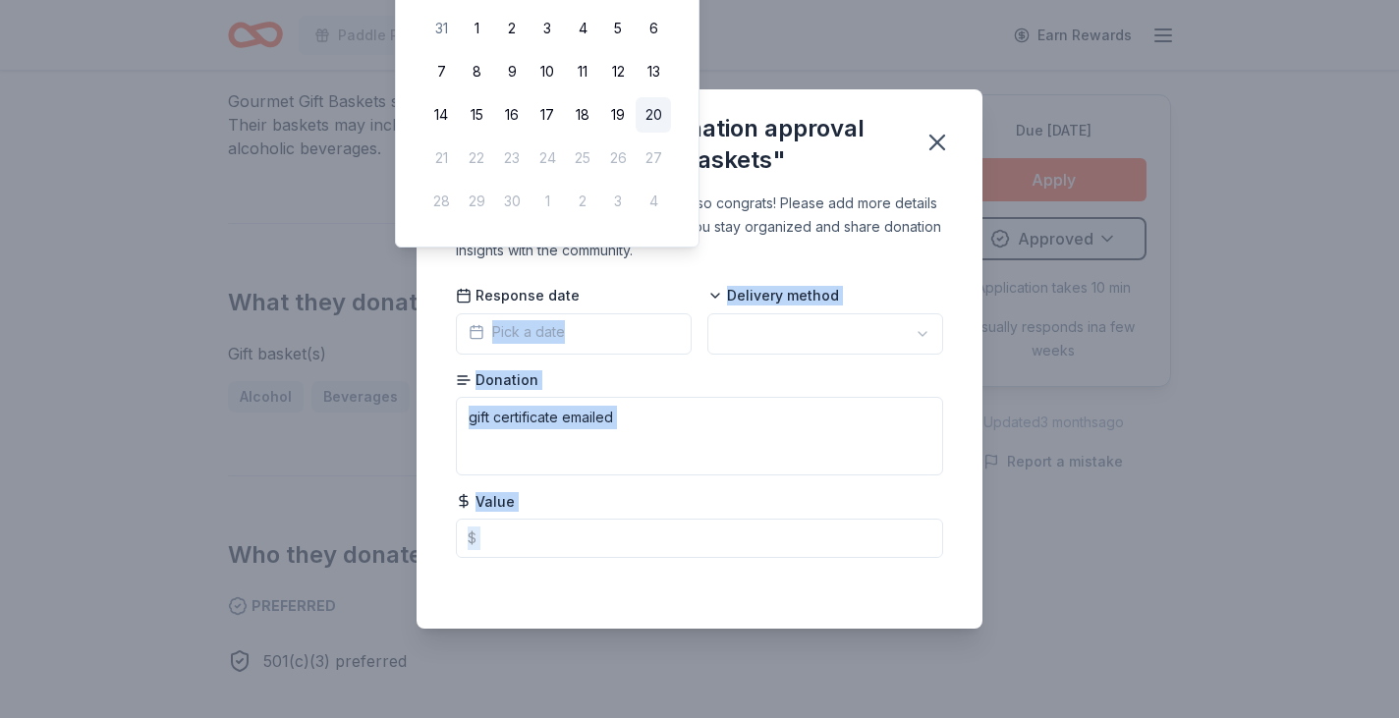
drag, startPoint x: 436, startPoint y: 300, endPoint x: 436, endPoint y: 339, distance: 39.3
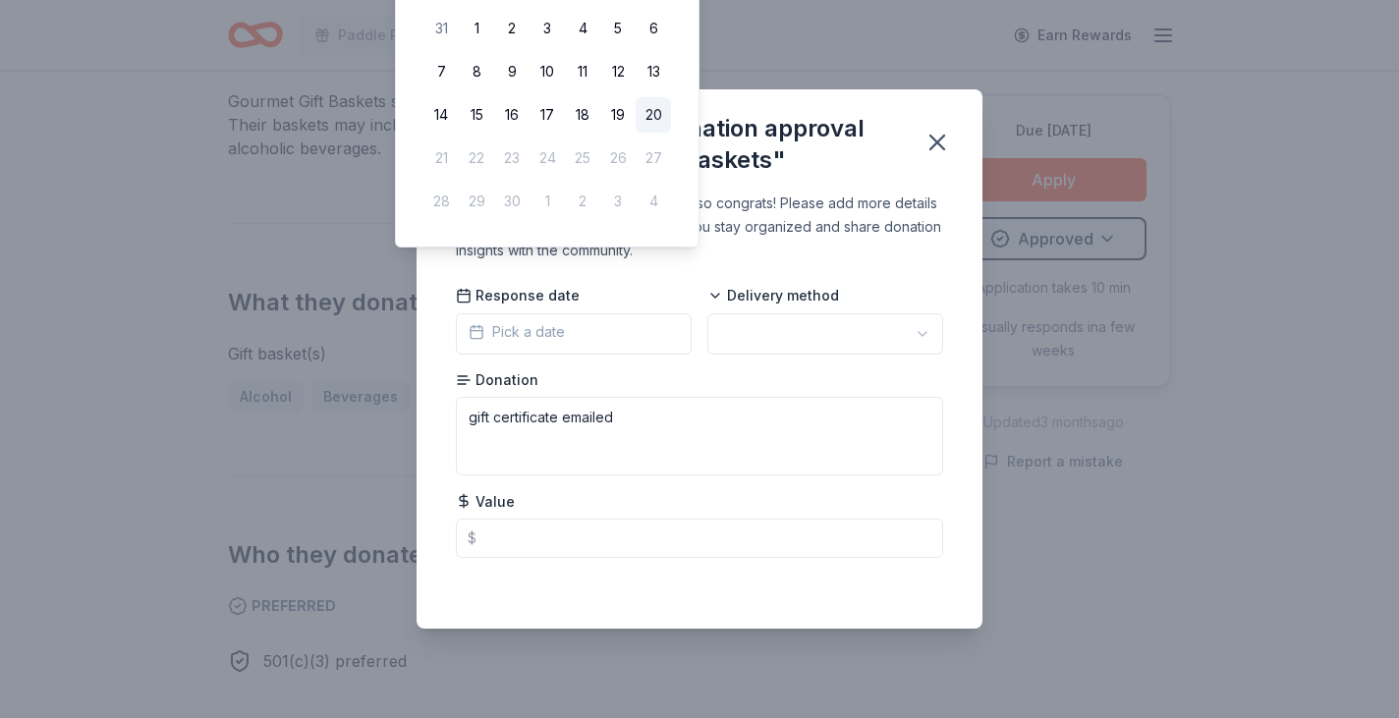
drag, startPoint x: 430, startPoint y: 79, endPoint x: 428, endPoint y: 112, distance: 33.5
click at [428, 112] on div "[DATE] Su Mo Tu We Th Fr Sa 31 1 2 3 4 5 6 7 8 9 10 11 12 13 14 15 16 17 18 19 …" at bounding box center [547, 78] width 271 height 303
click at [408, 20] on div "[DATE] Su Mo Tu We Th Fr Sa 31 1 2 3 4 5 6 7 8 9 10 11 12 13 14 15 16 17 18 19 …" at bounding box center [547, 79] width 304 height 337
click at [412, 11] on div "[DATE] Su Mo Tu We Th Fr Sa 31 1 2 3 4 5 6 7 8 9 10 11 12 13 14 15 16 17 18 19 …" at bounding box center [547, 79] width 304 height 337
drag, startPoint x: 451, startPoint y: 12, endPoint x: 439, endPoint y: 53, distance: 42.9
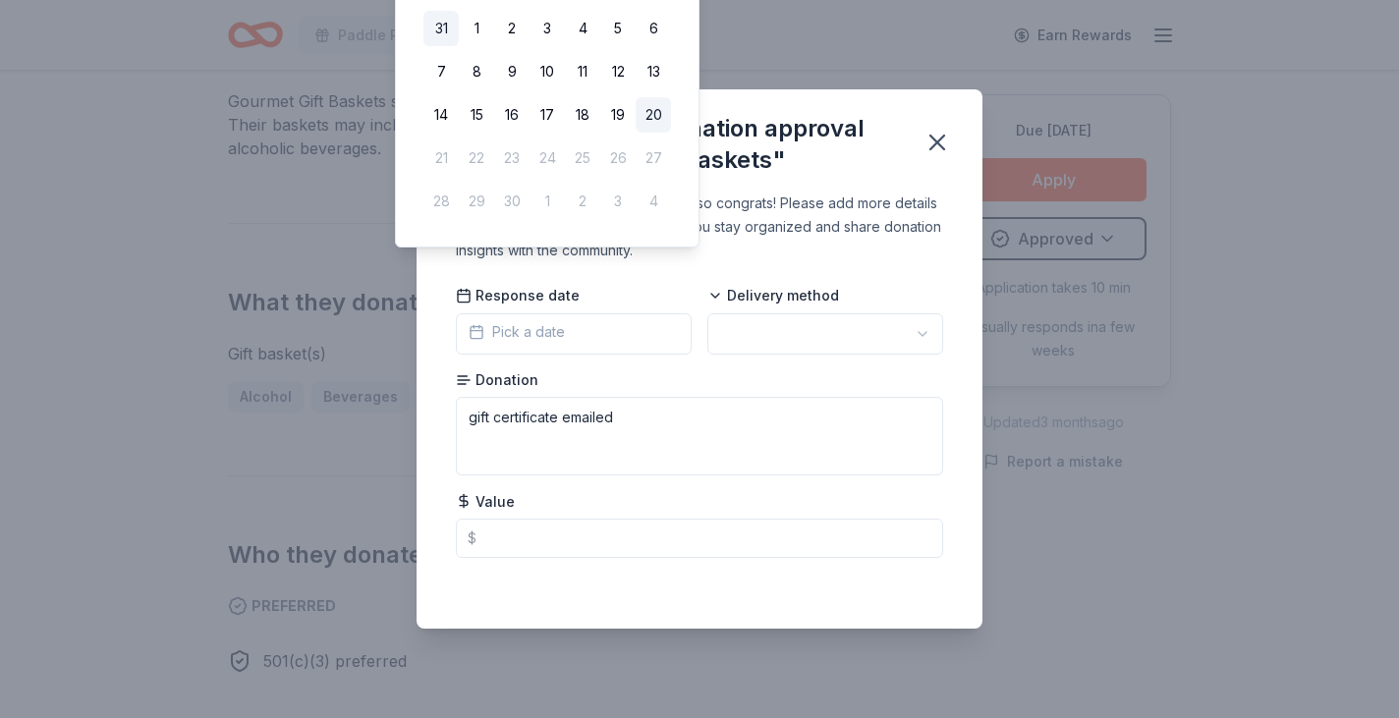
click at [439, 53] on table "Su Mo Tu We Th Fr Sa 31 1 2 3 4 5 6 7 8 9 10 11 12 13 14 15 16 17 18 19 20 21 2…" at bounding box center [547, 100] width 248 height 237
click at [577, 355] on button "Pick a date" at bounding box center [574, 333] width 236 height 41
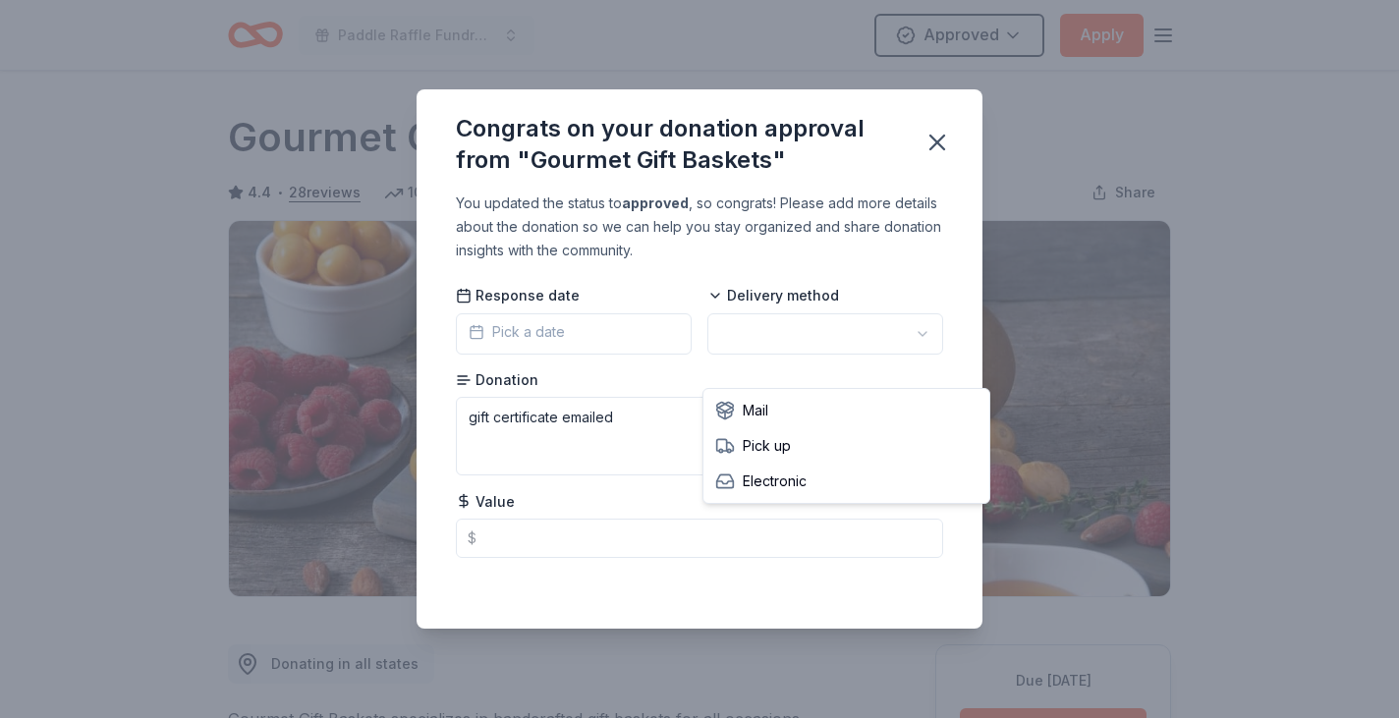
scroll to position [0, 0]
click at [965, 357] on html "Paddle Raffle Fundraiser Approved Apply Due [DATE] Share Gourmet Gift Baskets 4…" at bounding box center [699, 359] width 1399 height 718
click at [562, 355] on button "Pick a date" at bounding box center [574, 333] width 236 height 41
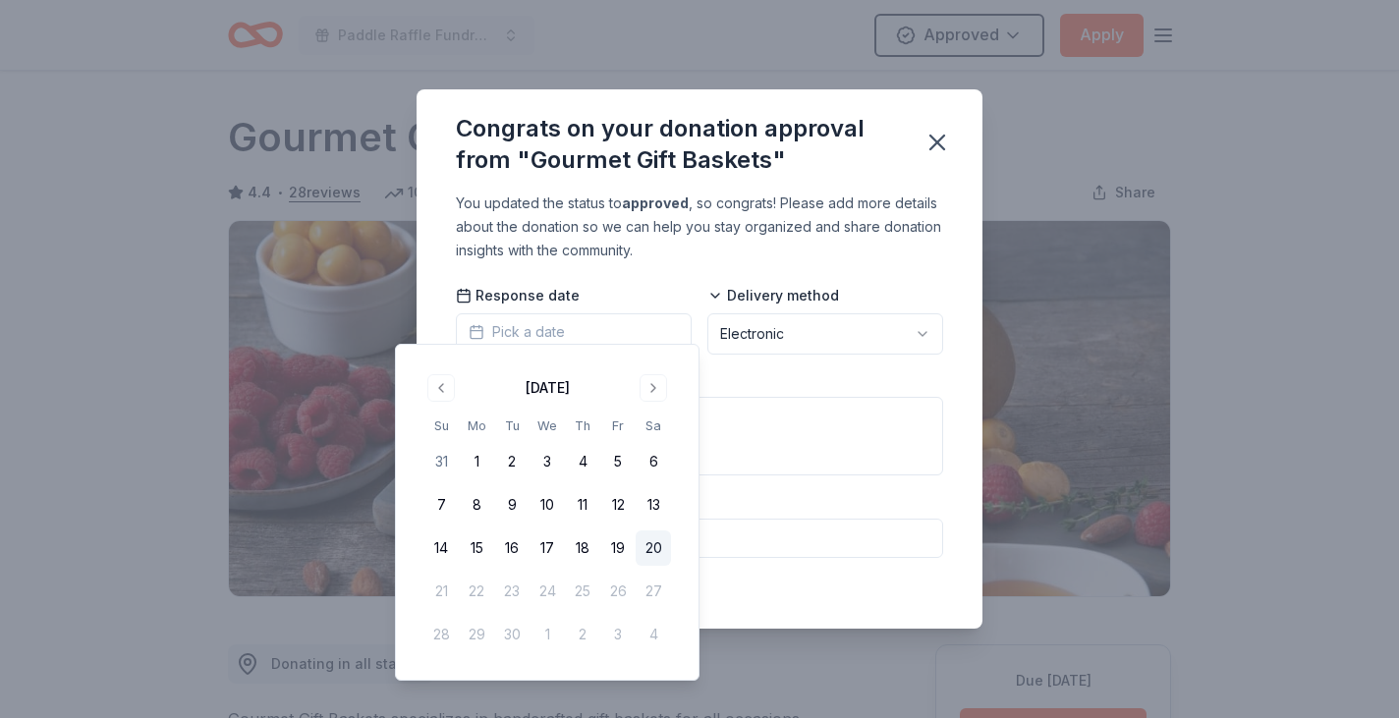
scroll to position [44, 0]
click at [455, 396] on button "Go to previous month" at bounding box center [441, 388] width 28 height 28
